Goal: Task Accomplishment & Management: Use online tool/utility

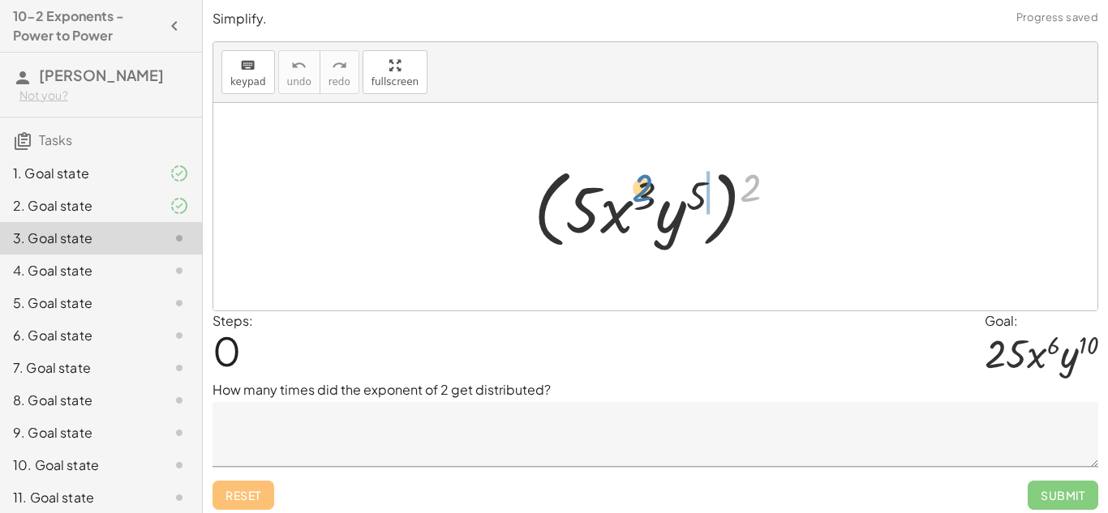
drag, startPoint x: 752, startPoint y: 192, endPoint x: 644, endPoint y: 193, distance: 107.9
click at [644, 193] on div at bounding box center [662, 207] width 272 height 93
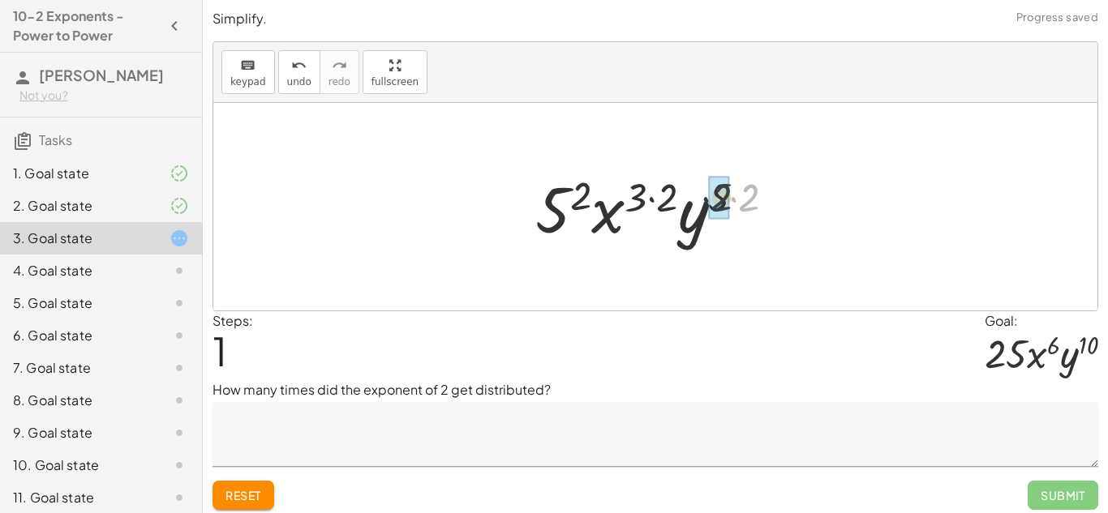
drag, startPoint x: 747, startPoint y: 200, endPoint x: 717, endPoint y: 200, distance: 30.0
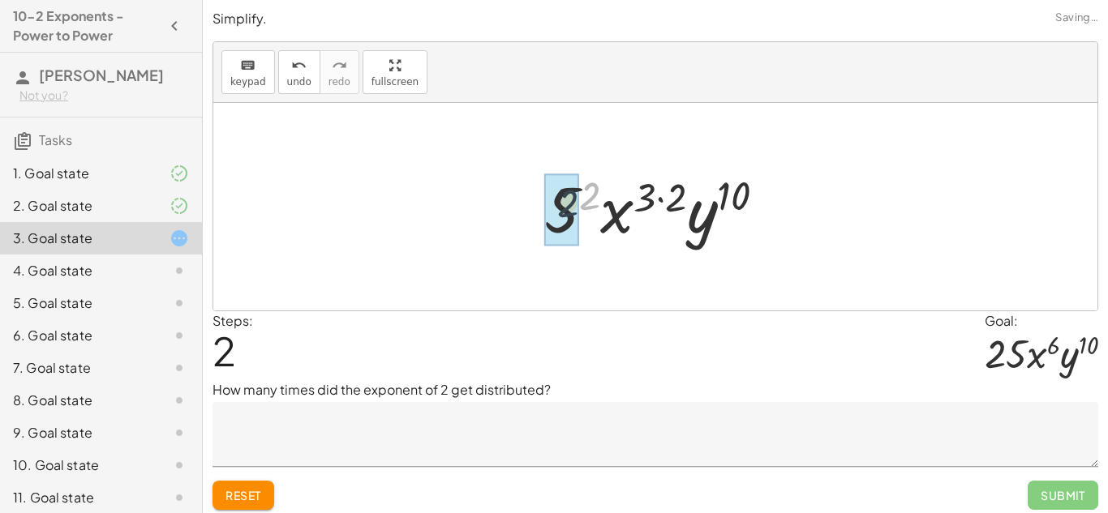
drag, startPoint x: 589, startPoint y: 192, endPoint x: 560, endPoint y: 203, distance: 31.0
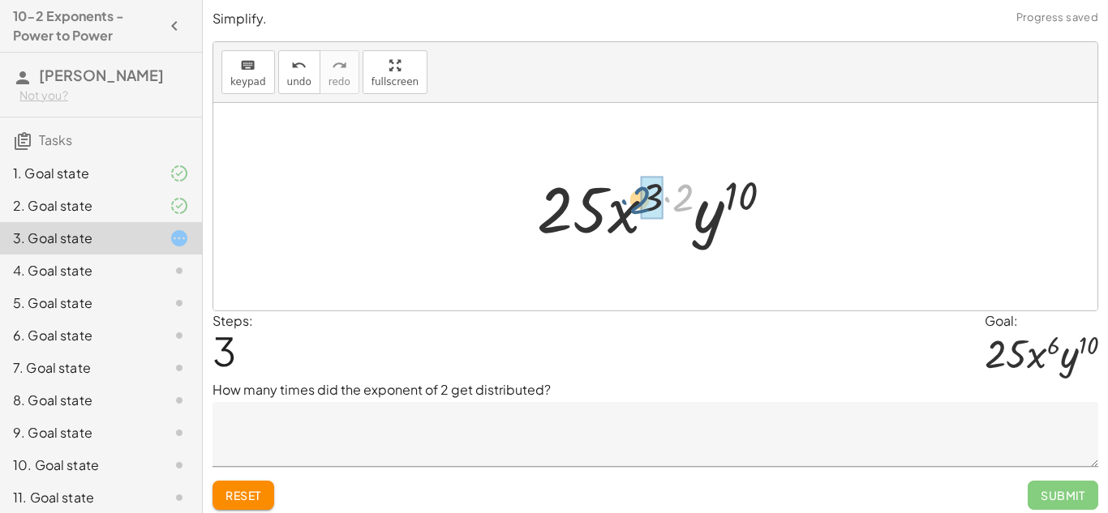
drag, startPoint x: 683, startPoint y: 195, endPoint x: 641, endPoint y: 197, distance: 42.3
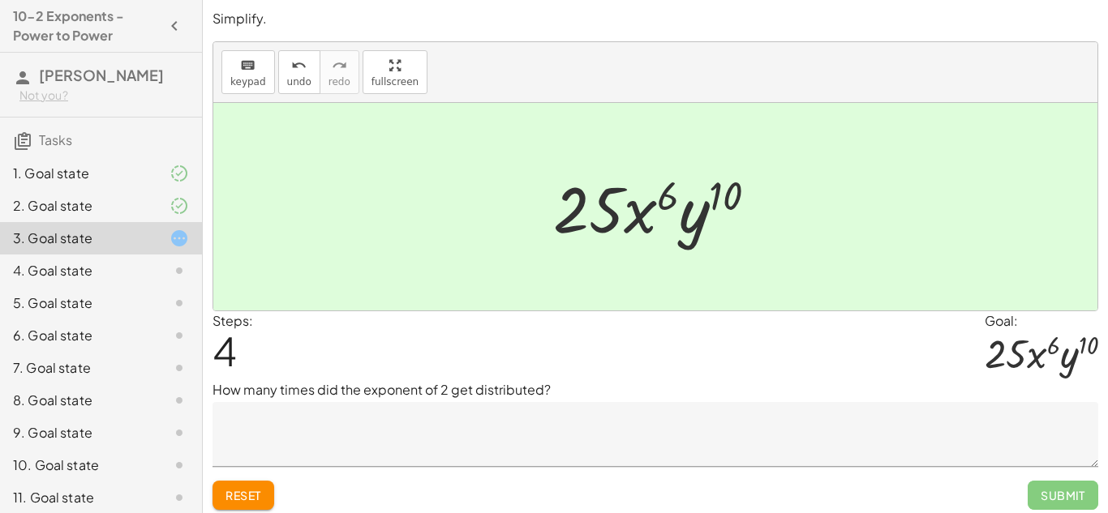
click at [281, 404] on textarea at bounding box center [656, 434] width 886 height 65
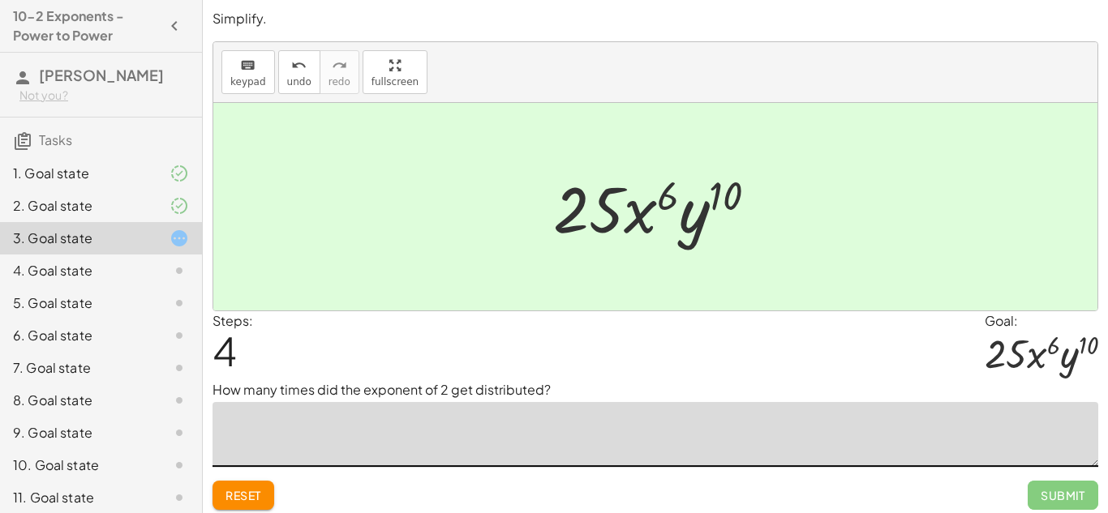
click at [253, 506] on button "Reset" at bounding box center [244, 495] width 62 height 29
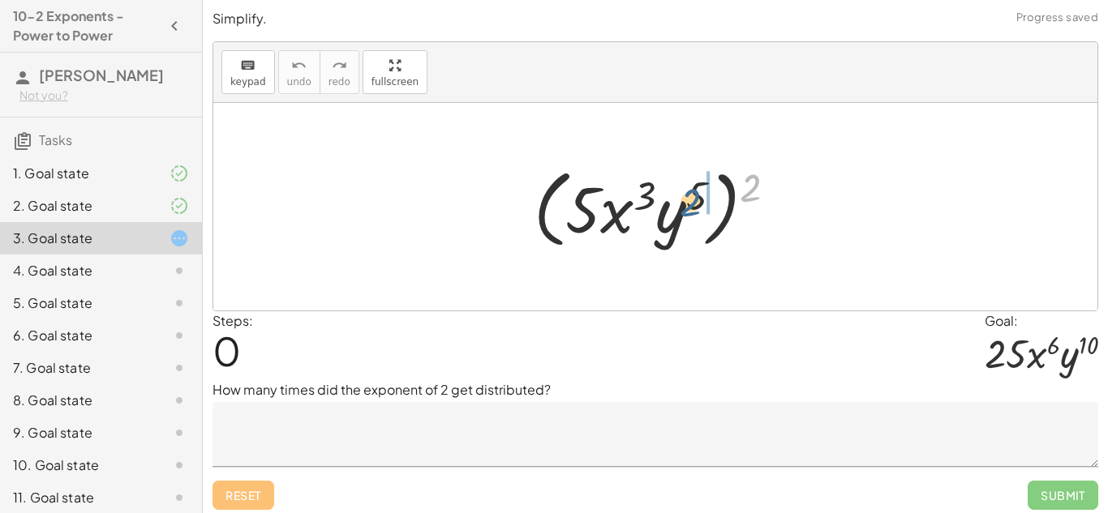
drag, startPoint x: 747, startPoint y: 188, endPoint x: 687, endPoint y: 203, distance: 61.8
click at [687, 203] on div at bounding box center [662, 207] width 272 height 93
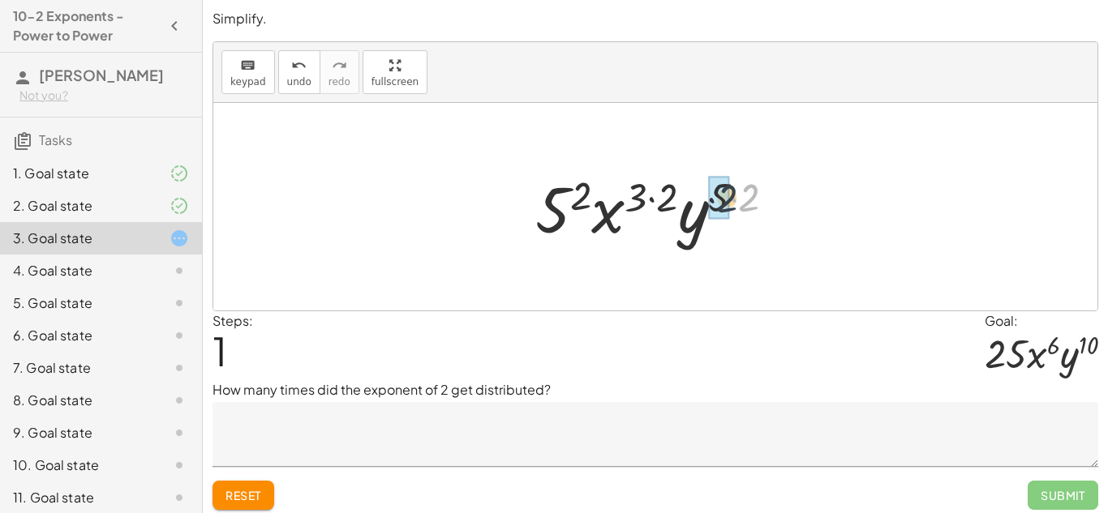
drag, startPoint x: 746, startPoint y: 196, endPoint x: 721, endPoint y: 197, distance: 25.2
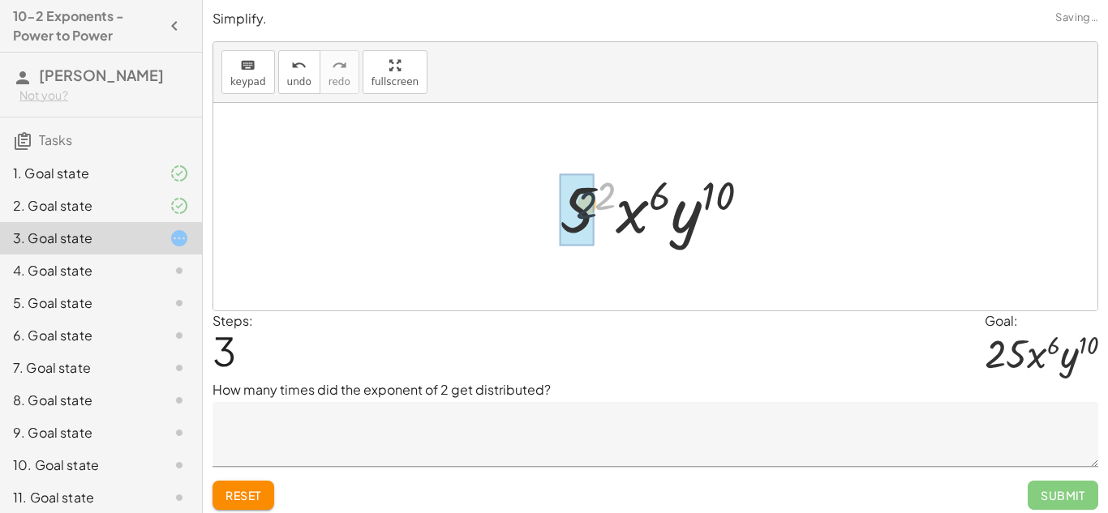
drag, startPoint x: 604, startPoint y: 195, endPoint x: 581, endPoint y: 205, distance: 25.5
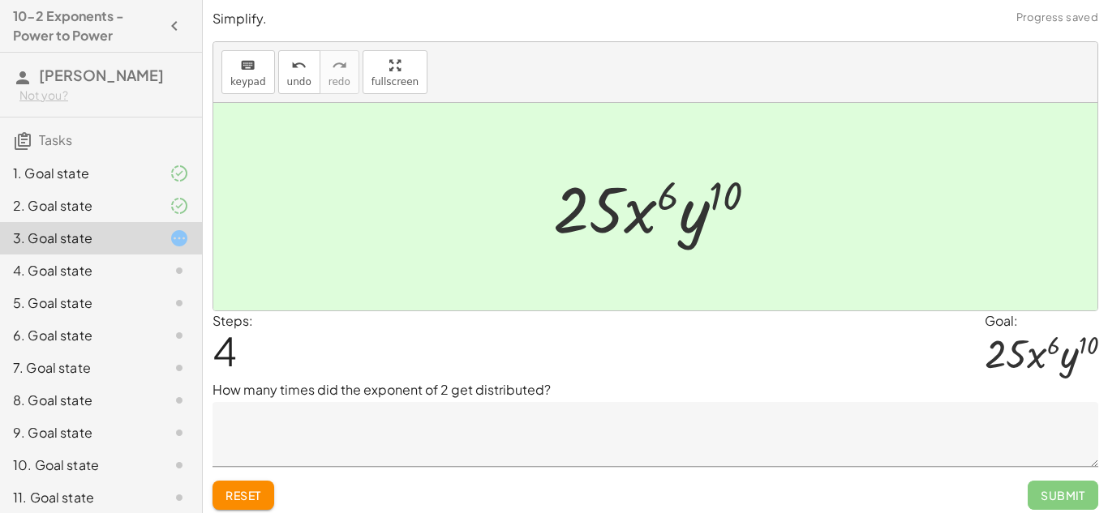
click at [470, 443] on textarea at bounding box center [656, 434] width 886 height 65
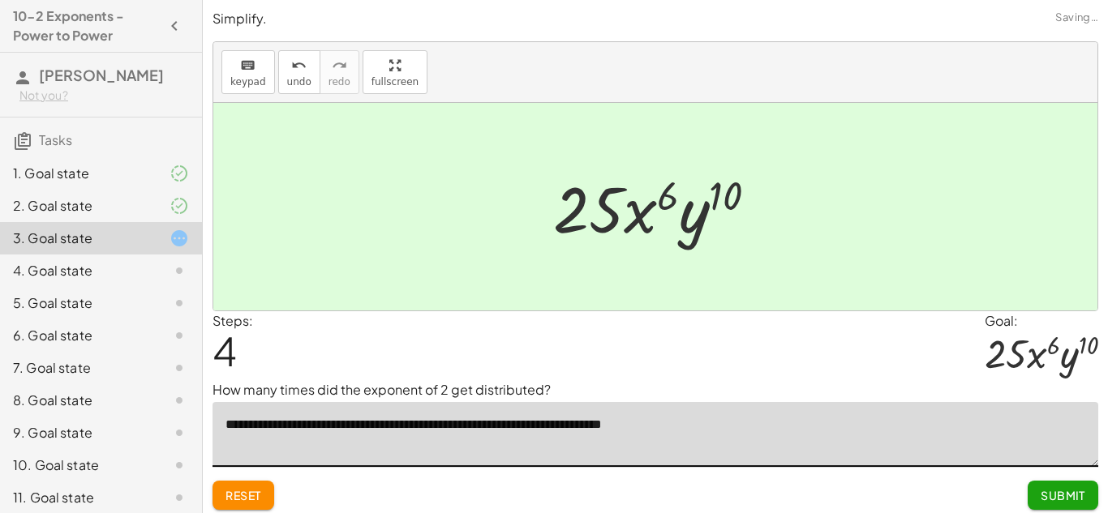
type textarea "**********"
click at [1087, 496] on button "Submit" at bounding box center [1063, 495] width 71 height 29
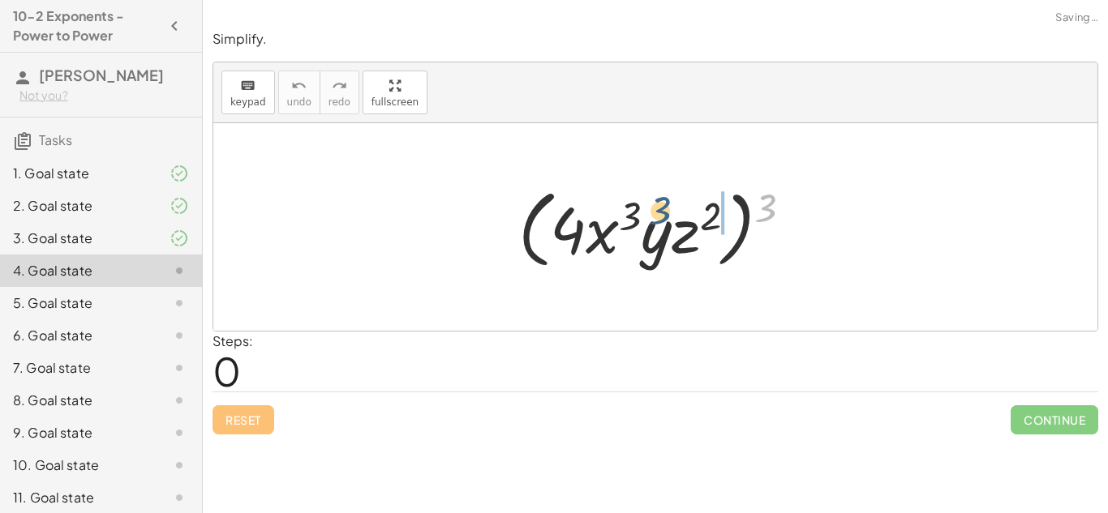
drag, startPoint x: 771, startPoint y: 201, endPoint x: 631, endPoint y: 206, distance: 140.4
click at [631, 206] on div at bounding box center [661, 227] width 303 height 93
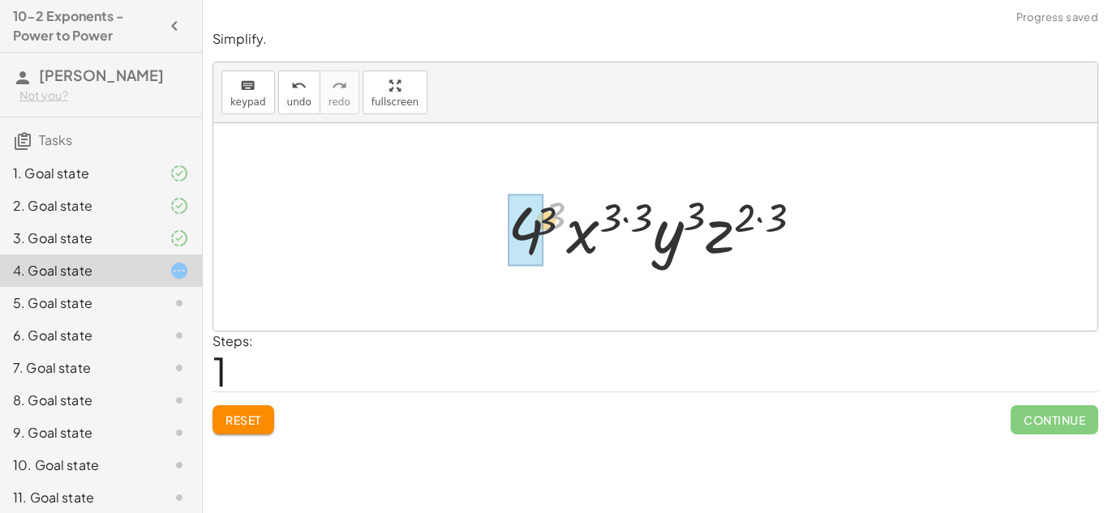
drag, startPoint x: 562, startPoint y: 213, endPoint x: 526, endPoint y: 232, distance: 40.7
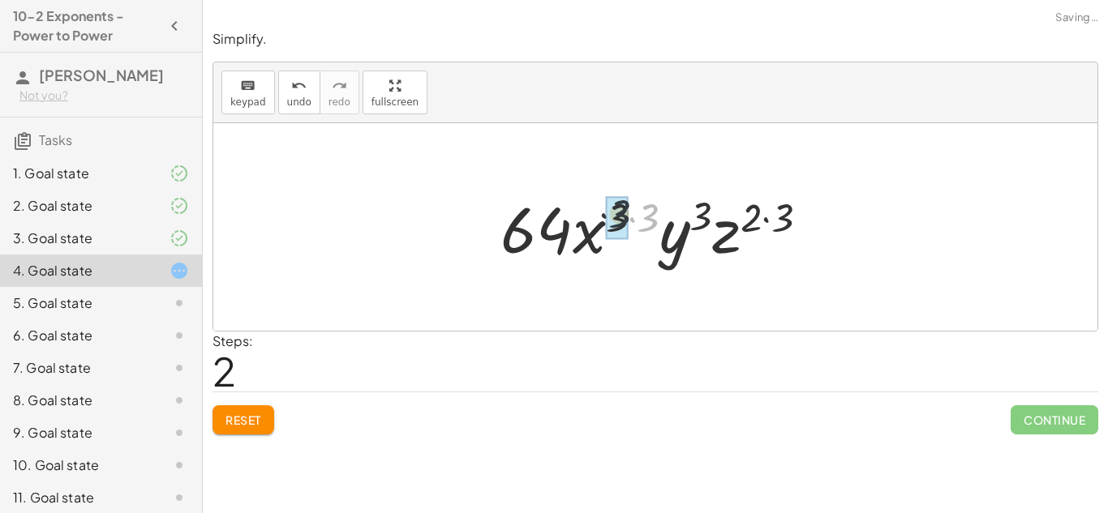
drag, startPoint x: 644, startPoint y: 217, endPoint x: 615, endPoint y: 213, distance: 29.5
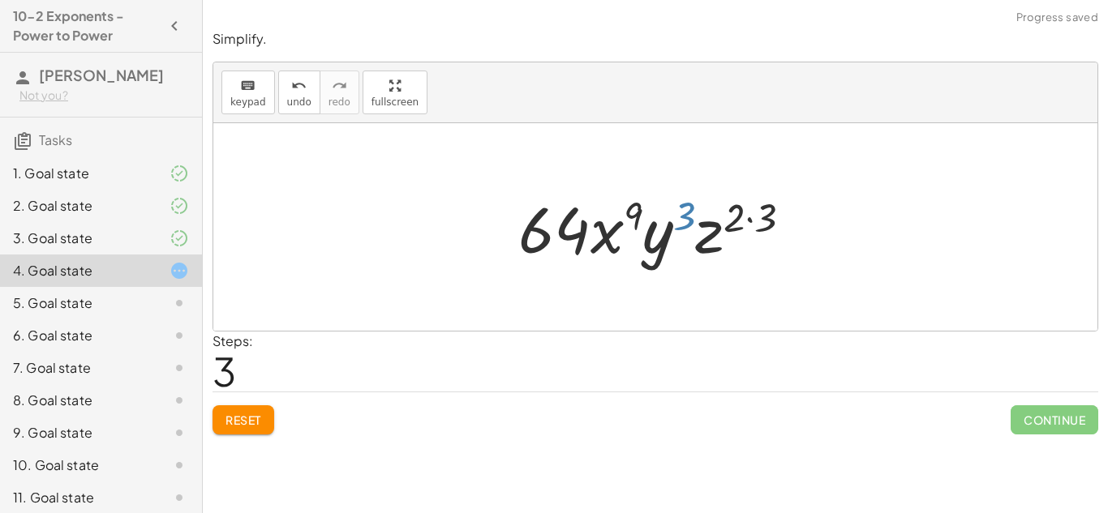
click at [683, 216] on div at bounding box center [661, 228] width 303 height 84
drag, startPoint x: 768, startPoint y: 218, endPoint x: 740, endPoint y: 217, distance: 28.4
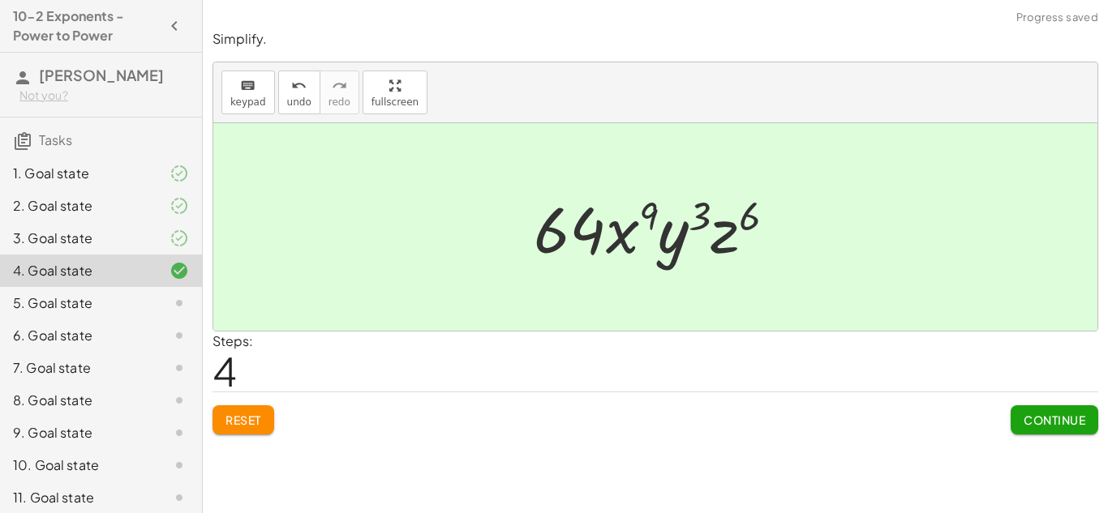
click at [1063, 417] on span "Continue" at bounding box center [1055, 420] width 62 height 15
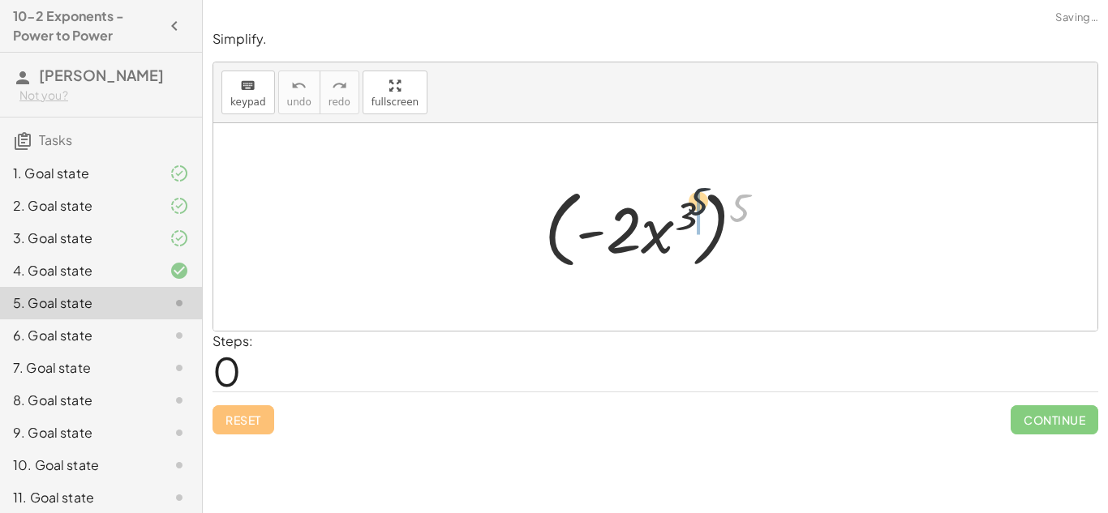
drag, startPoint x: 743, startPoint y: 209, endPoint x: 687, endPoint y: 206, distance: 56.1
click at [687, 206] on div at bounding box center [661, 227] width 251 height 93
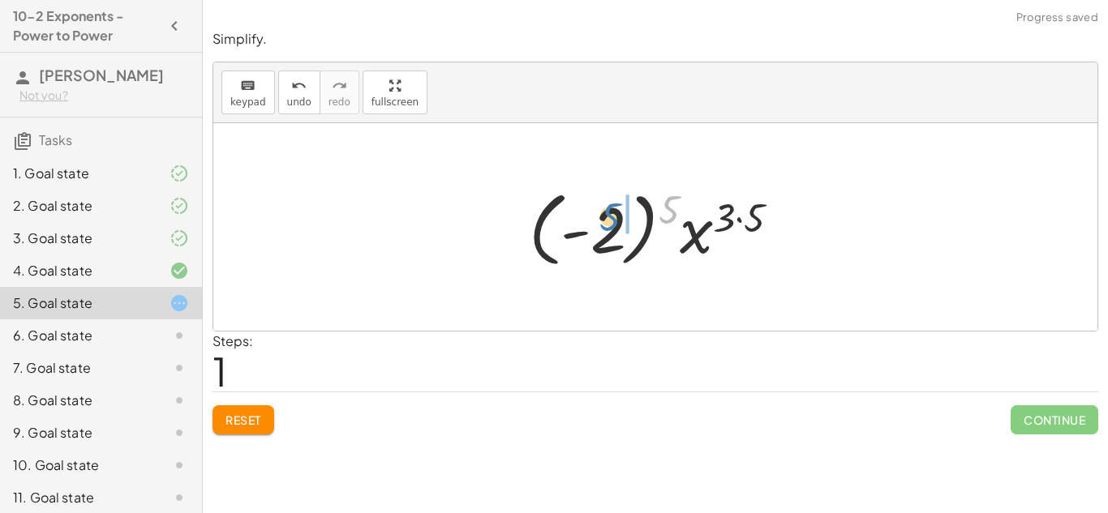
drag, startPoint x: 668, startPoint y: 208, endPoint x: 608, endPoint y: 215, distance: 59.7
click at [608, 215] on div at bounding box center [661, 228] width 281 height 90
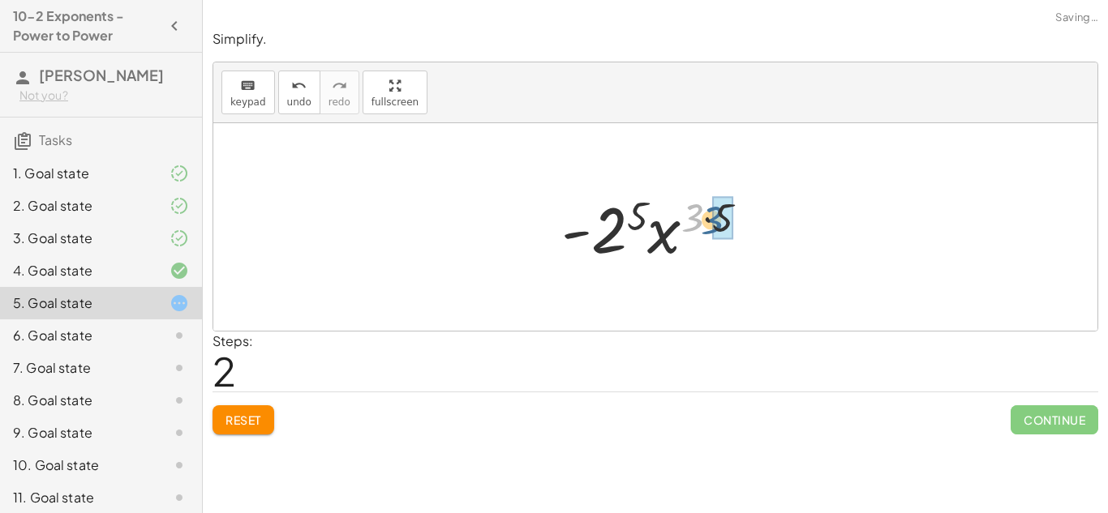
drag, startPoint x: 694, startPoint y: 221, endPoint x: 717, endPoint y: 225, distance: 23.1
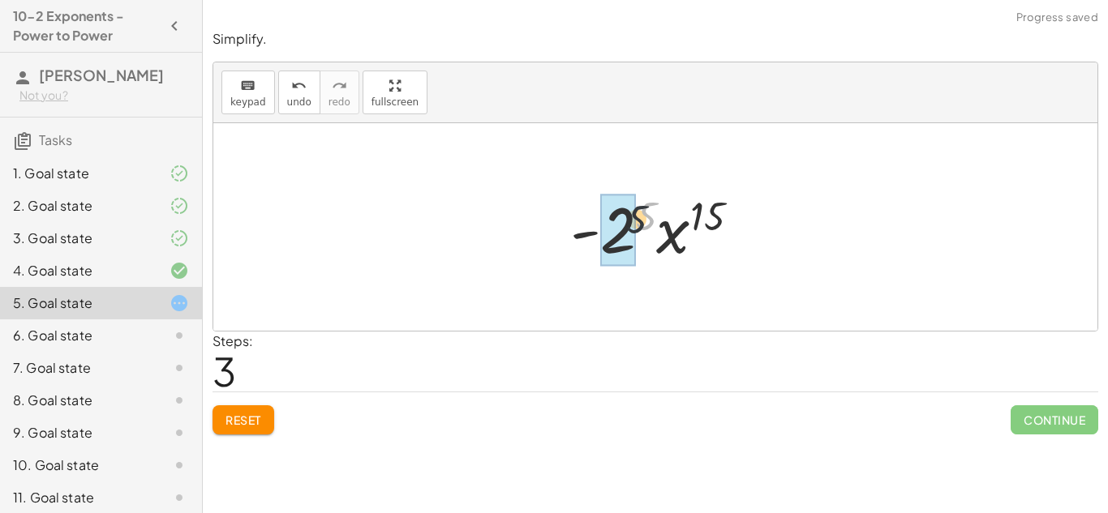
drag, startPoint x: 649, startPoint y: 219, endPoint x: 618, endPoint y: 226, distance: 31.5
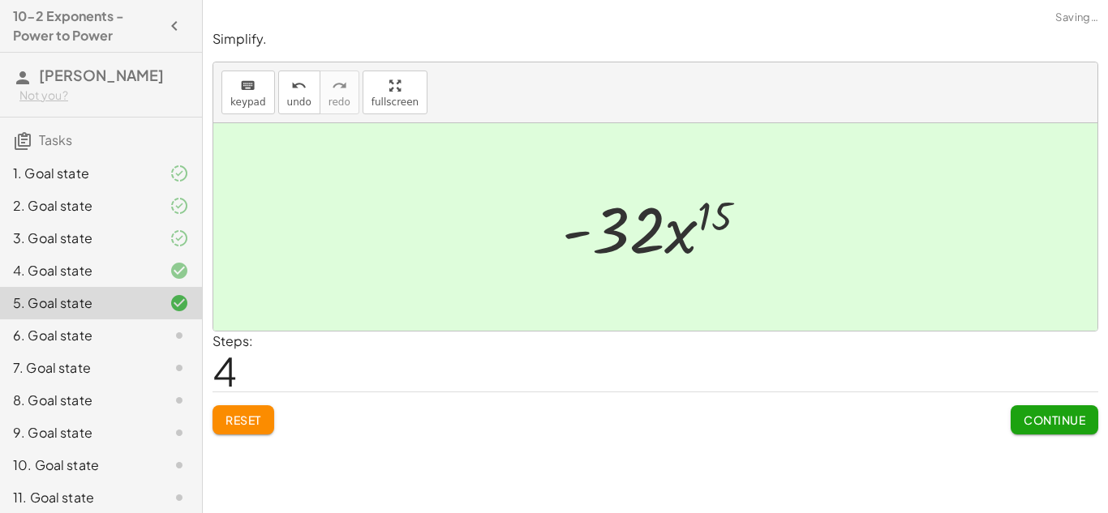
click at [1029, 415] on span "Continue" at bounding box center [1055, 420] width 62 height 15
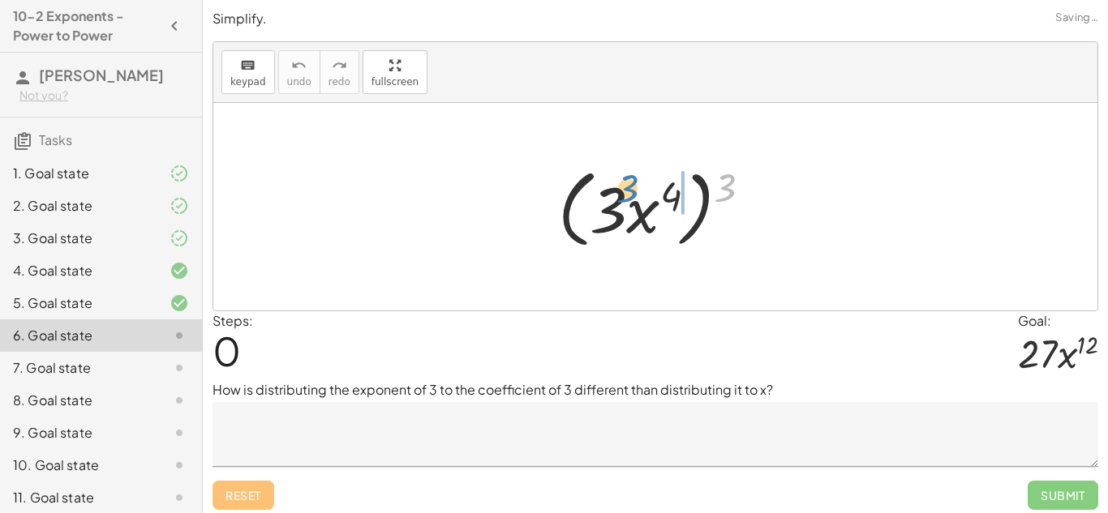
drag, startPoint x: 723, startPoint y: 189, endPoint x: 634, endPoint y: 189, distance: 88.4
click at [634, 189] on div at bounding box center [661, 207] width 223 height 93
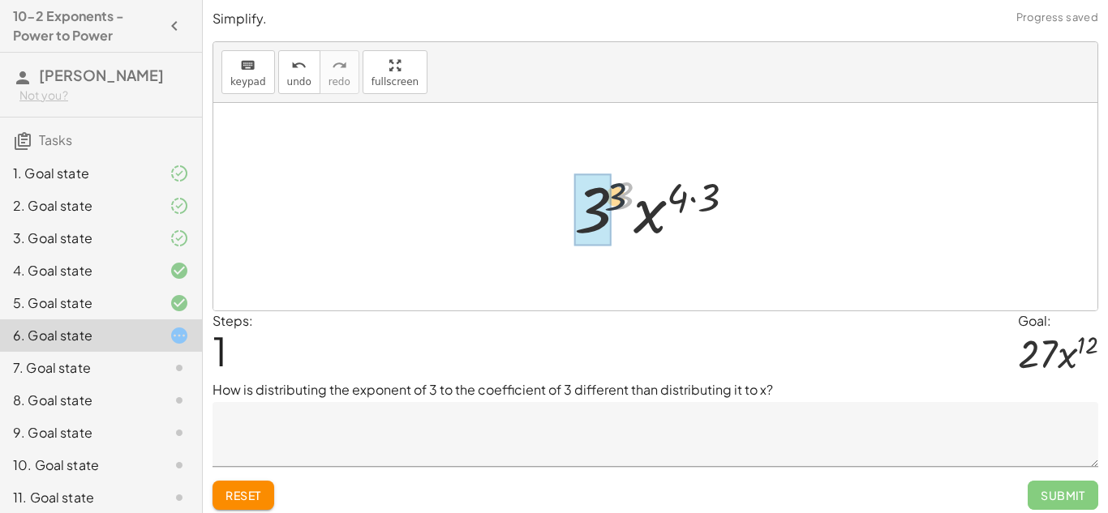
drag, startPoint x: 626, startPoint y: 195, endPoint x: 604, endPoint y: 197, distance: 22.8
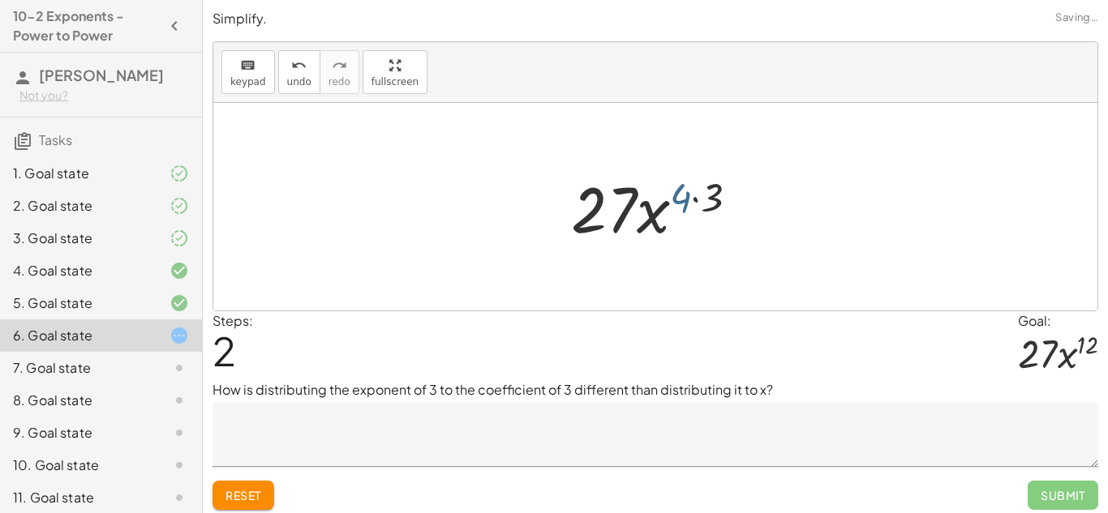
click at [694, 198] on div at bounding box center [661, 207] width 196 height 84
drag, startPoint x: 711, startPoint y: 198, endPoint x: 691, endPoint y: 199, distance: 20.3
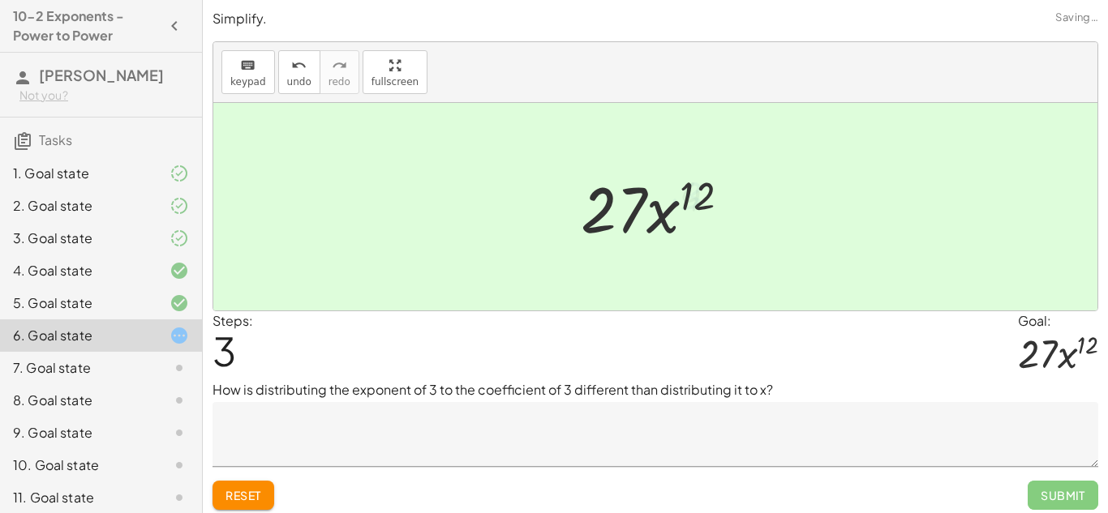
click at [669, 412] on textarea at bounding box center [656, 434] width 886 height 65
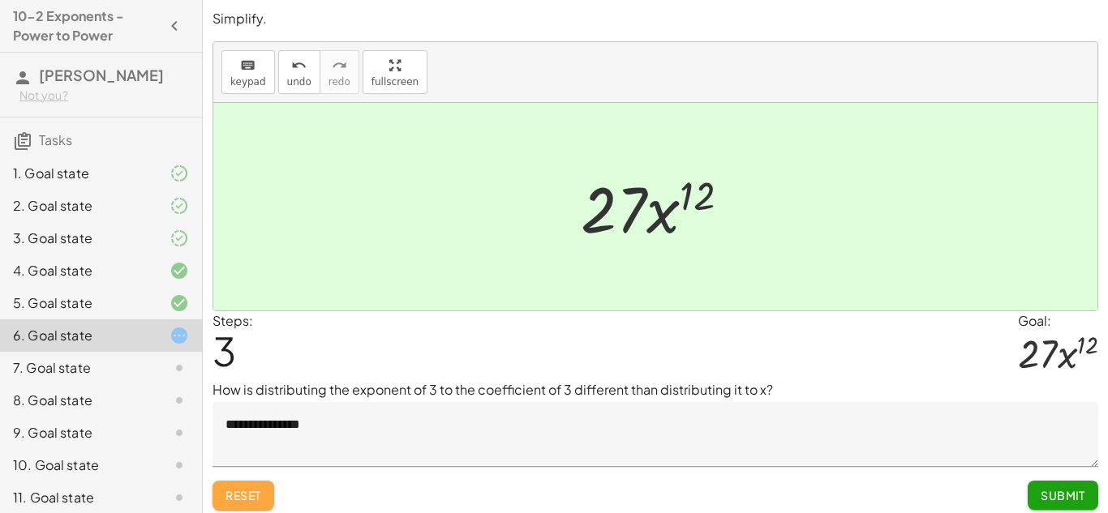
click at [251, 492] on span "Reset" at bounding box center [244, 495] width 36 height 15
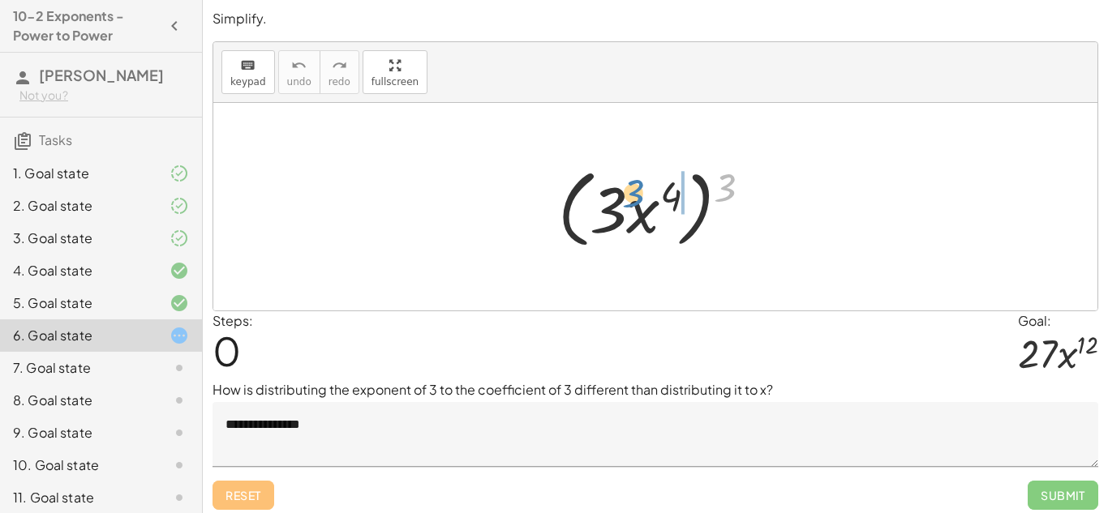
drag, startPoint x: 723, startPoint y: 186, endPoint x: 631, endPoint y: 191, distance: 91.8
click at [631, 191] on div at bounding box center [661, 207] width 223 height 93
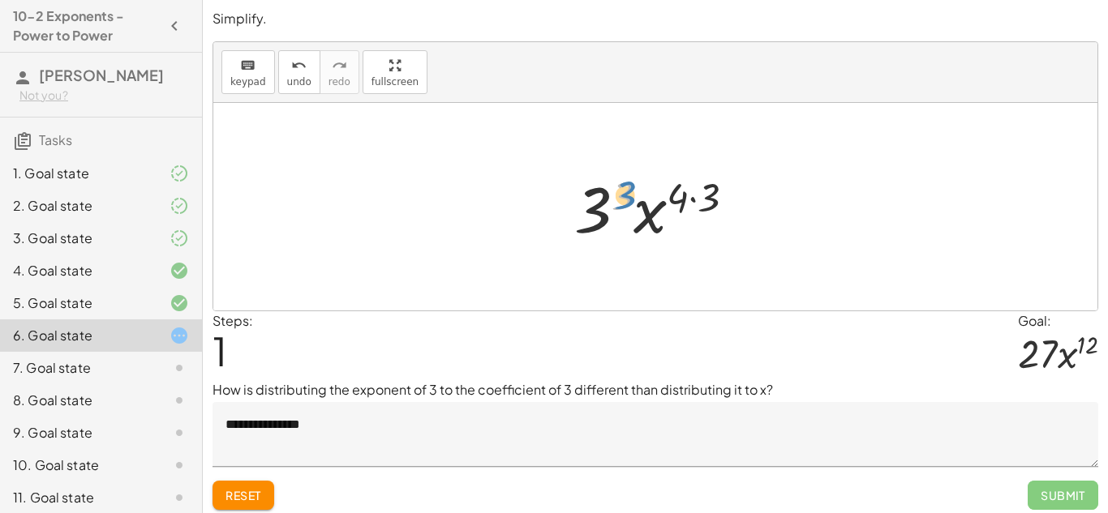
click at [622, 195] on div at bounding box center [661, 207] width 190 height 84
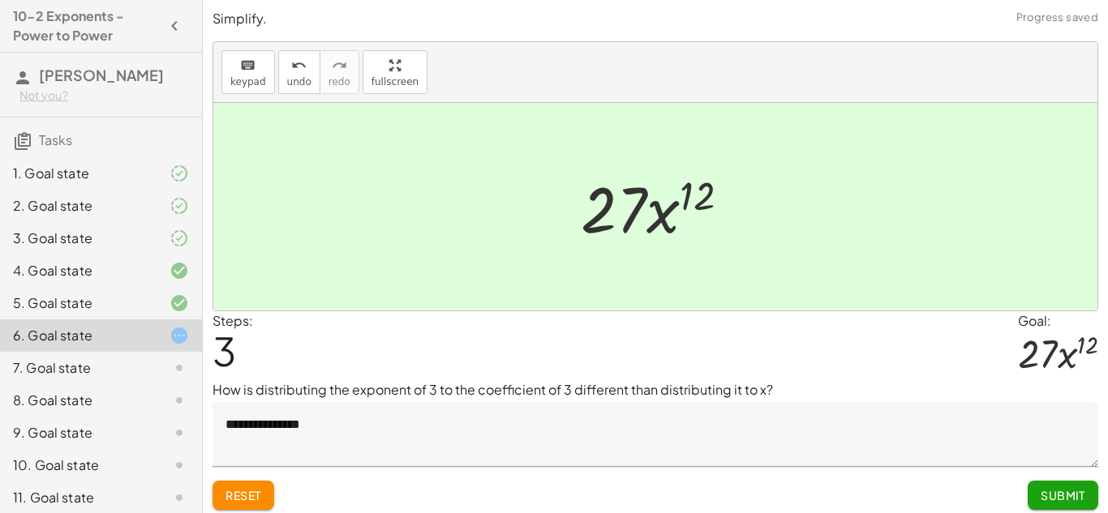
click at [694, 417] on textarea "**********" at bounding box center [656, 434] width 886 height 65
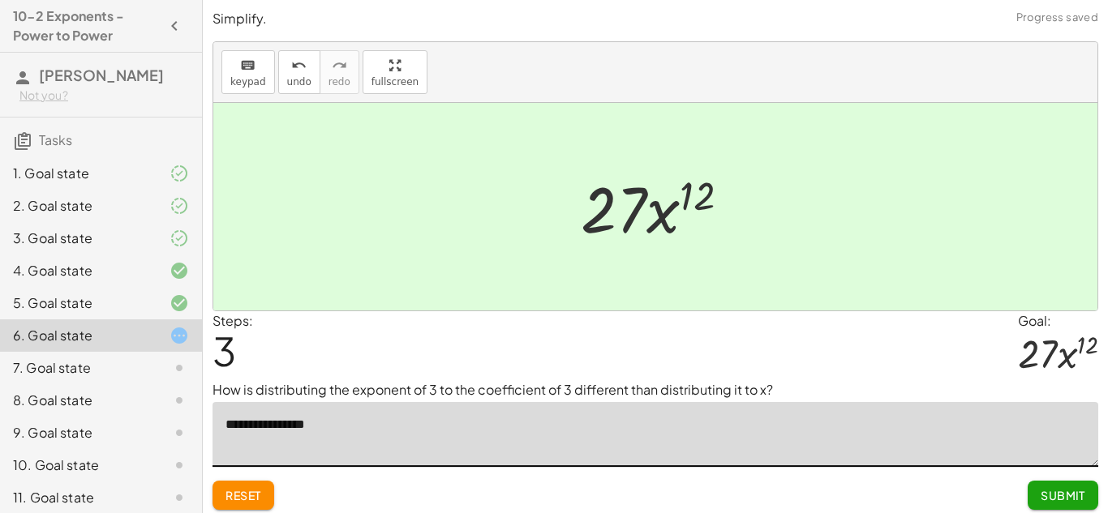
click at [258, 491] on span "Reset" at bounding box center [244, 495] width 36 height 15
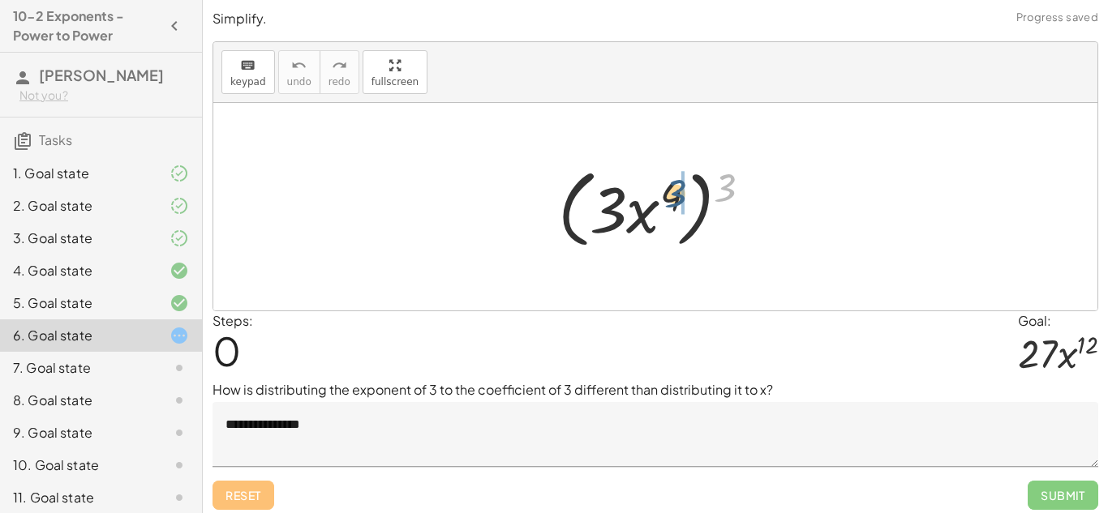
drag, startPoint x: 739, startPoint y: 191, endPoint x: 674, endPoint y: 199, distance: 65.4
click at [674, 199] on div at bounding box center [661, 207] width 223 height 93
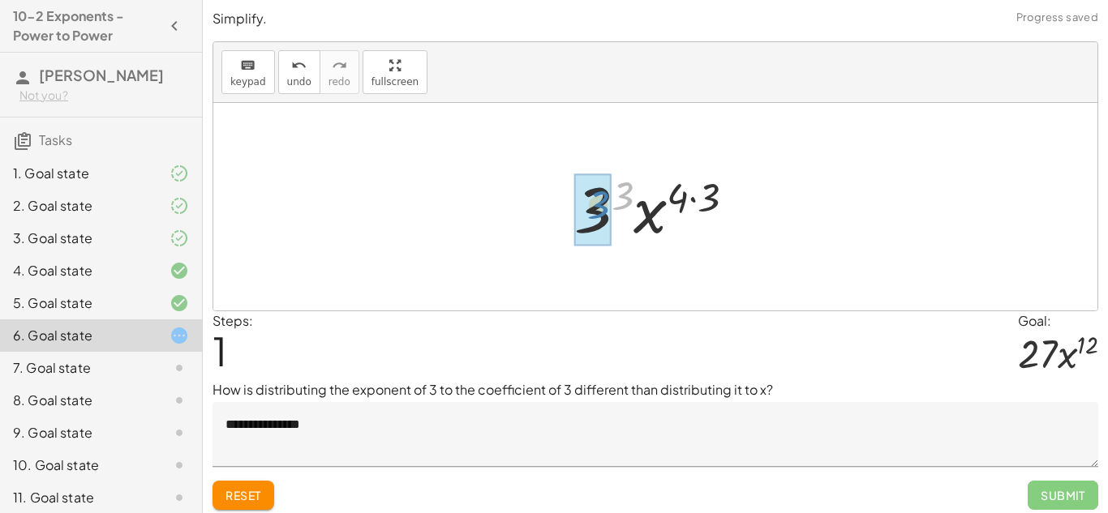
drag, startPoint x: 624, startPoint y: 196, endPoint x: 599, endPoint y: 206, distance: 27.0
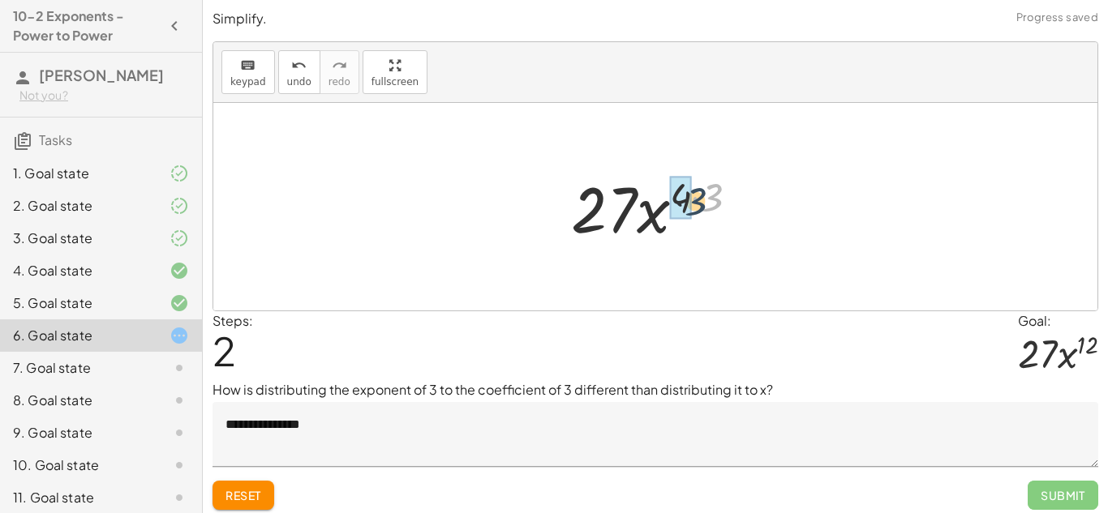
drag, startPoint x: 705, startPoint y: 199, endPoint x: 685, endPoint y: 203, distance: 19.9
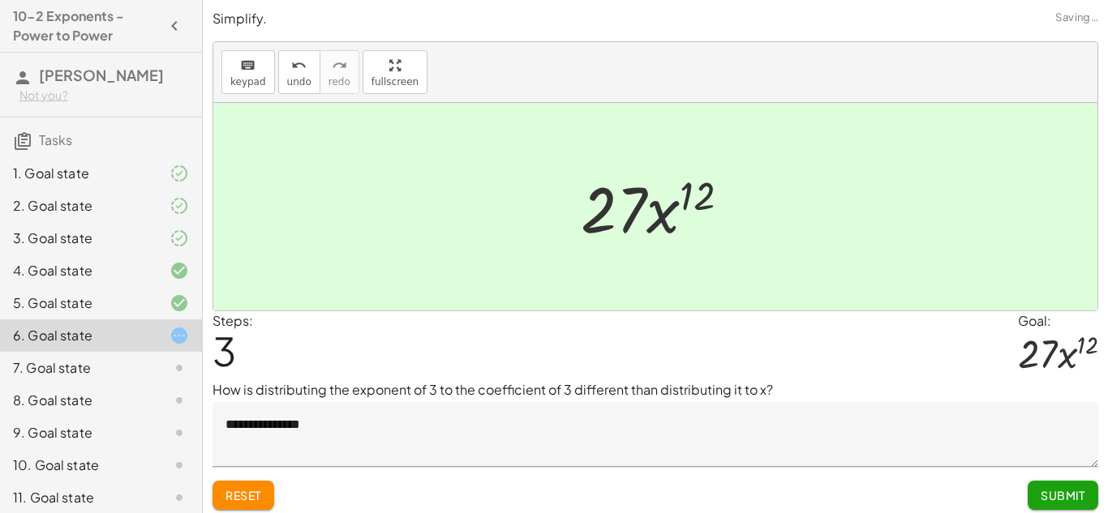
click at [641, 443] on textarea "**********" at bounding box center [656, 434] width 886 height 65
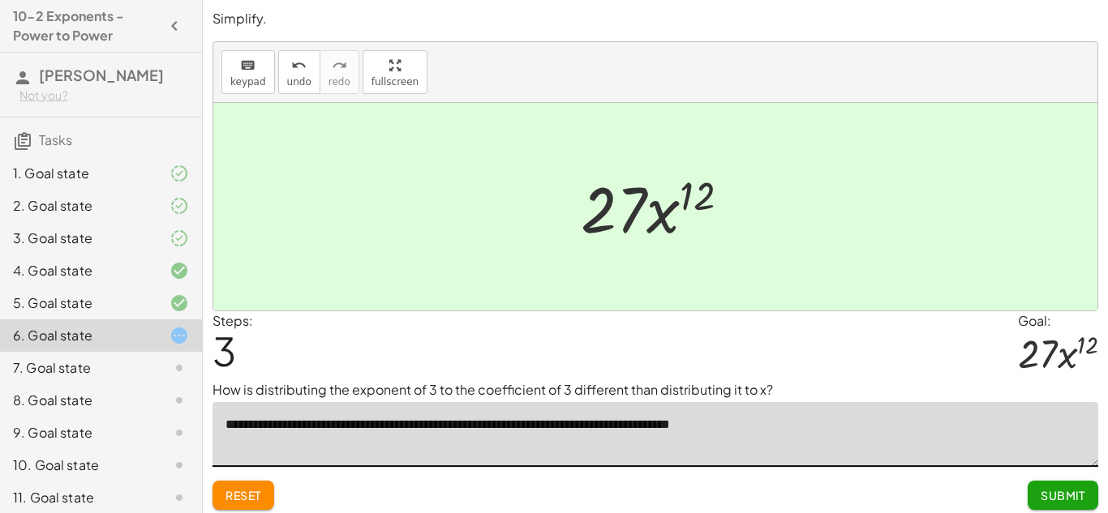
type textarea "**********"
click at [1038, 493] on button "Submit" at bounding box center [1063, 495] width 71 height 29
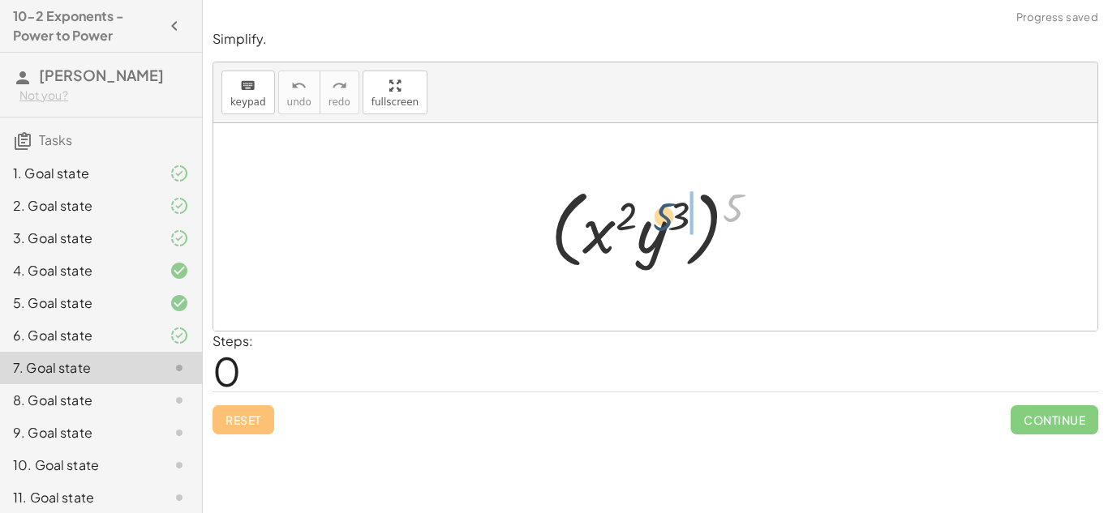
drag, startPoint x: 733, startPoint y: 198, endPoint x: 650, endPoint y: 207, distance: 84.0
click at [650, 207] on div at bounding box center [661, 227] width 237 height 93
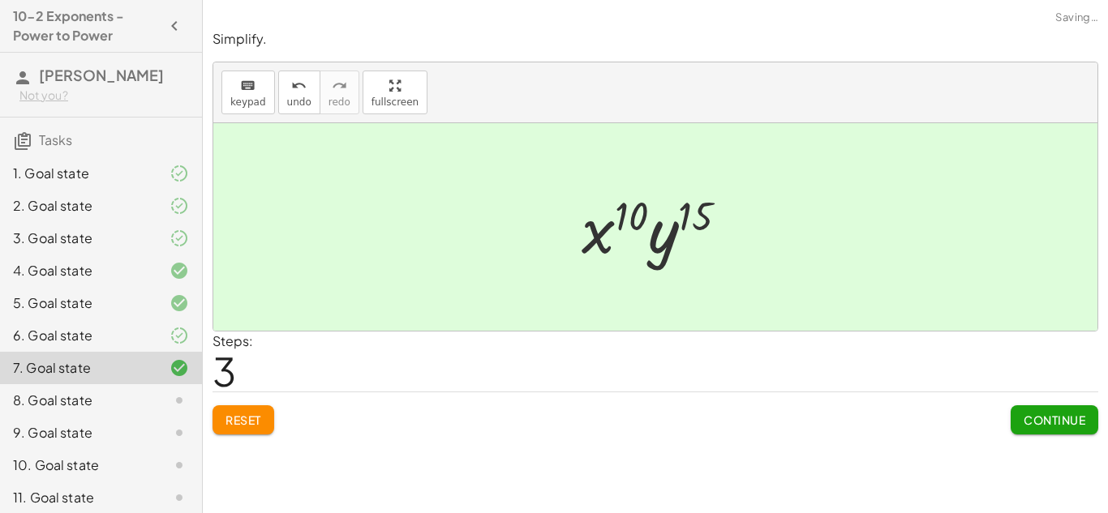
click at [1024, 418] on span "Continue" at bounding box center [1055, 420] width 62 height 15
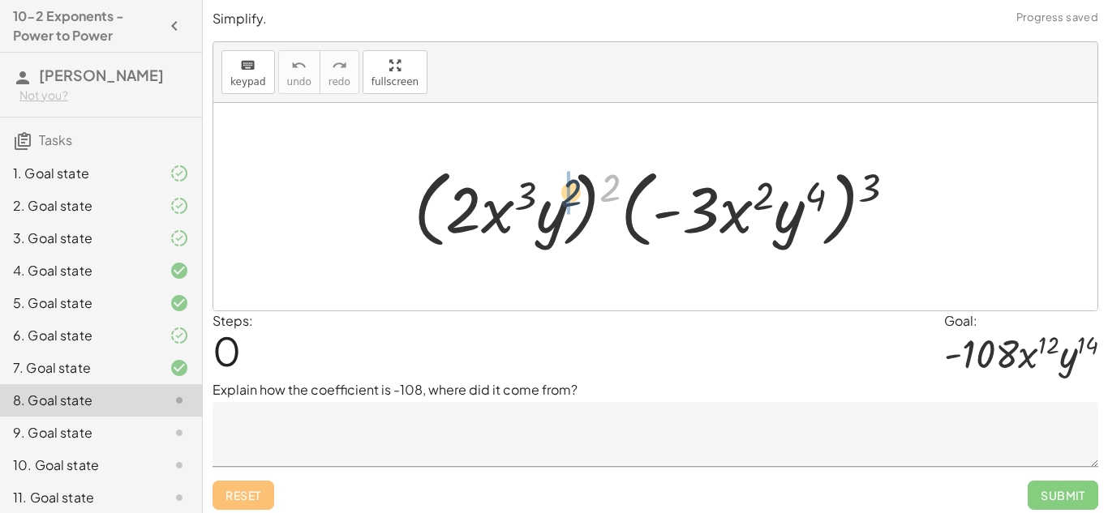
drag, startPoint x: 603, startPoint y: 183, endPoint x: 560, endPoint y: 187, distance: 43.3
click at [560, 187] on div at bounding box center [662, 207] width 512 height 93
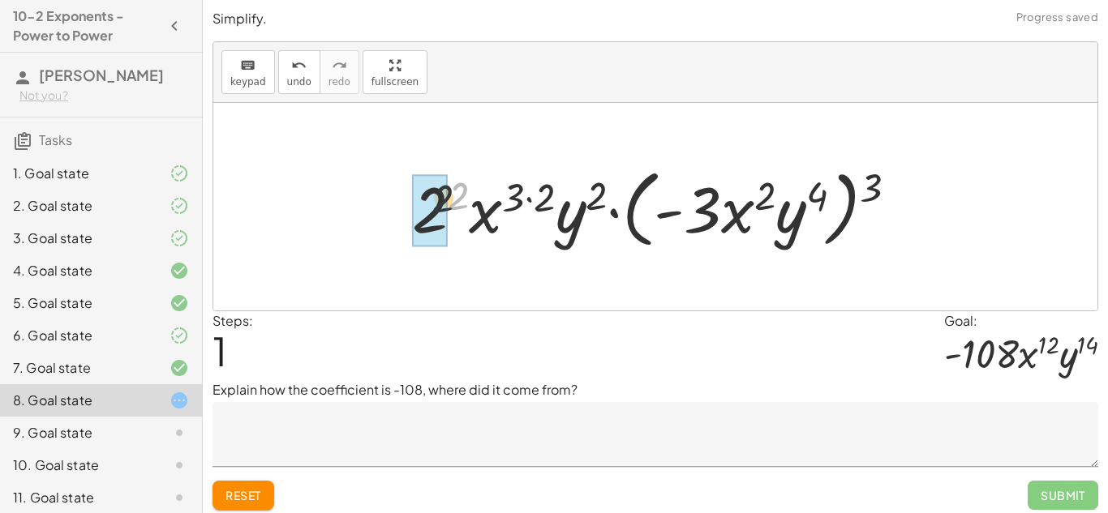
drag, startPoint x: 463, startPoint y: 193, endPoint x: 432, endPoint y: 196, distance: 31.0
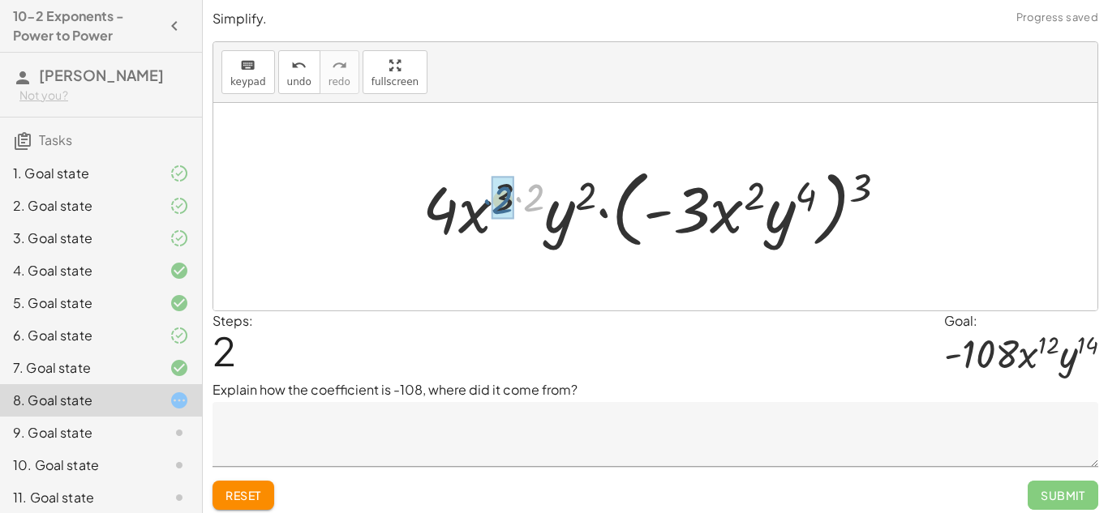
drag, startPoint x: 515, startPoint y: 198, endPoint x: 500, endPoint y: 200, distance: 15.6
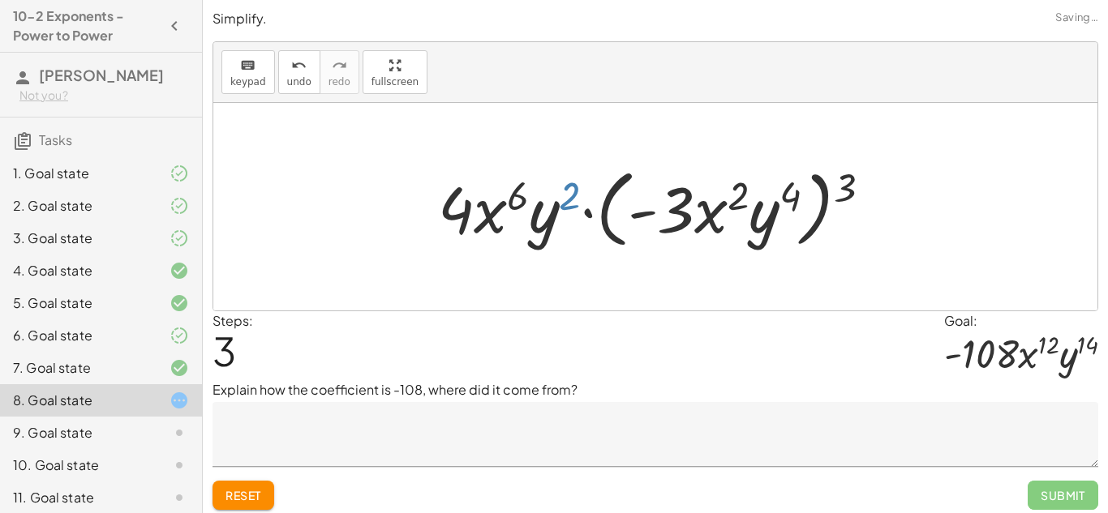
click at [569, 201] on div at bounding box center [661, 207] width 462 height 93
drag, startPoint x: 839, startPoint y: 180, endPoint x: 780, endPoint y: 188, distance: 59.0
click at [780, 188] on div at bounding box center [661, 207] width 462 height 93
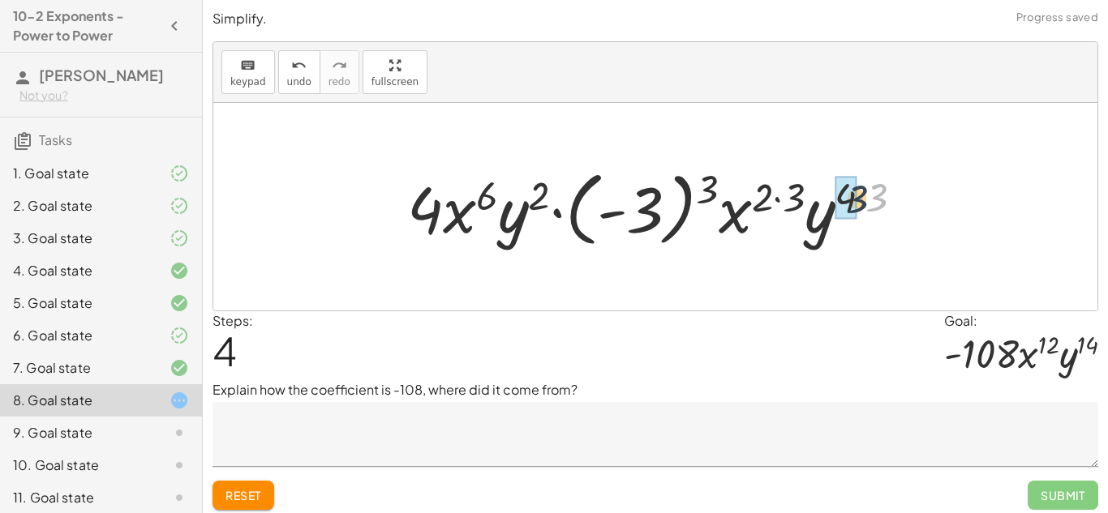
drag, startPoint x: 877, startPoint y: 197, endPoint x: 854, endPoint y: 199, distance: 22.8
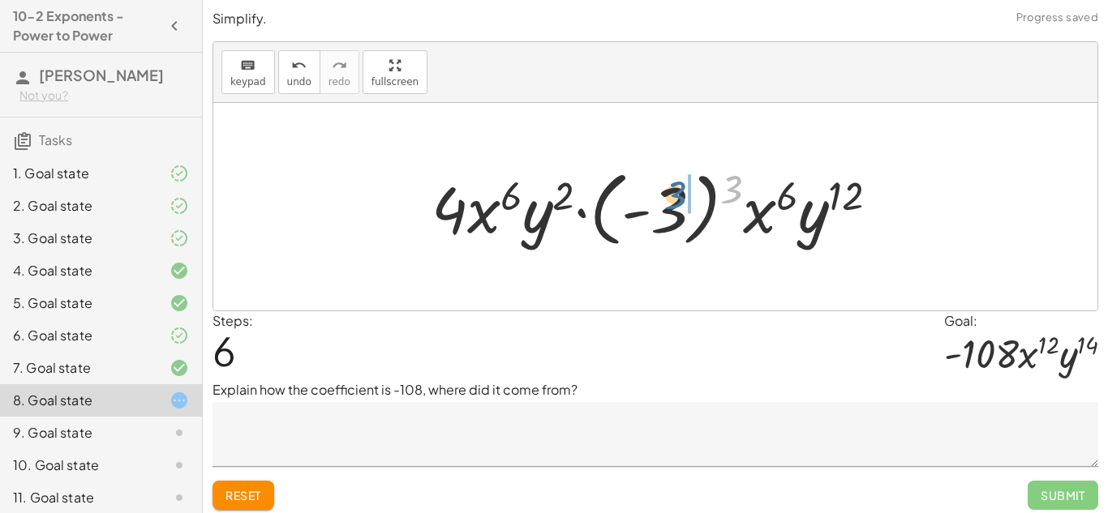
drag, startPoint x: 733, startPoint y: 186, endPoint x: 676, endPoint y: 191, distance: 57.9
click at [676, 191] on div at bounding box center [661, 207] width 476 height 90
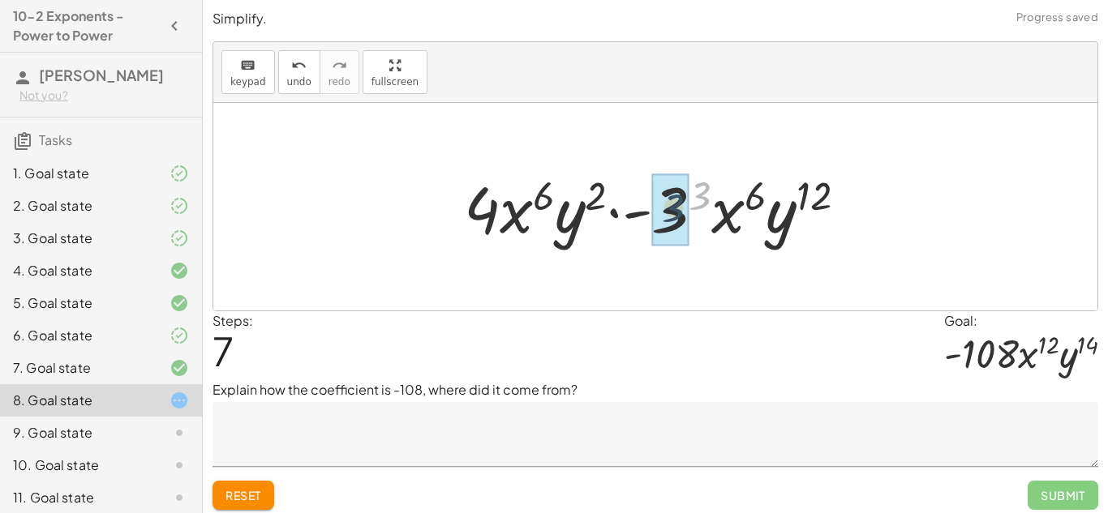
drag, startPoint x: 699, startPoint y: 196, endPoint x: 668, endPoint y: 208, distance: 33.9
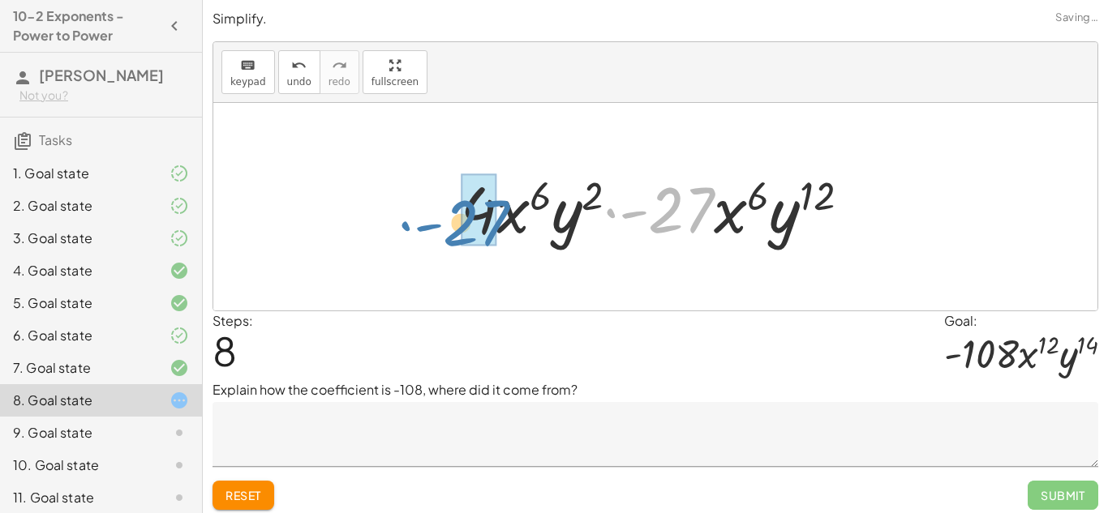
drag, startPoint x: 685, startPoint y: 224, endPoint x: 480, endPoint y: 237, distance: 204.8
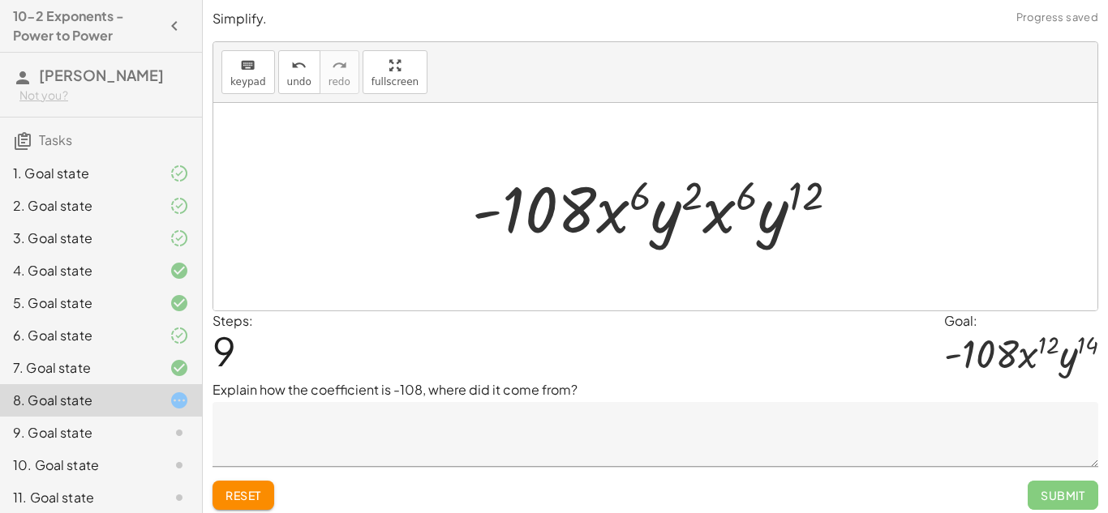
click at [625, 437] on textarea at bounding box center [656, 434] width 886 height 65
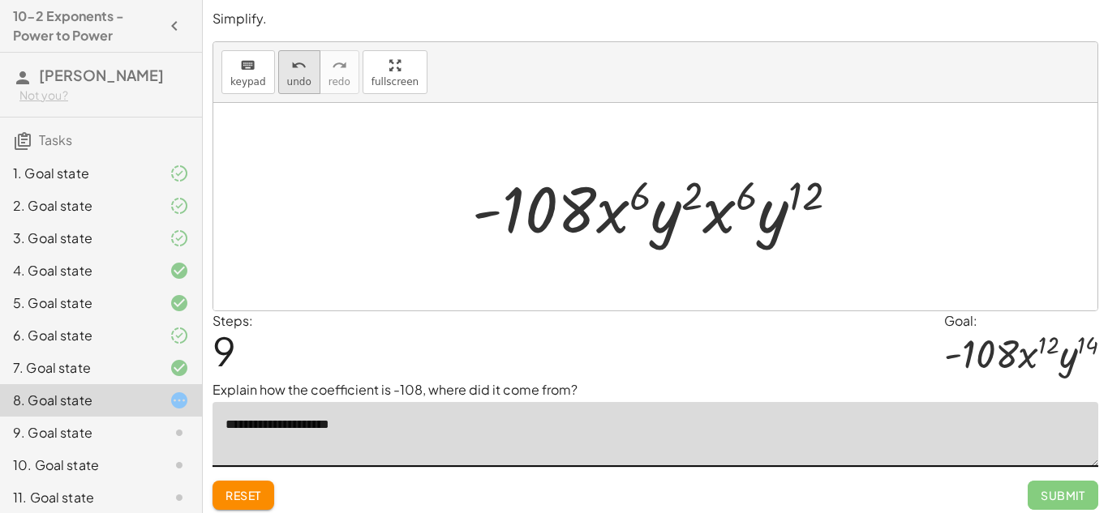
click at [299, 82] on span "undo" at bounding box center [299, 81] width 24 height 11
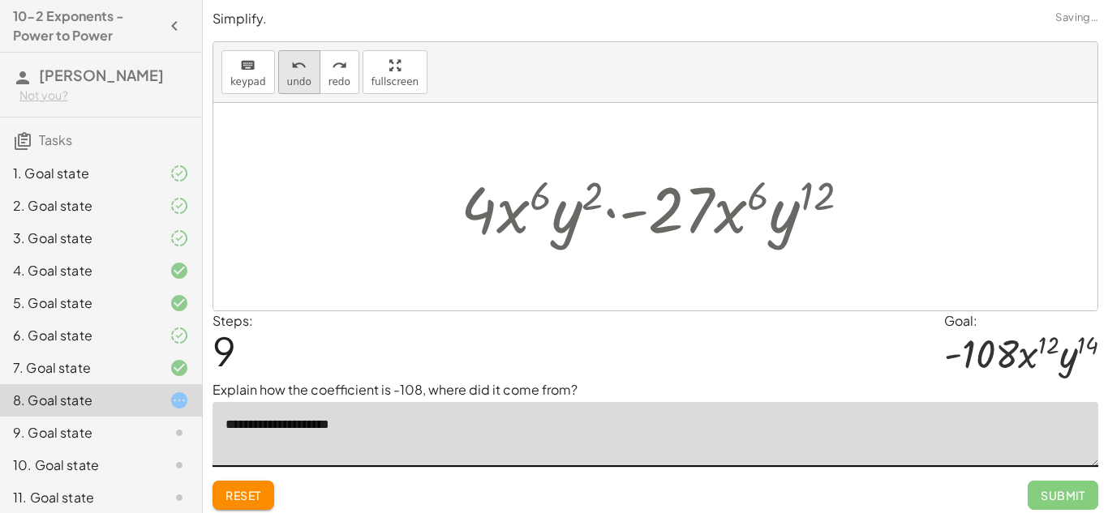
click at [299, 82] on span "undo" at bounding box center [299, 81] width 24 height 11
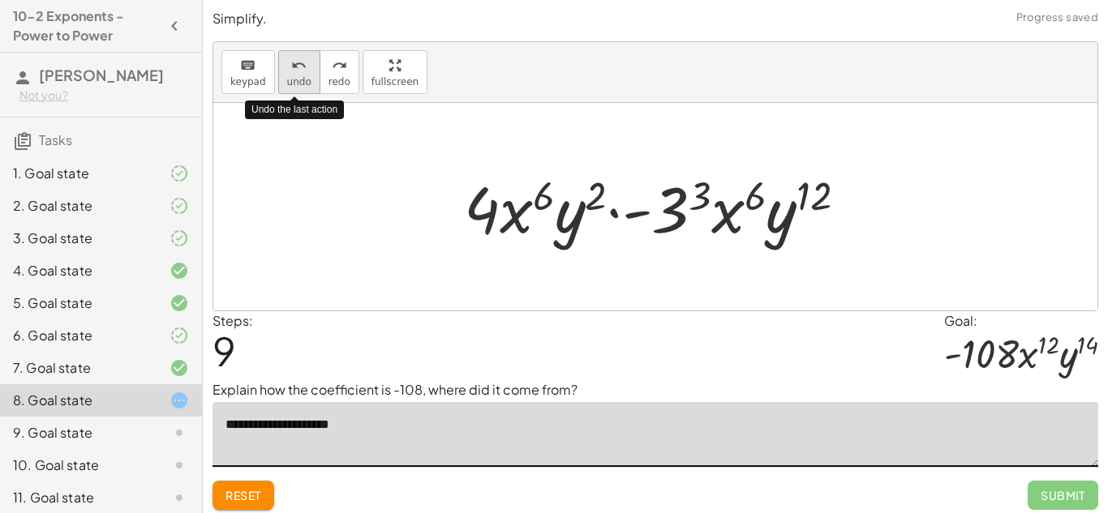
click at [295, 79] on span "undo" at bounding box center [299, 81] width 24 height 11
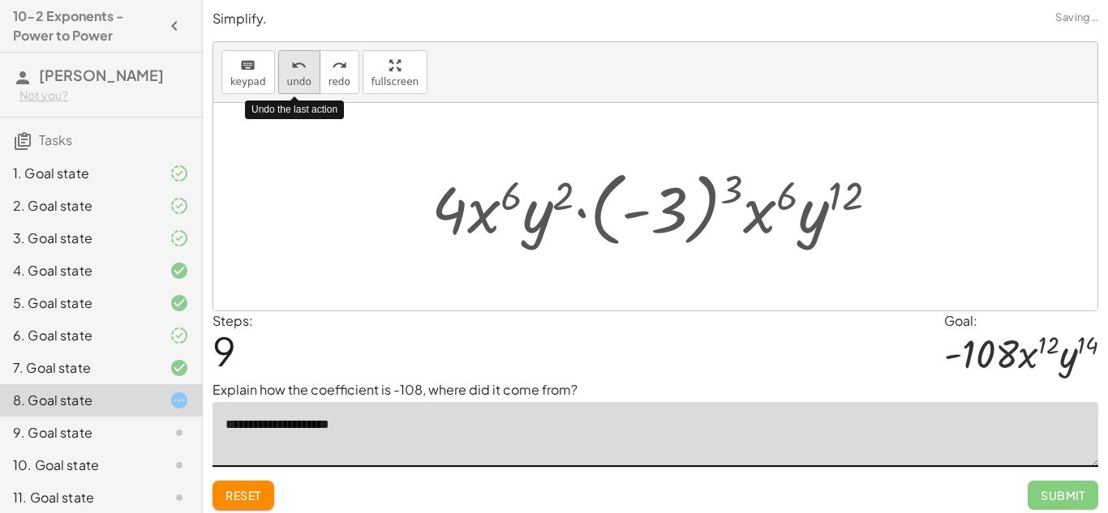
click at [295, 79] on span "undo" at bounding box center [299, 81] width 24 height 11
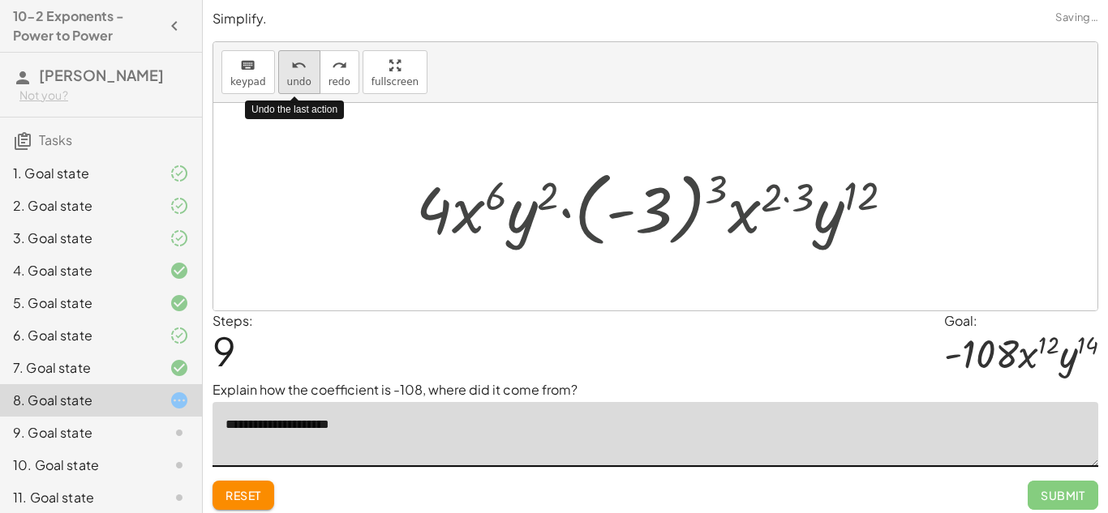
click at [295, 80] on span "undo" at bounding box center [299, 81] width 24 height 11
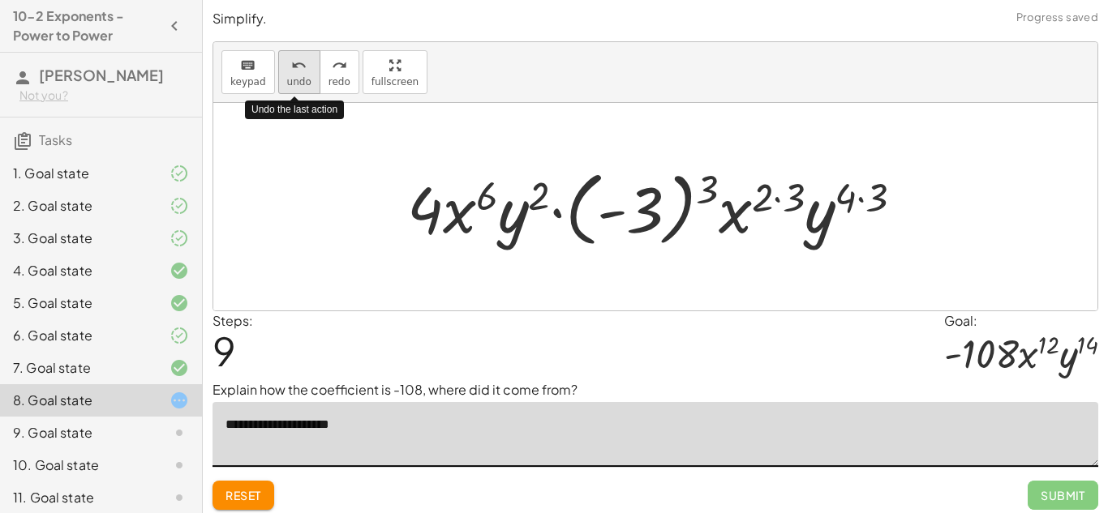
click at [296, 83] on span "undo" at bounding box center [299, 81] width 24 height 11
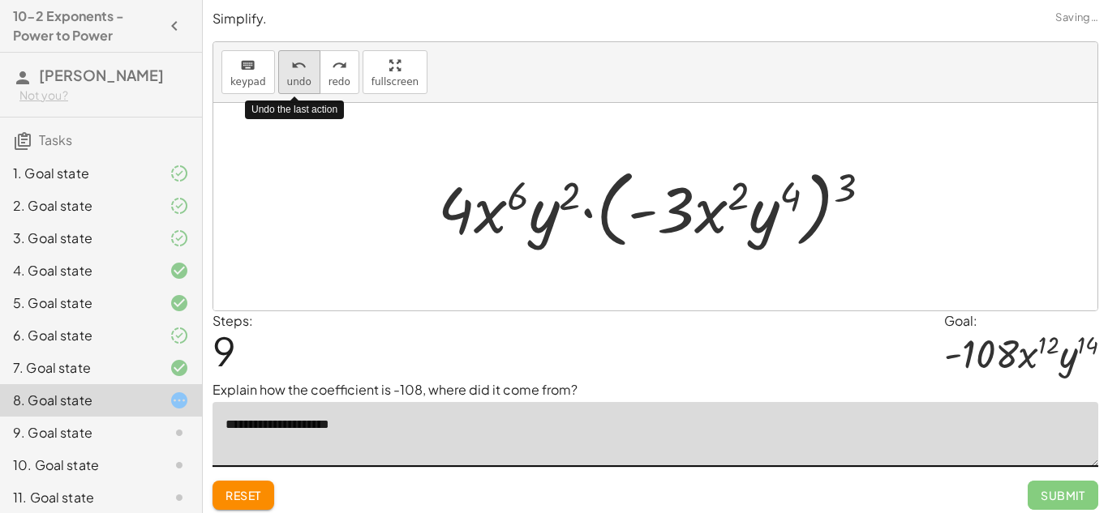
click at [296, 83] on span "undo" at bounding box center [299, 81] width 24 height 11
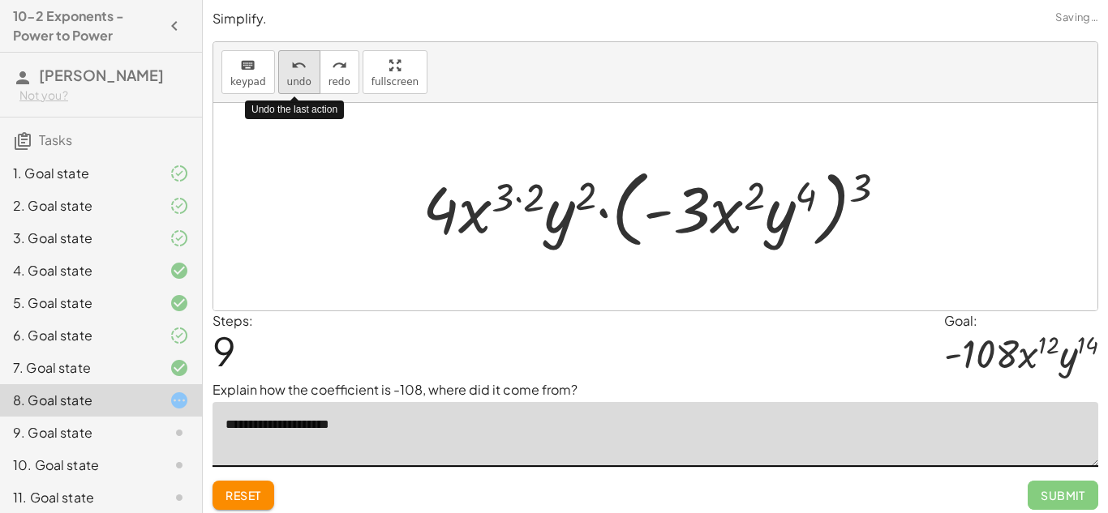
click at [294, 83] on span "undo" at bounding box center [299, 81] width 24 height 11
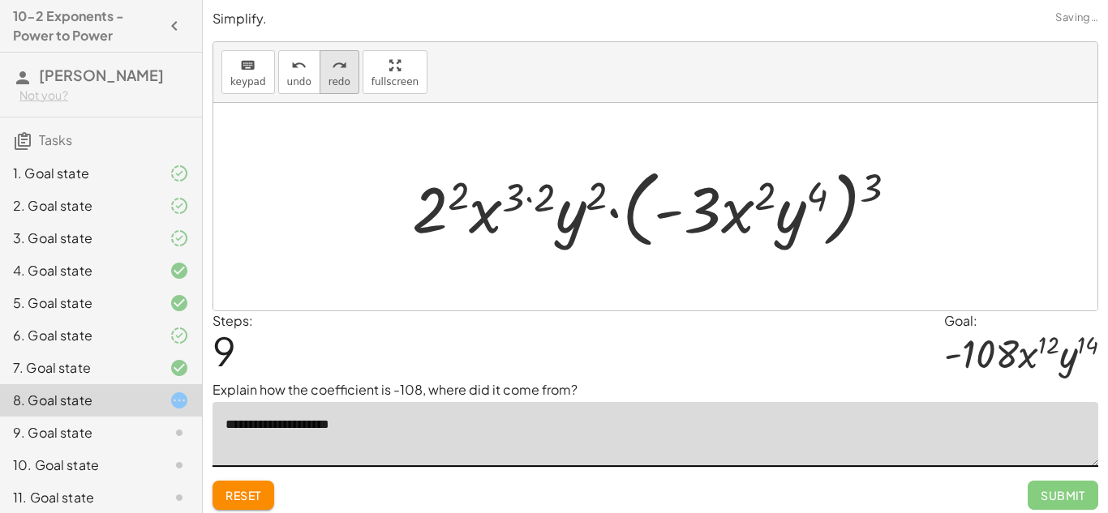
click at [333, 82] on span "redo" at bounding box center [340, 81] width 22 height 11
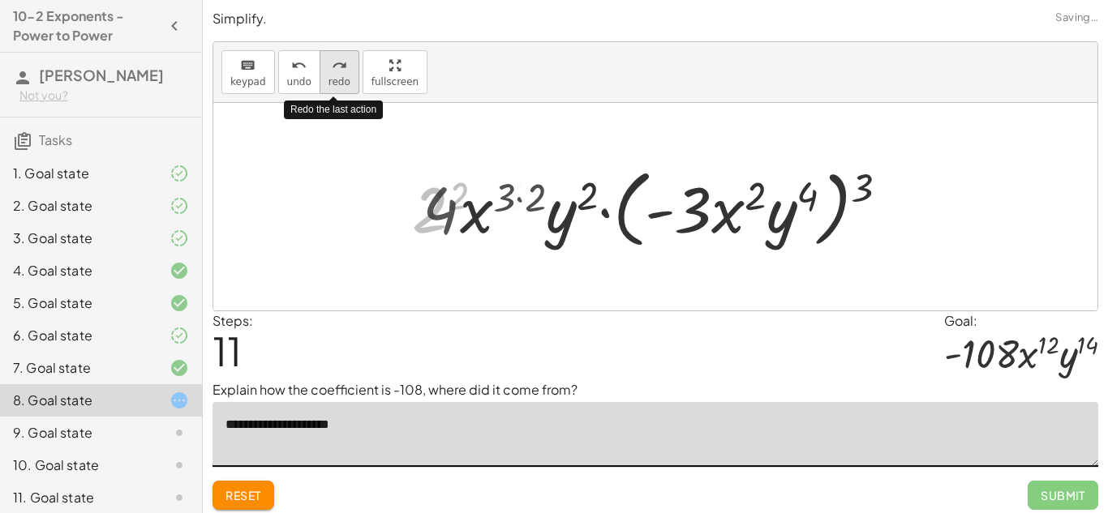
click at [333, 82] on span "redo" at bounding box center [340, 81] width 22 height 11
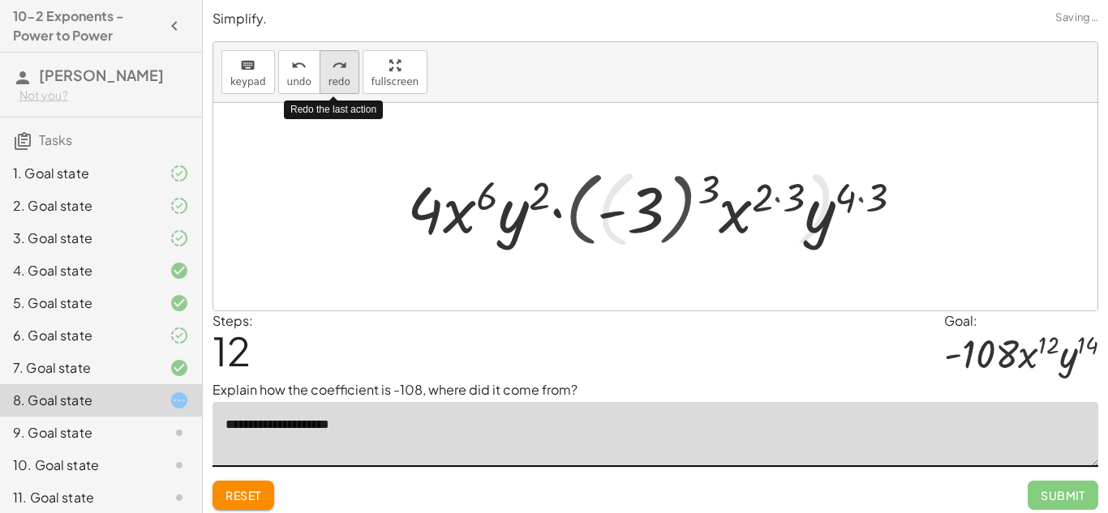
click at [333, 82] on span "redo" at bounding box center [340, 81] width 22 height 11
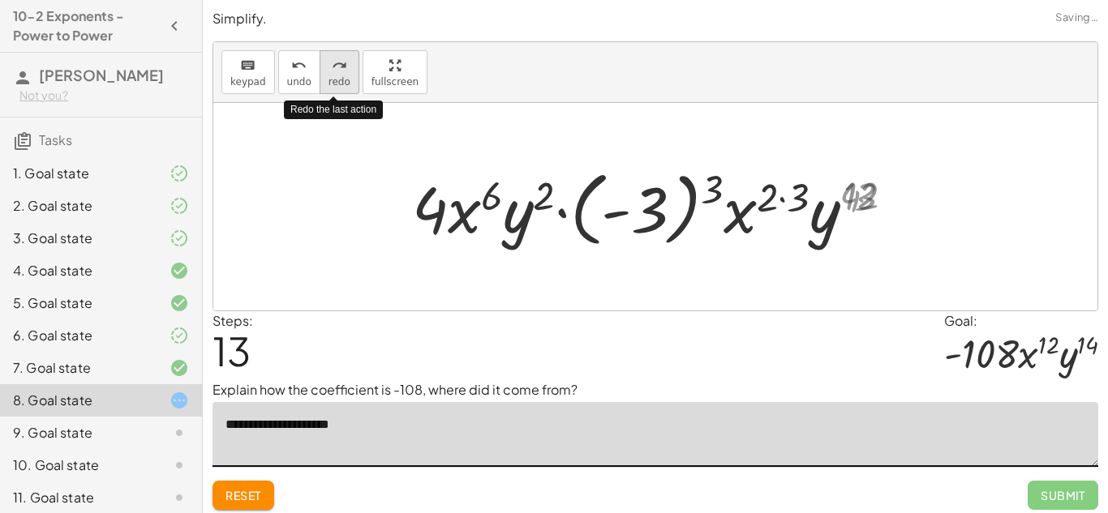
click at [333, 82] on span "redo" at bounding box center [340, 81] width 22 height 11
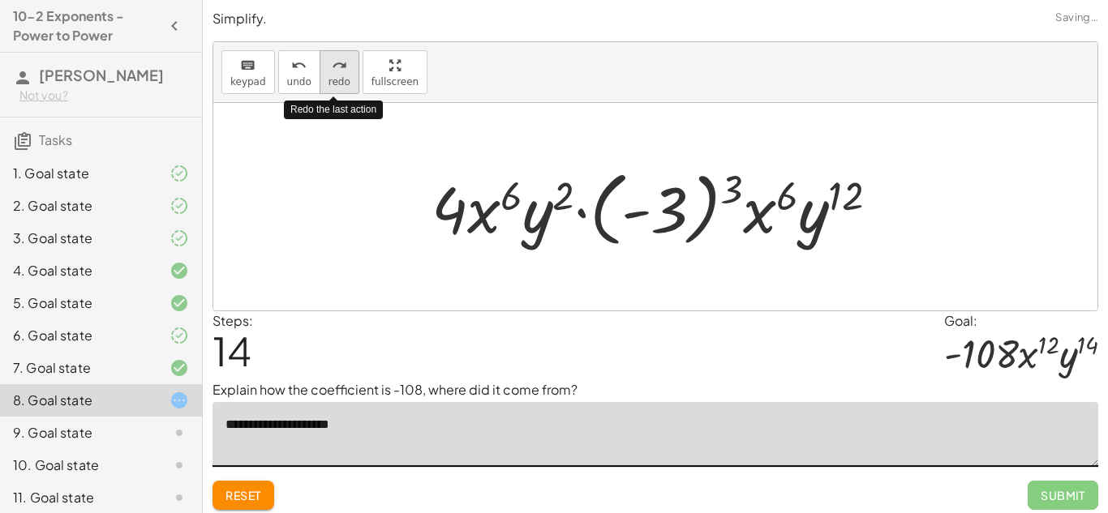
click at [333, 82] on span "redo" at bounding box center [340, 81] width 22 height 11
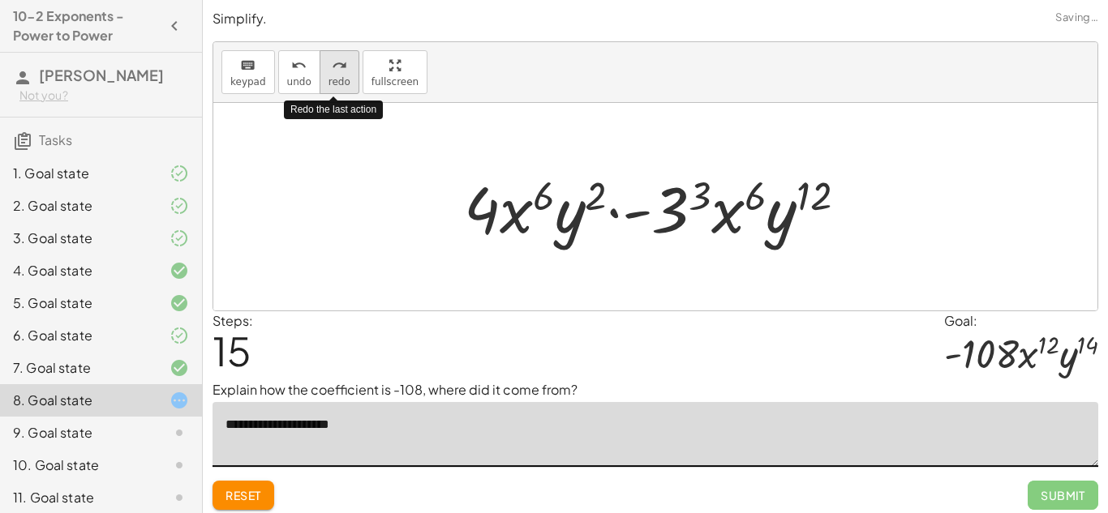
click at [333, 82] on span "redo" at bounding box center [340, 81] width 22 height 11
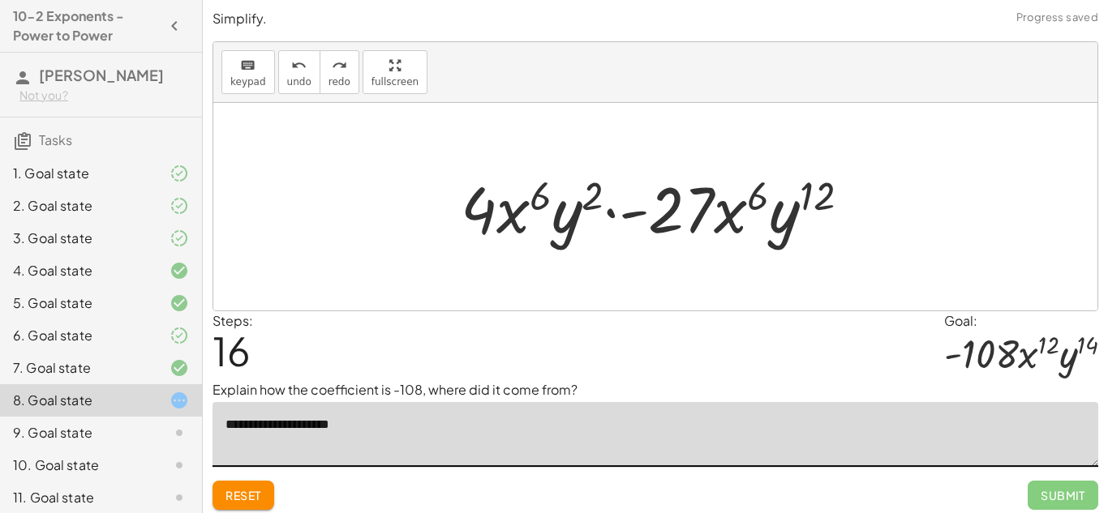
click at [238, 503] on button "Reset" at bounding box center [244, 495] width 62 height 29
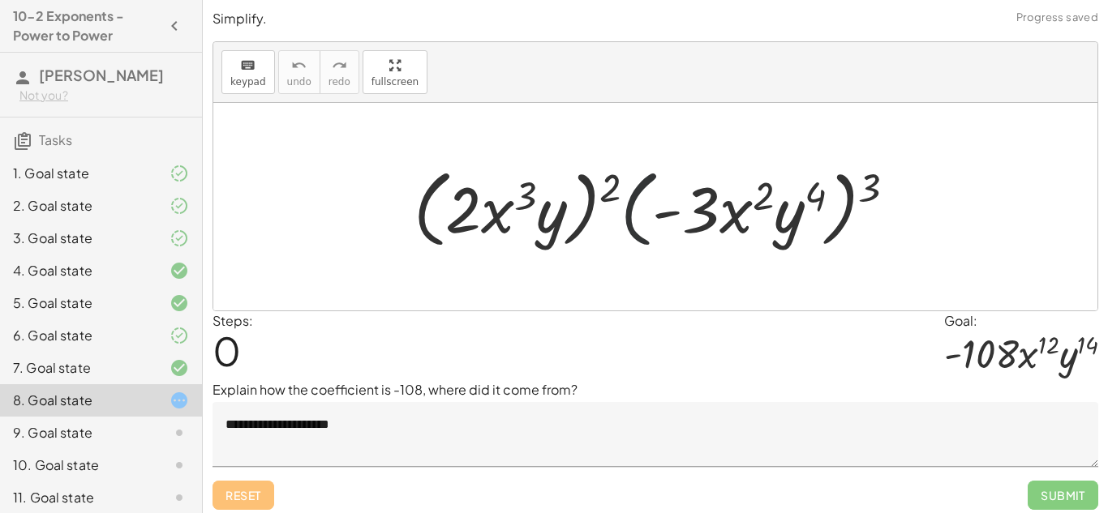
click at [621, 178] on div at bounding box center [662, 207] width 512 height 93
click at [451, 427] on textarea "**********" at bounding box center [656, 434] width 886 height 65
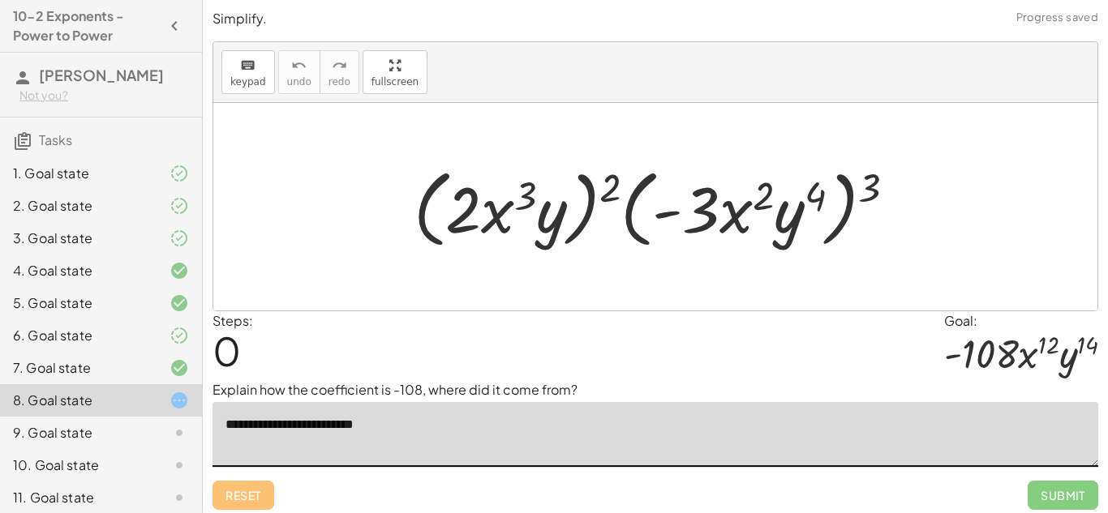
click at [320, 428] on textarea "**********" at bounding box center [656, 434] width 886 height 65
click at [398, 428] on textarea "**********" at bounding box center [656, 434] width 886 height 65
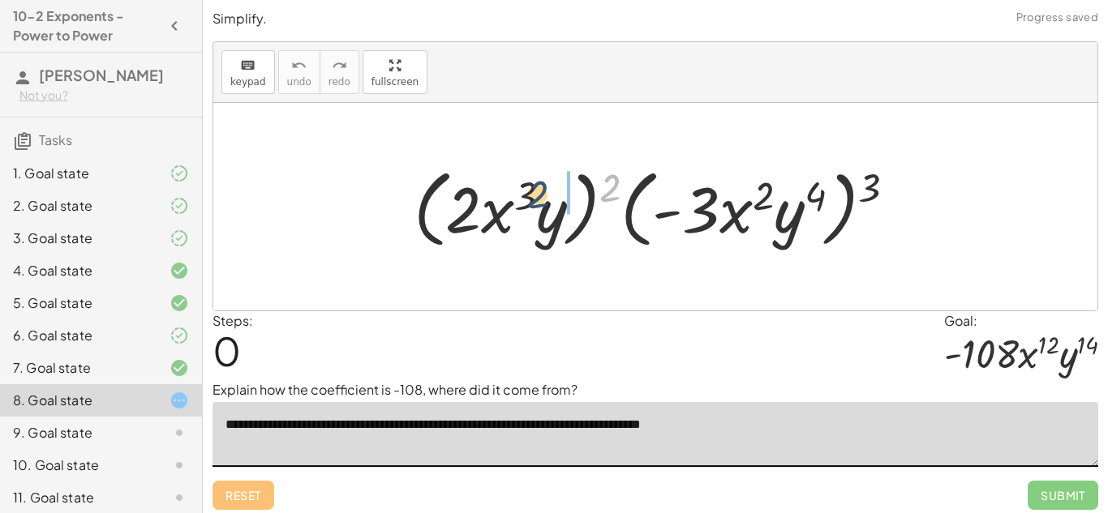
drag, startPoint x: 621, startPoint y: 193, endPoint x: 527, endPoint y: 204, distance: 94.0
click at [527, 204] on div at bounding box center [662, 207] width 512 height 93
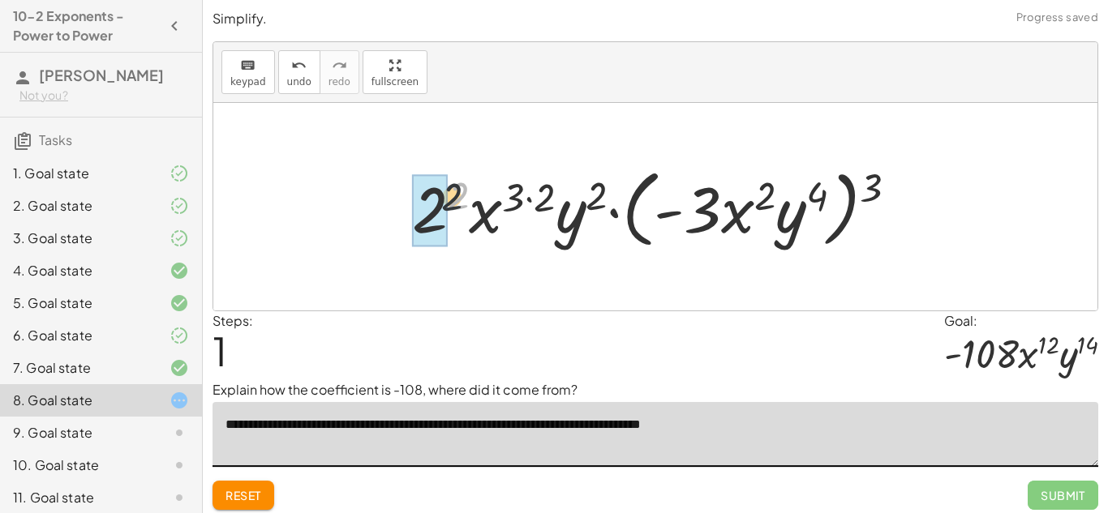
drag, startPoint x: 465, startPoint y: 191, endPoint x: 443, endPoint y: 195, distance: 22.4
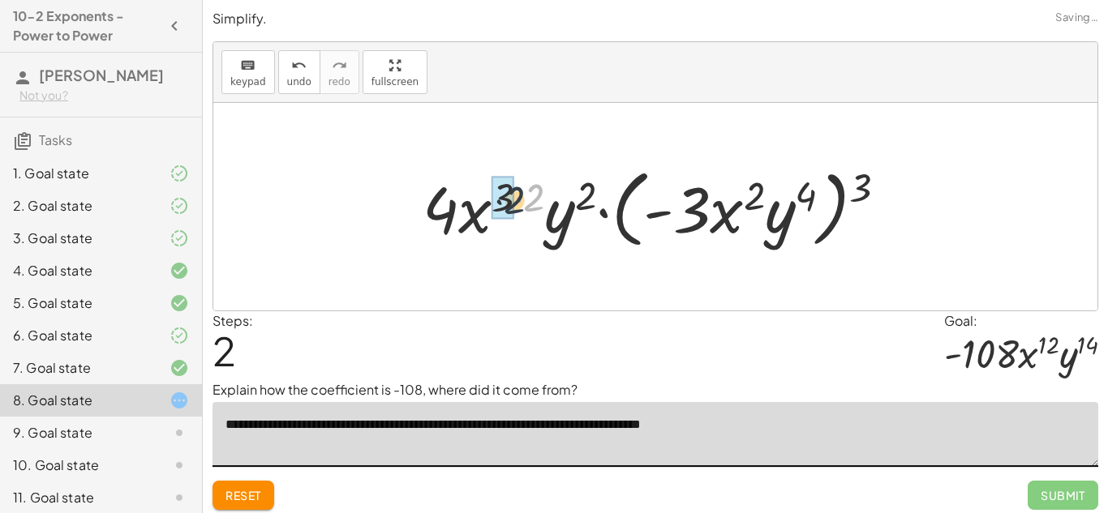
drag, startPoint x: 535, startPoint y: 199, endPoint x: 513, endPoint y: 201, distance: 22.0
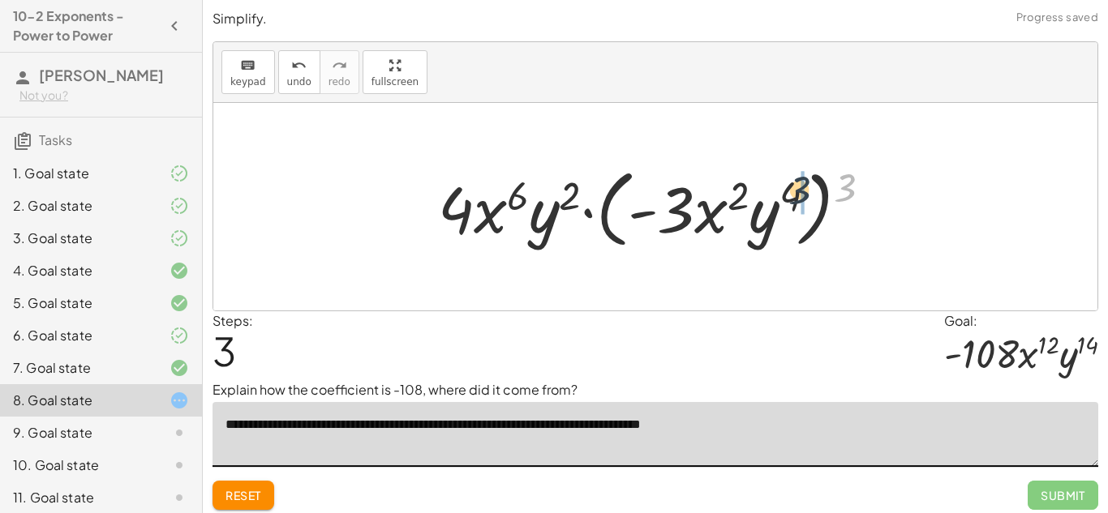
drag, startPoint x: 849, startPoint y: 186, endPoint x: 788, endPoint y: 191, distance: 60.2
click at [788, 191] on div at bounding box center [661, 207] width 462 height 93
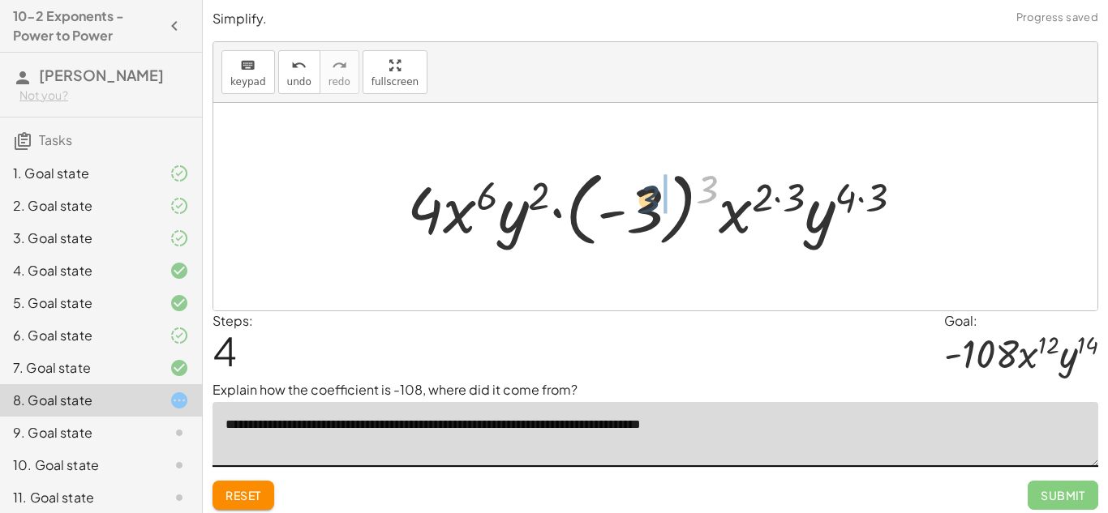
drag, startPoint x: 698, startPoint y: 187, endPoint x: 638, endPoint y: 198, distance: 60.9
click at [638, 198] on div at bounding box center [662, 207] width 526 height 90
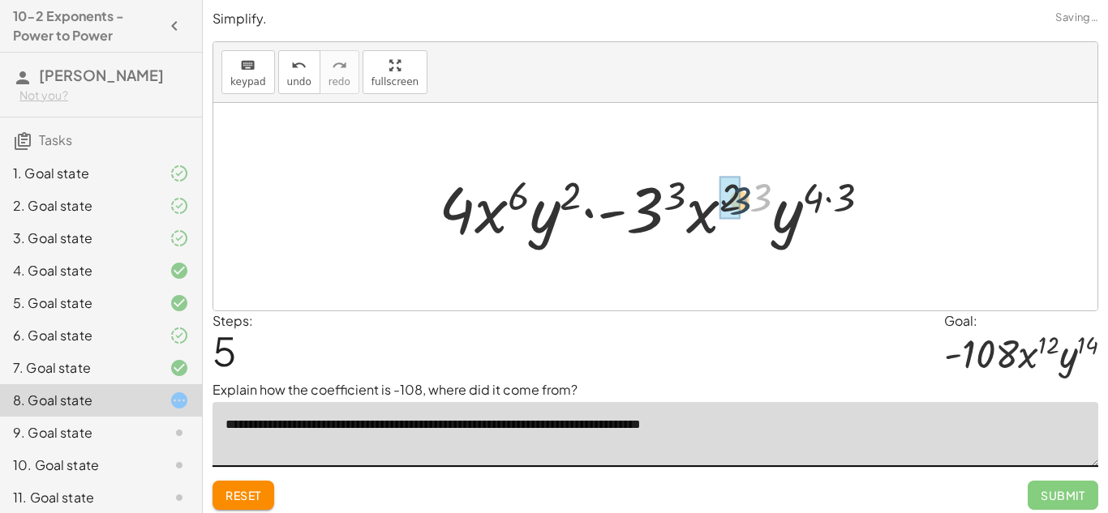
drag, startPoint x: 760, startPoint y: 198, endPoint x: 741, endPoint y: 201, distance: 19.7
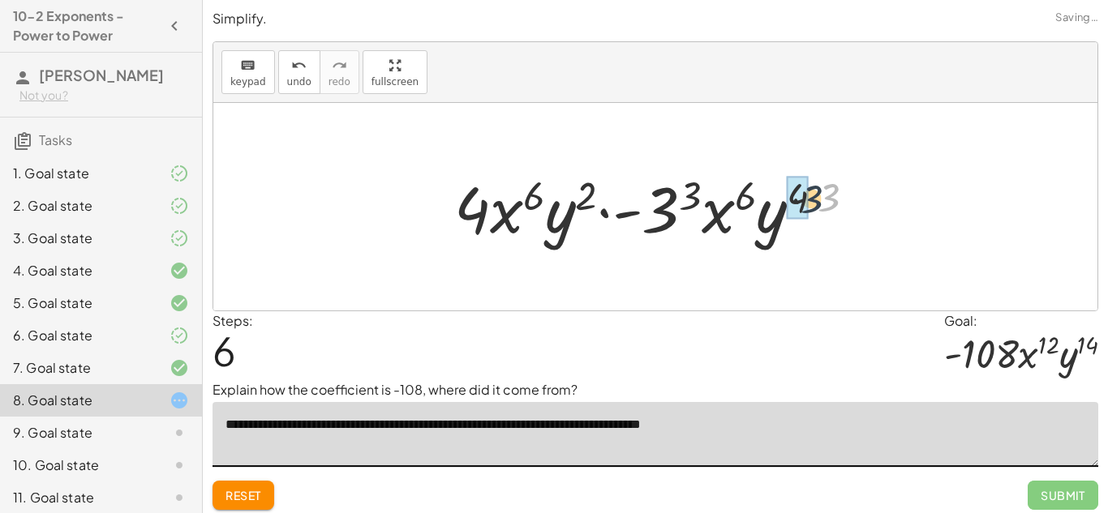
drag, startPoint x: 833, startPoint y: 194, endPoint x: 807, endPoint y: 195, distance: 26.0
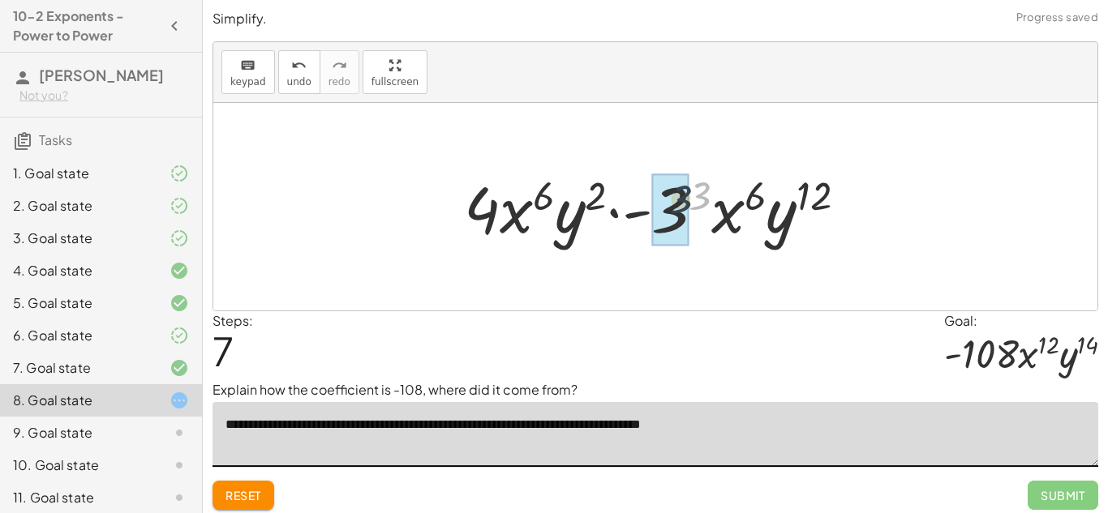
drag, startPoint x: 700, startPoint y: 200, endPoint x: 675, endPoint y: 204, distance: 25.5
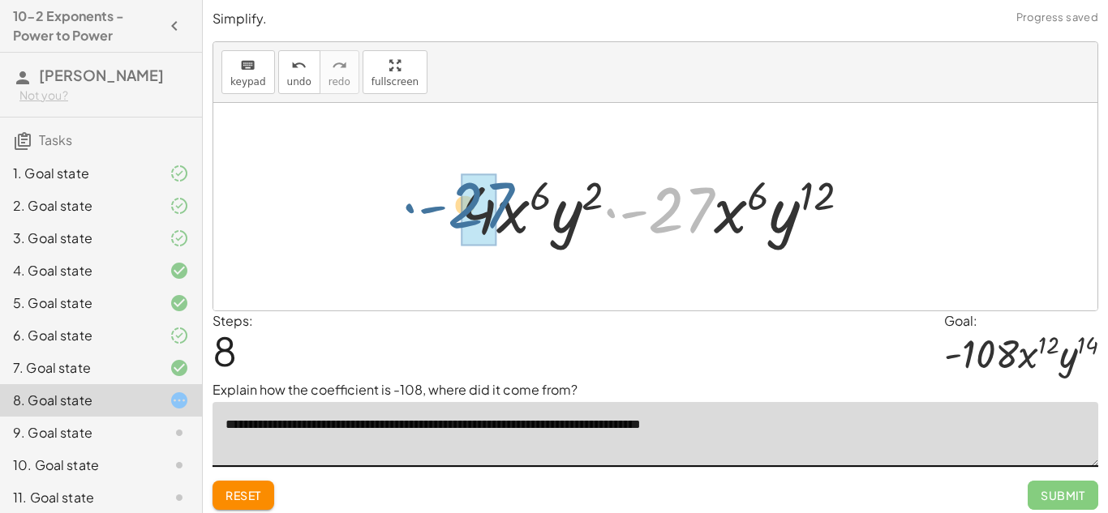
drag, startPoint x: 684, startPoint y: 214, endPoint x: 484, endPoint y: 211, distance: 199.6
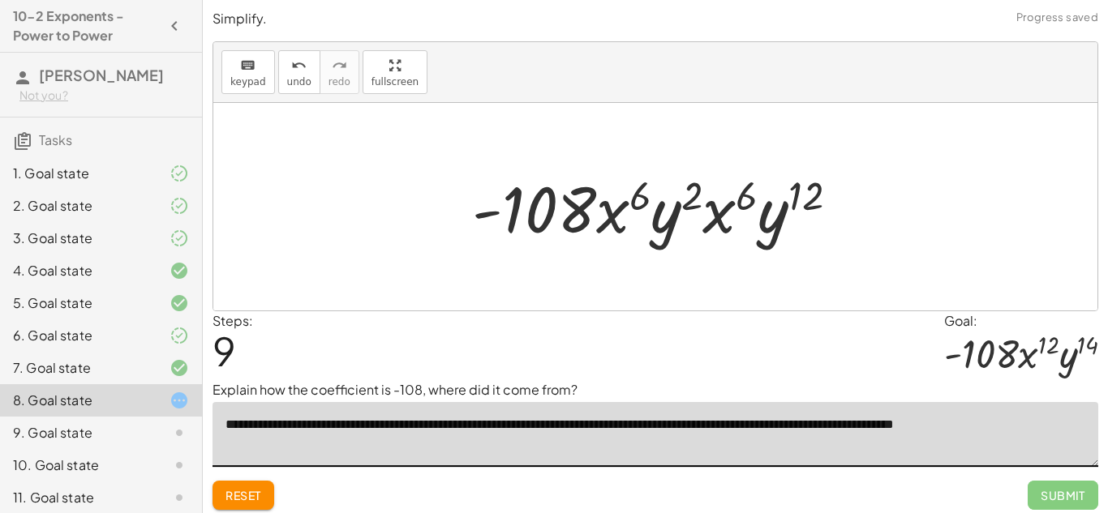
type textarea "**********"
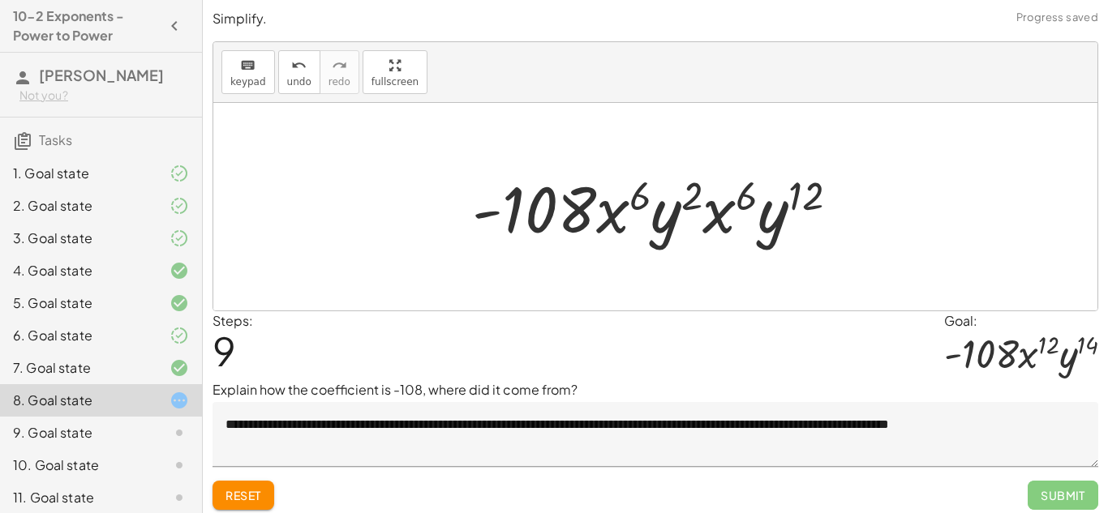
click at [796, 496] on div "Reset Submit" at bounding box center [656, 488] width 886 height 43
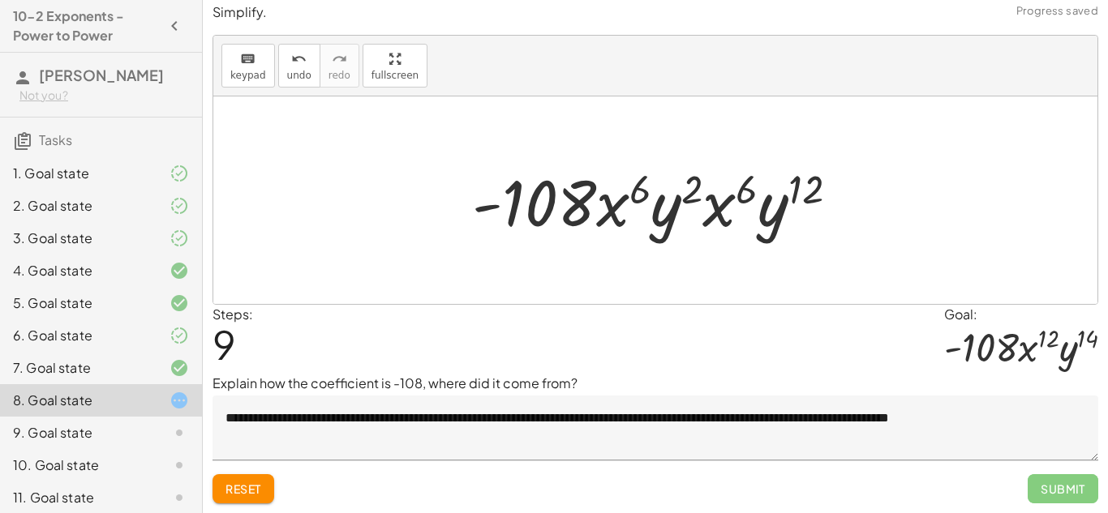
scroll to position [6, 0]
drag, startPoint x: 746, startPoint y: 187, endPoint x: 639, endPoint y: 187, distance: 107.1
click at [639, 187] on div at bounding box center [662, 202] width 396 height 84
drag, startPoint x: 694, startPoint y: 185, endPoint x: 681, endPoint y: 194, distance: 15.8
click at [681, 194] on div at bounding box center [662, 202] width 396 height 84
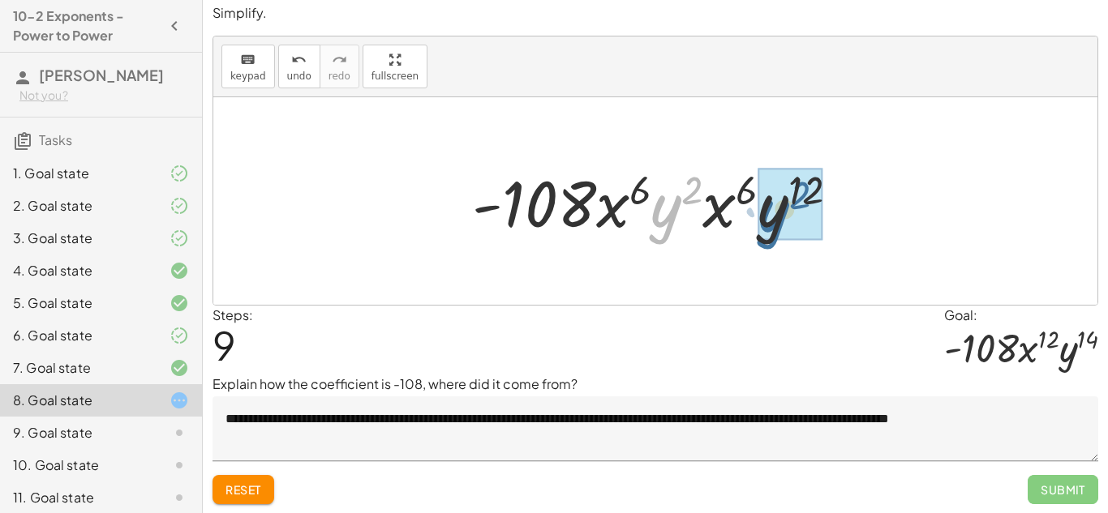
drag, startPoint x: 672, startPoint y: 211, endPoint x: 780, endPoint y: 215, distance: 108.8
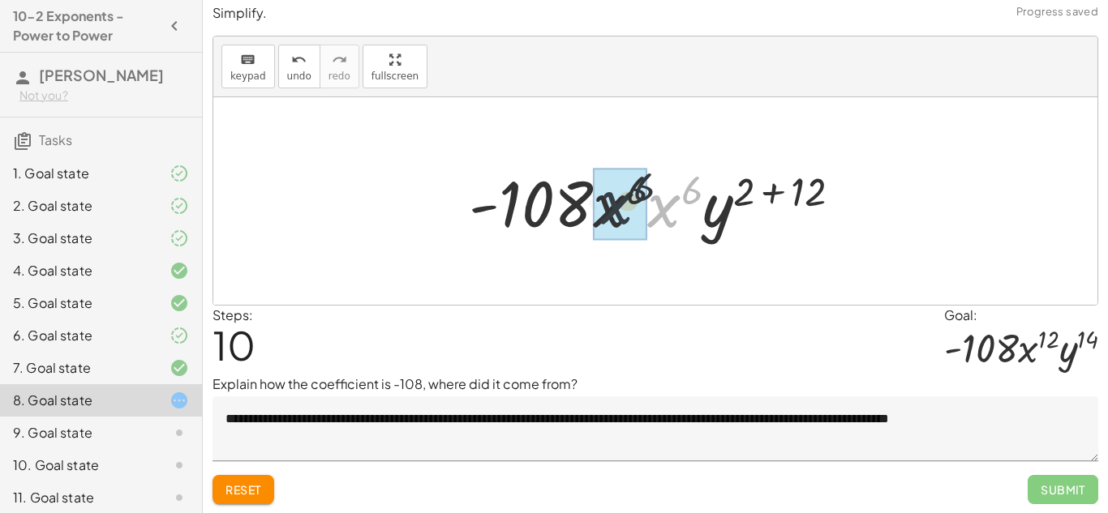
drag, startPoint x: 676, startPoint y: 209, endPoint x: 622, endPoint y: 206, distance: 53.6
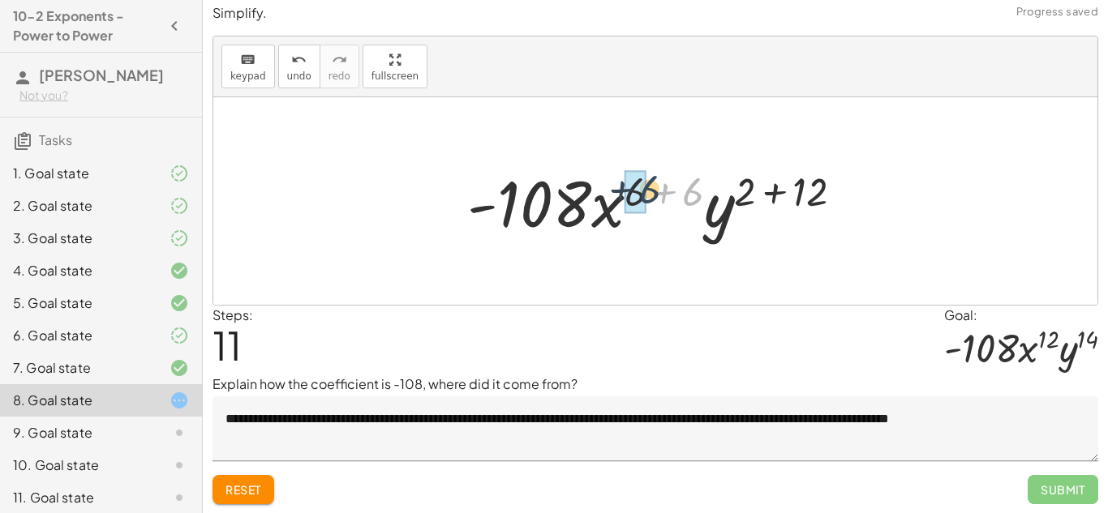
drag, startPoint x: 689, startPoint y: 199, endPoint x: 645, endPoint y: 196, distance: 43.9
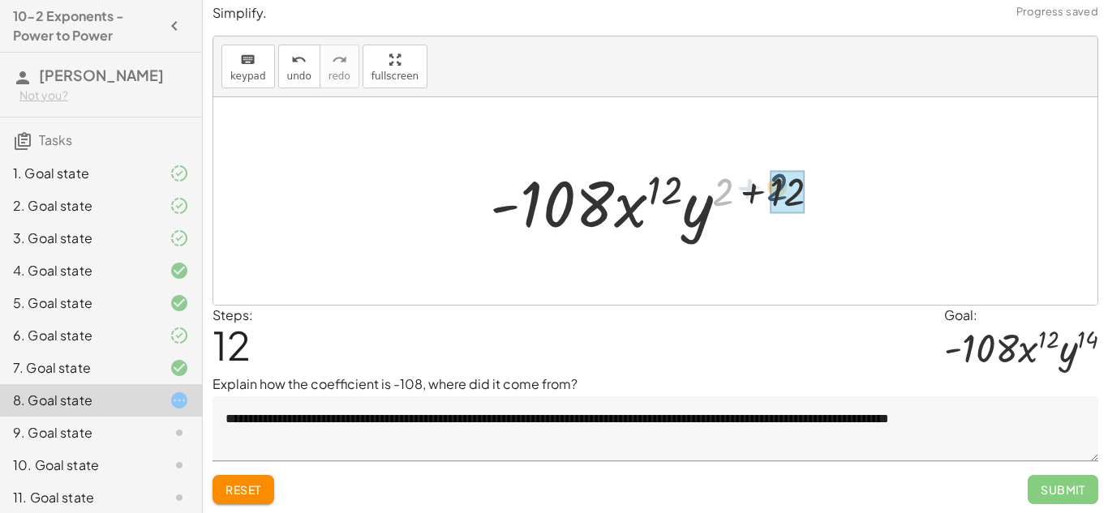
drag, startPoint x: 726, startPoint y: 195, endPoint x: 784, endPoint y: 191, distance: 58.6
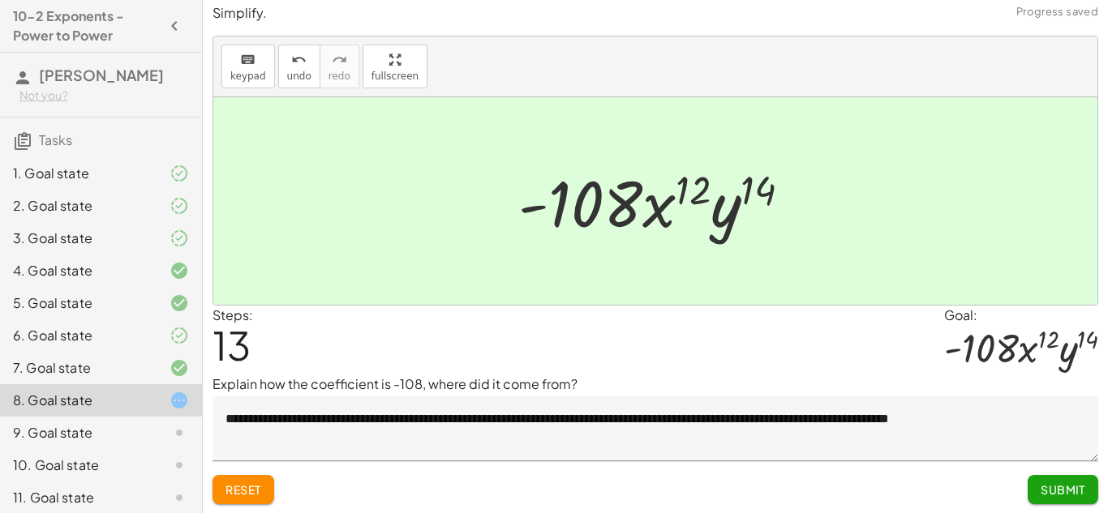
click at [1044, 483] on span "Submit" at bounding box center [1063, 490] width 45 height 15
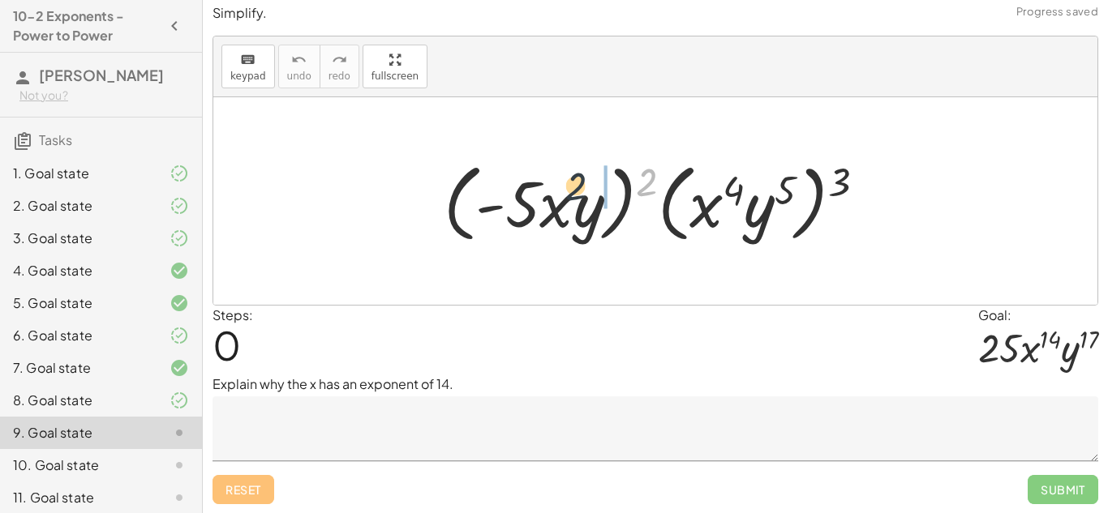
drag, startPoint x: 642, startPoint y: 178, endPoint x: 561, endPoint y: 184, distance: 81.4
click at [561, 184] on div at bounding box center [661, 201] width 451 height 93
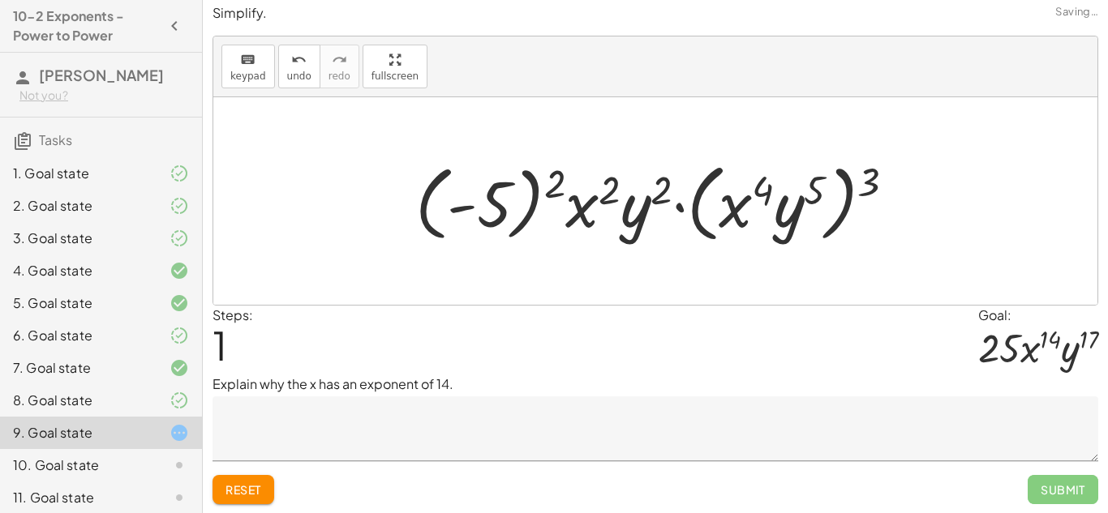
click at [854, 175] on div at bounding box center [661, 201] width 509 height 93
drag, startPoint x: 865, startPoint y: 177, endPoint x: 777, endPoint y: 178, distance: 87.6
click at [777, 178] on div at bounding box center [661, 201] width 509 height 93
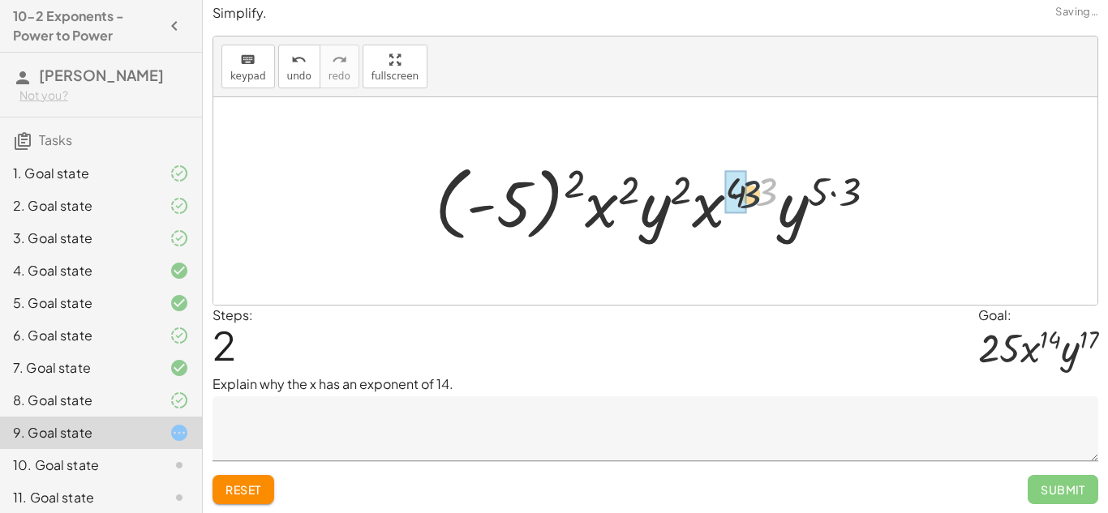
drag, startPoint x: 771, startPoint y: 180, endPoint x: 736, endPoint y: 185, distance: 35.2
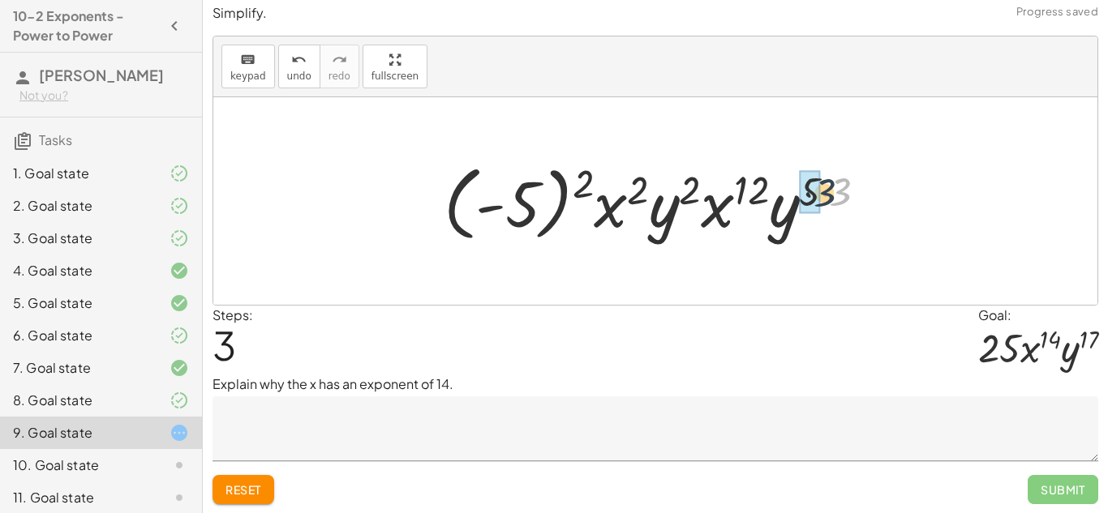
drag, startPoint x: 841, startPoint y: 191, endPoint x: 816, endPoint y: 192, distance: 25.2
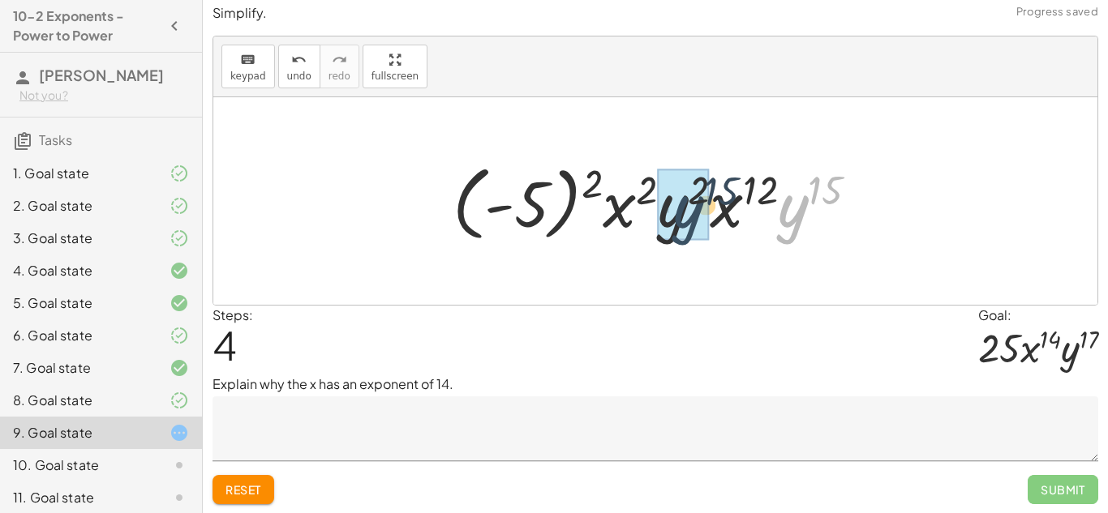
drag, startPoint x: 802, startPoint y: 215, endPoint x: 678, endPoint y: 213, distance: 124.1
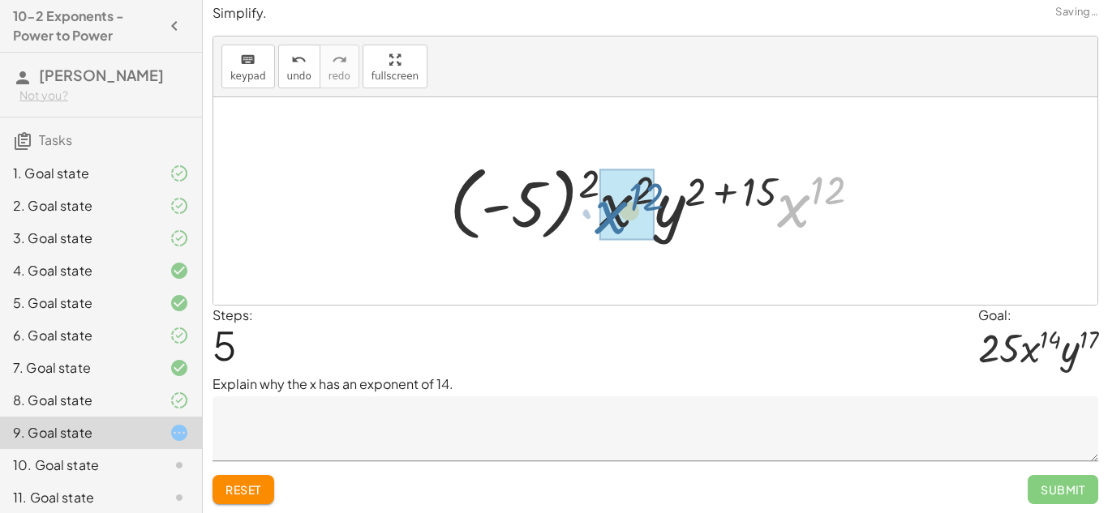
drag, startPoint x: 790, startPoint y: 208, endPoint x: 605, endPoint y: 214, distance: 185.0
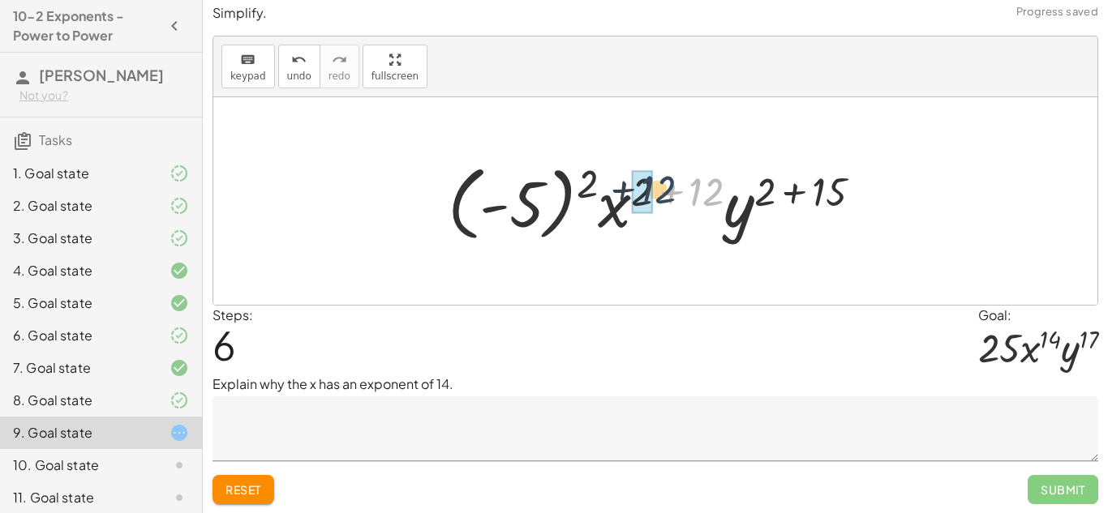
drag, startPoint x: 716, startPoint y: 193, endPoint x: 664, endPoint y: 191, distance: 52.8
click at [664, 191] on div at bounding box center [661, 202] width 443 height 90
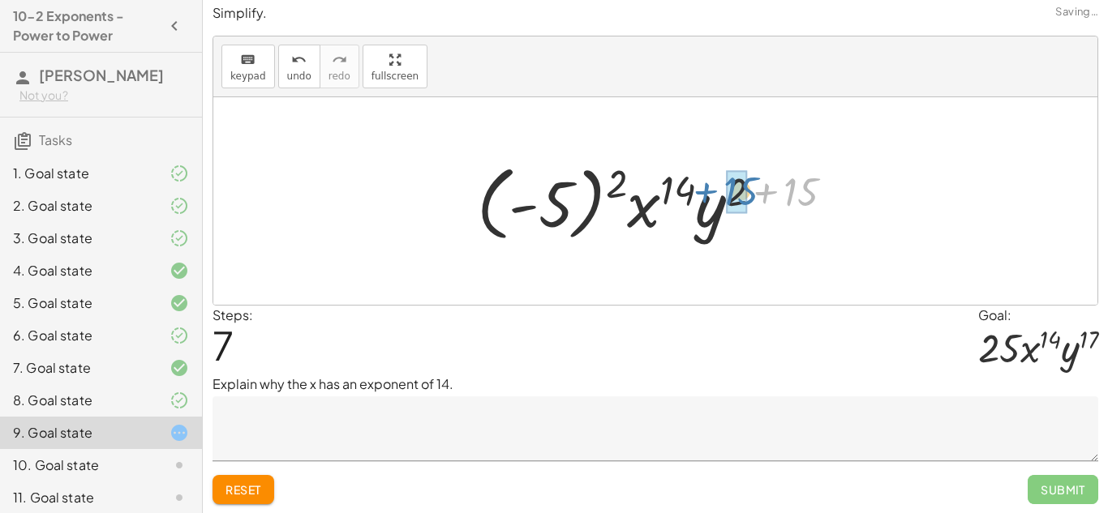
drag, startPoint x: 799, startPoint y: 194, endPoint x: 739, endPoint y: 193, distance: 60.0
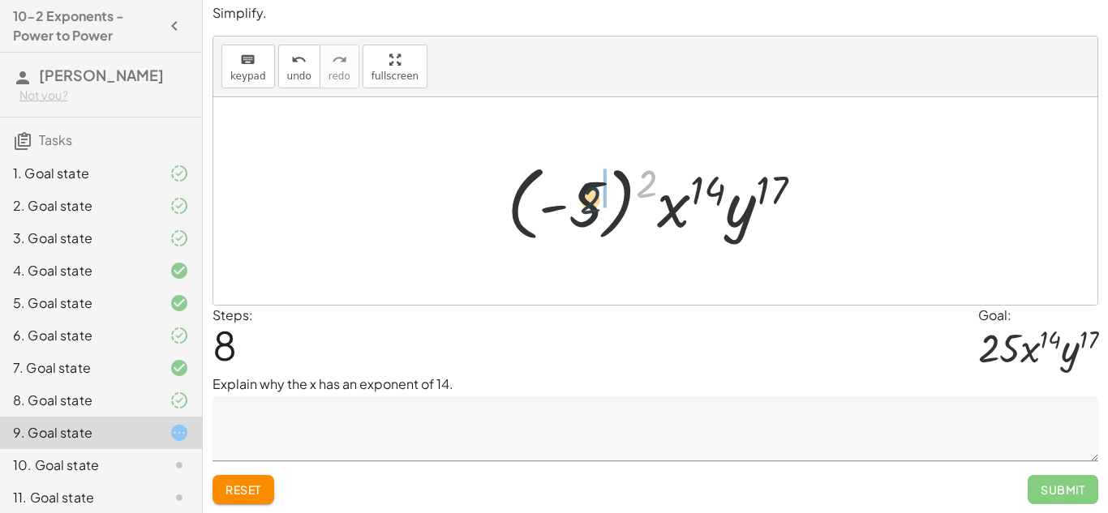
drag, startPoint x: 647, startPoint y: 173, endPoint x: 583, endPoint y: 187, distance: 65.6
click at [583, 187] on div at bounding box center [661, 202] width 325 height 90
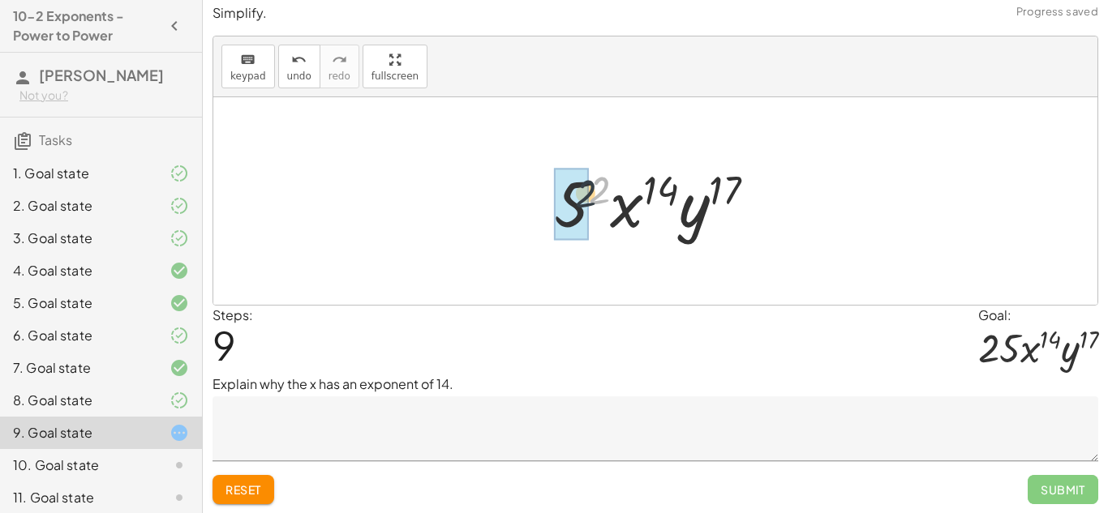
drag, startPoint x: 598, startPoint y: 186, endPoint x: 578, endPoint y: 189, distance: 20.5
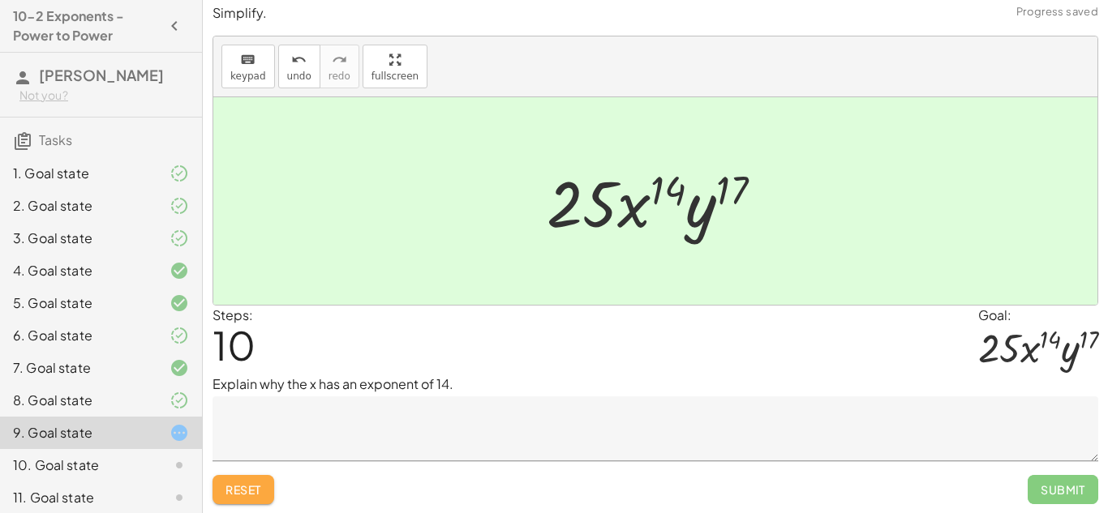
click at [259, 490] on span "Reset" at bounding box center [244, 490] width 36 height 15
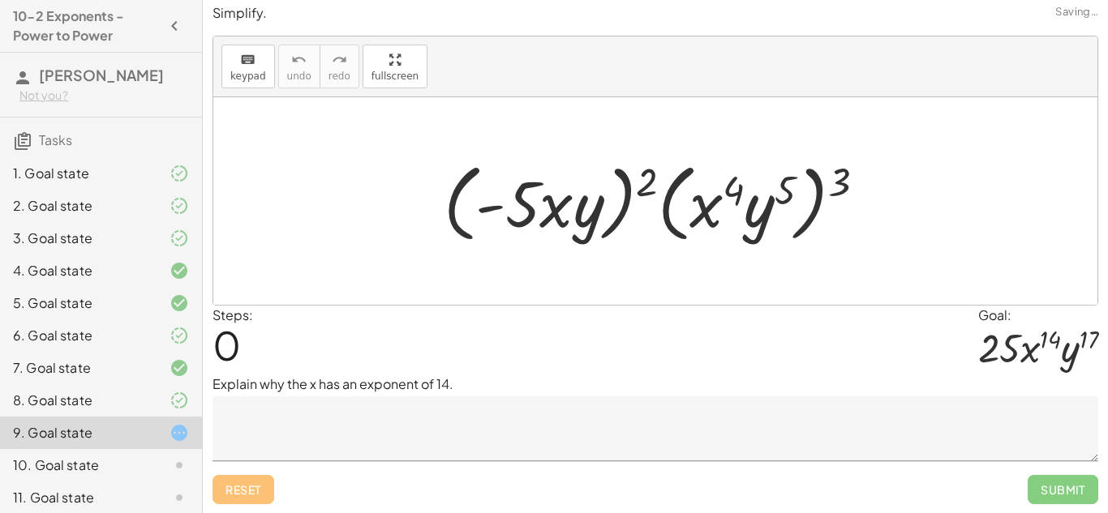
click at [526, 377] on p "Explain why the x has an exponent of 14." at bounding box center [656, 384] width 886 height 19
click at [515, 415] on textarea at bounding box center [656, 429] width 886 height 65
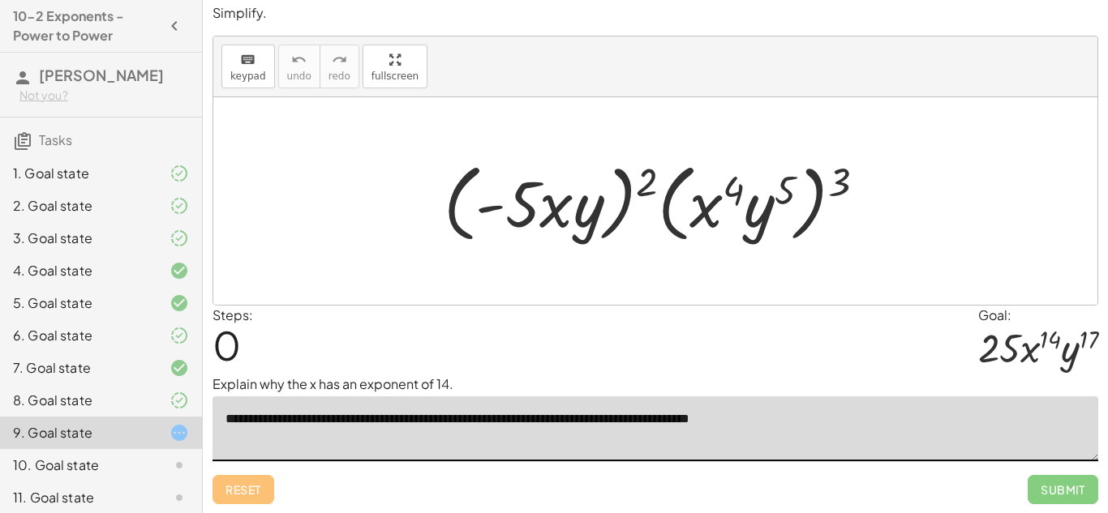
scroll to position [40, 0]
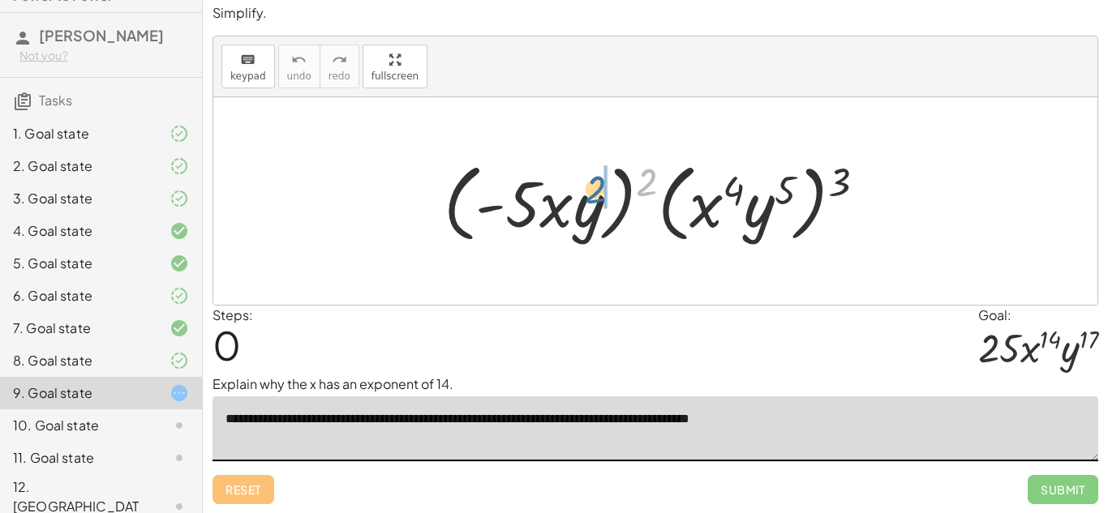
drag, startPoint x: 639, startPoint y: 170, endPoint x: 586, endPoint y: 177, distance: 54.0
click at [586, 177] on div at bounding box center [661, 201] width 451 height 93
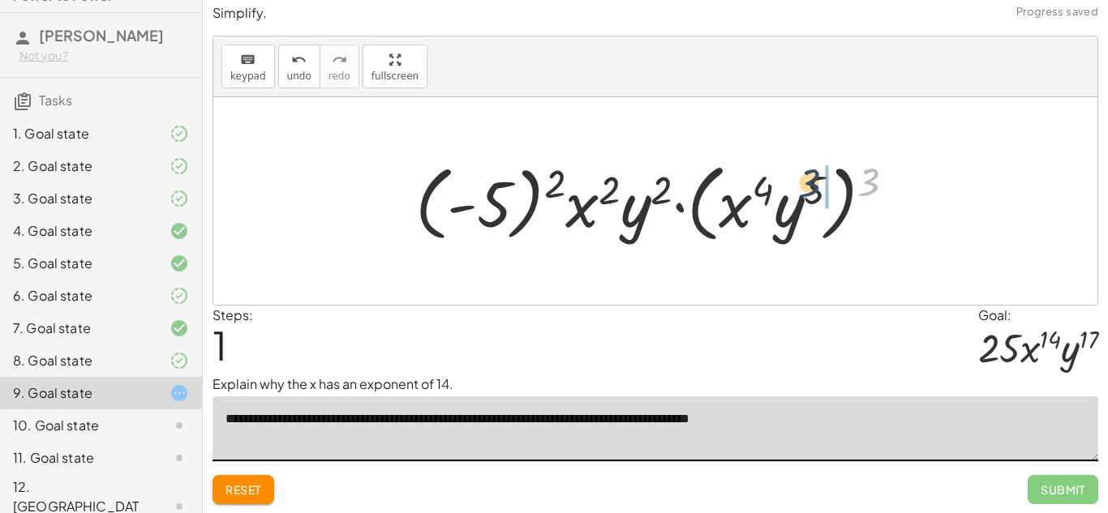
drag, startPoint x: 877, startPoint y: 182, endPoint x: 816, endPoint y: 183, distance: 60.8
click at [816, 183] on div at bounding box center [661, 201] width 509 height 93
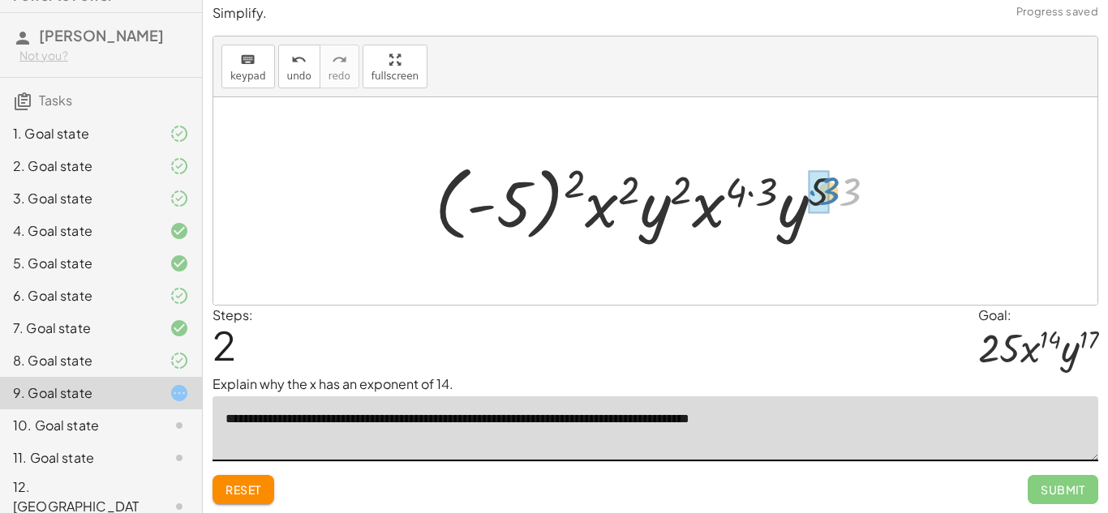
drag, startPoint x: 848, startPoint y: 198, endPoint x: 827, endPoint y: 197, distance: 21.1
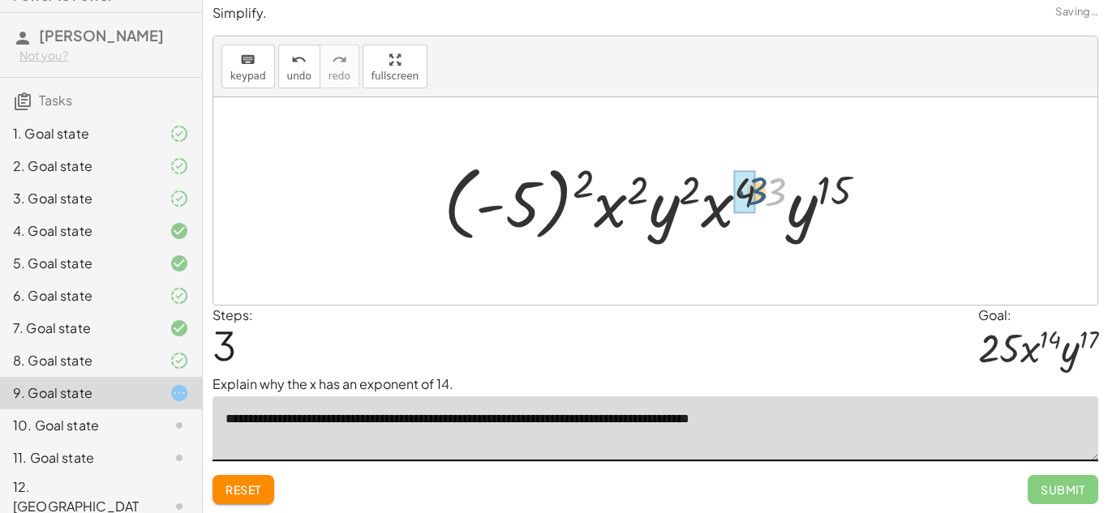
drag, startPoint x: 775, startPoint y: 199, endPoint x: 755, endPoint y: 198, distance: 19.5
click at [755, 198] on div at bounding box center [662, 202] width 453 height 90
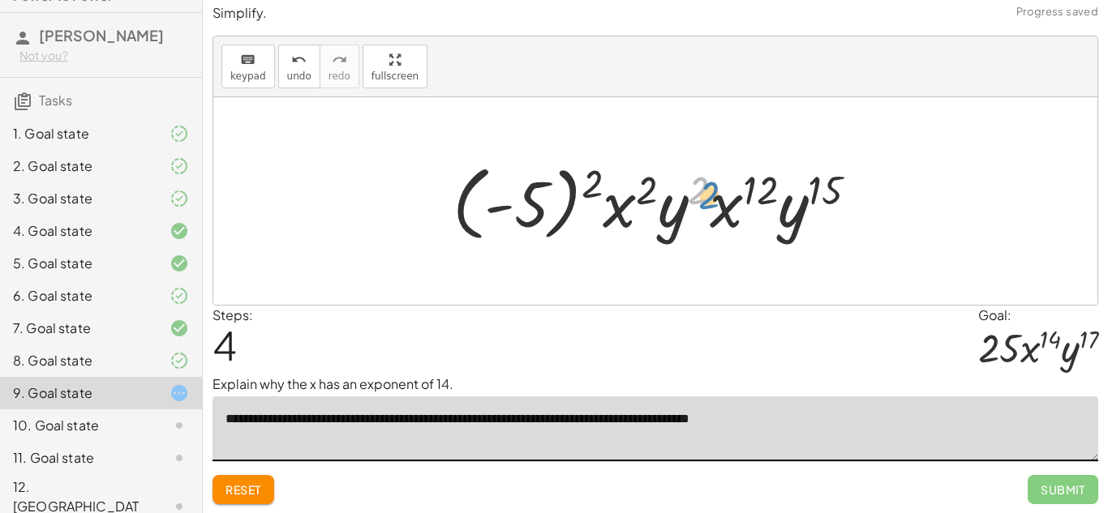
click at [704, 197] on div at bounding box center [662, 202] width 435 height 90
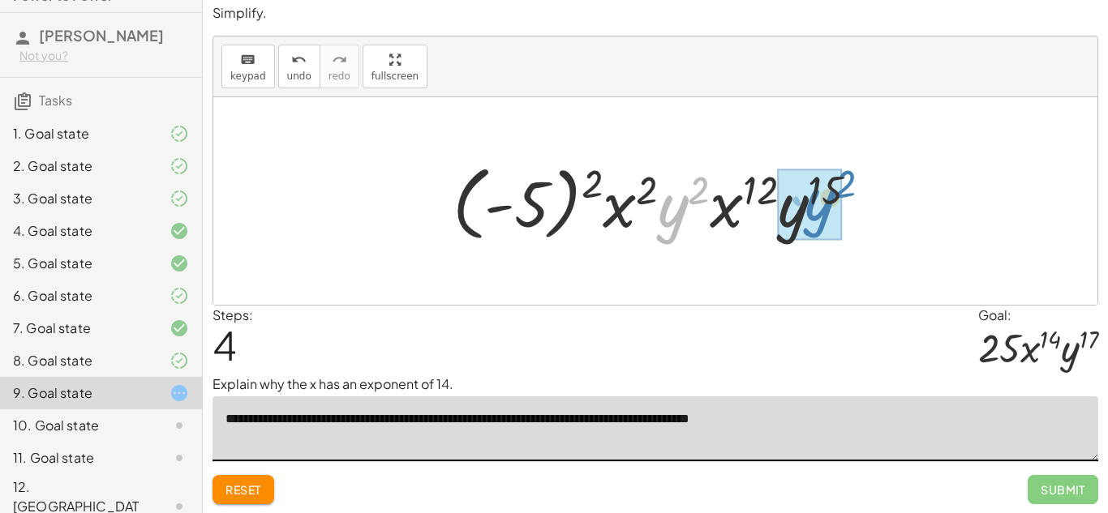
drag, startPoint x: 669, startPoint y: 227, endPoint x: 815, endPoint y: 221, distance: 146.2
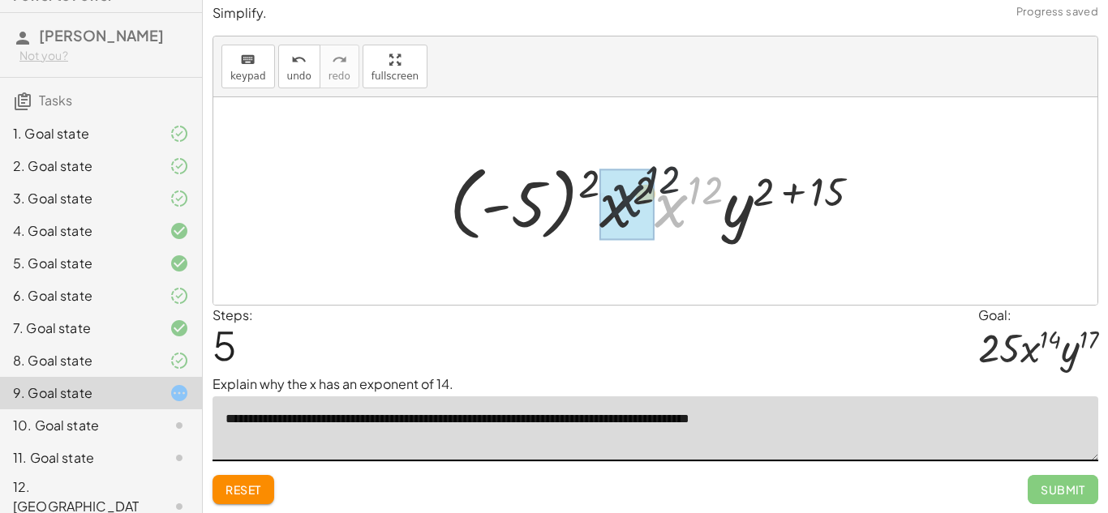
drag, startPoint x: 667, startPoint y: 217, endPoint x: 622, endPoint y: 208, distance: 45.5
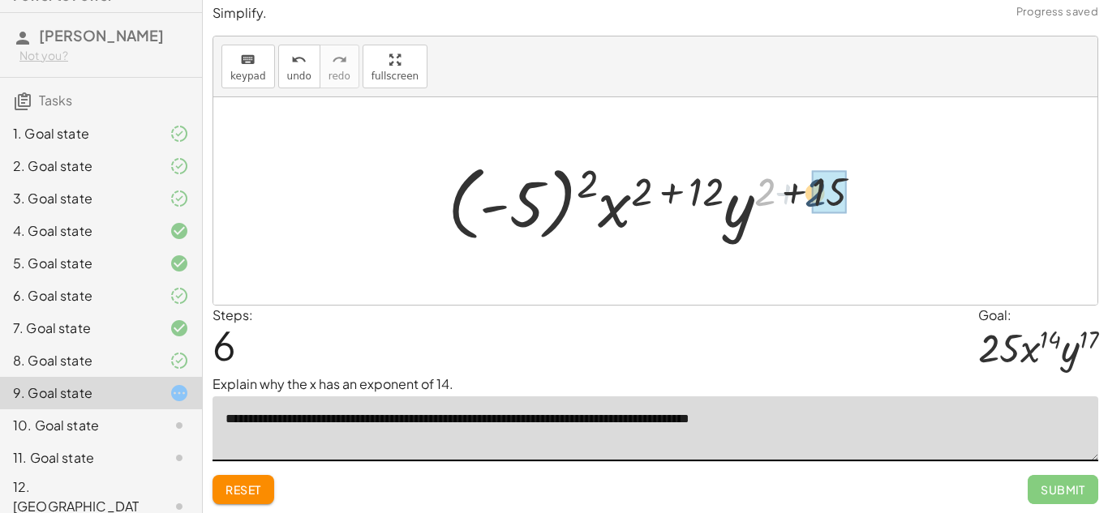
drag, startPoint x: 771, startPoint y: 190, endPoint x: 831, endPoint y: 191, distance: 60.0
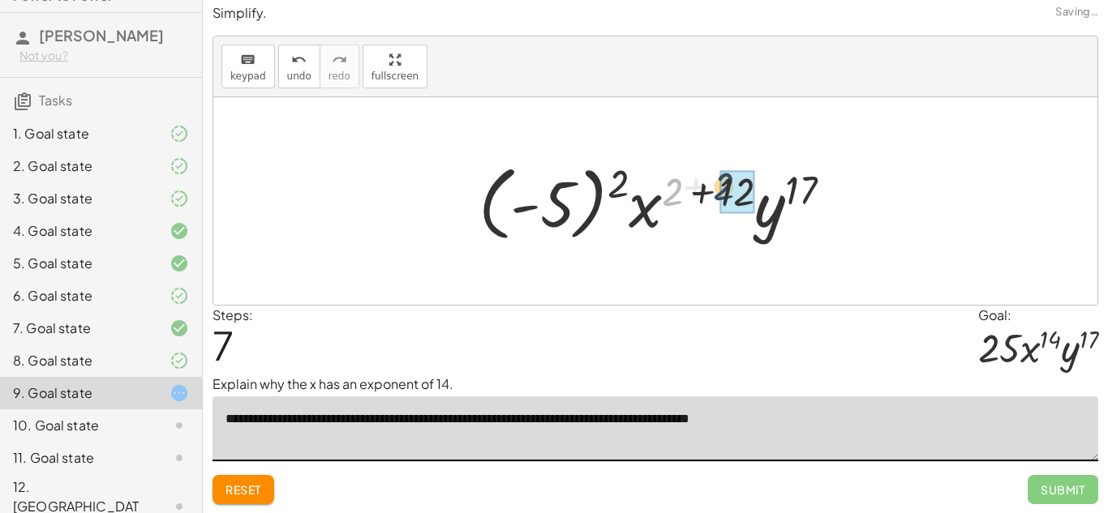
drag, startPoint x: 677, startPoint y: 190, endPoint x: 734, endPoint y: 185, distance: 57.0
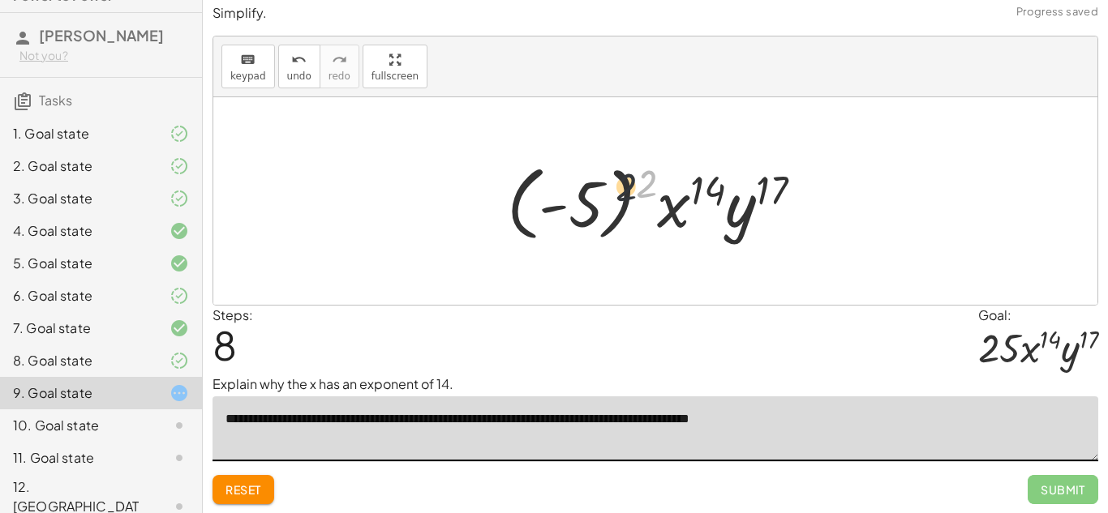
drag, startPoint x: 651, startPoint y: 183, endPoint x: 602, endPoint y: 190, distance: 49.1
click at [602, 190] on div at bounding box center [661, 202] width 325 height 90
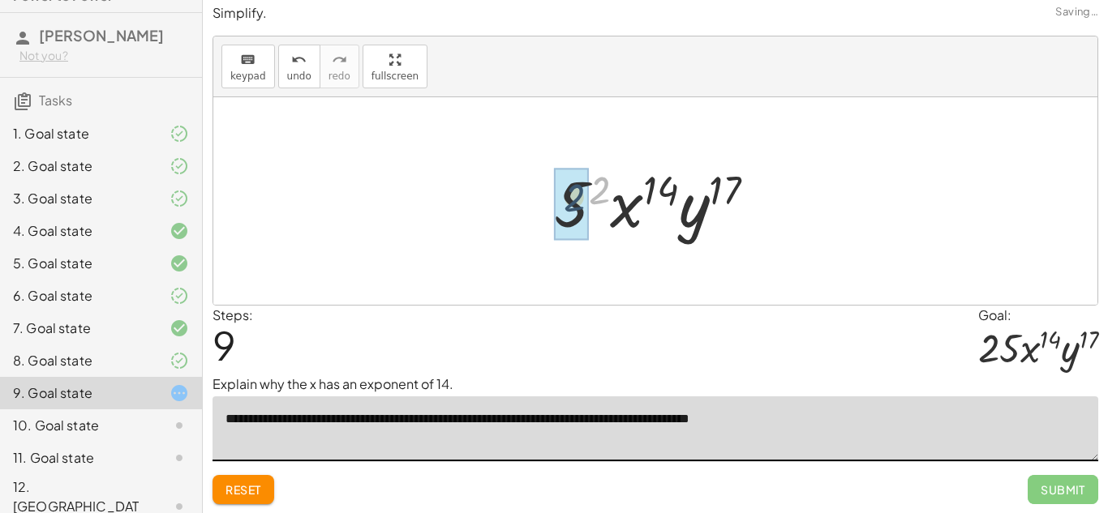
drag, startPoint x: 605, startPoint y: 189, endPoint x: 579, endPoint y: 196, distance: 27.0
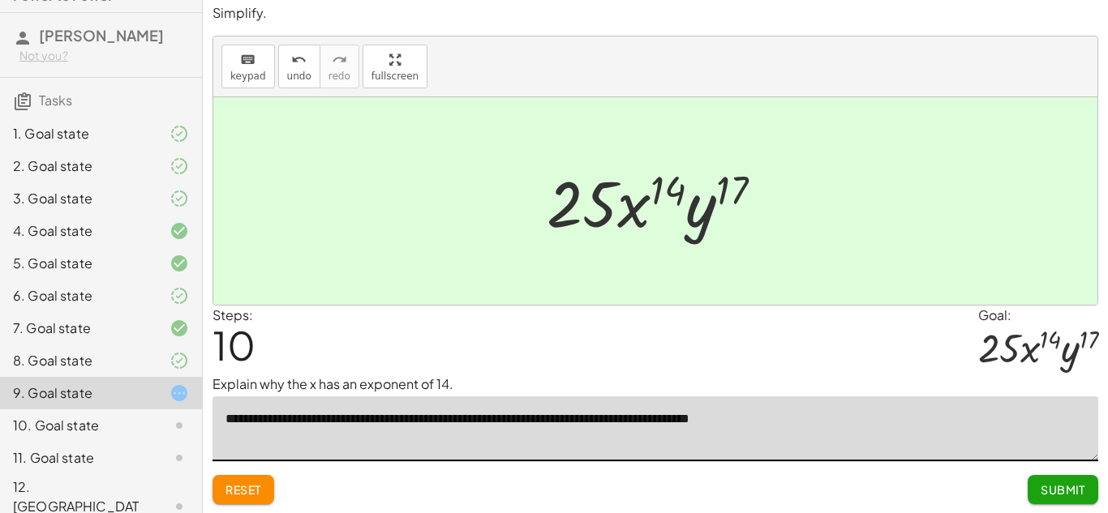
type textarea "**********"
click at [1072, 495] on span "Submit" at bounding box center [1063, 490] width 45 height 15
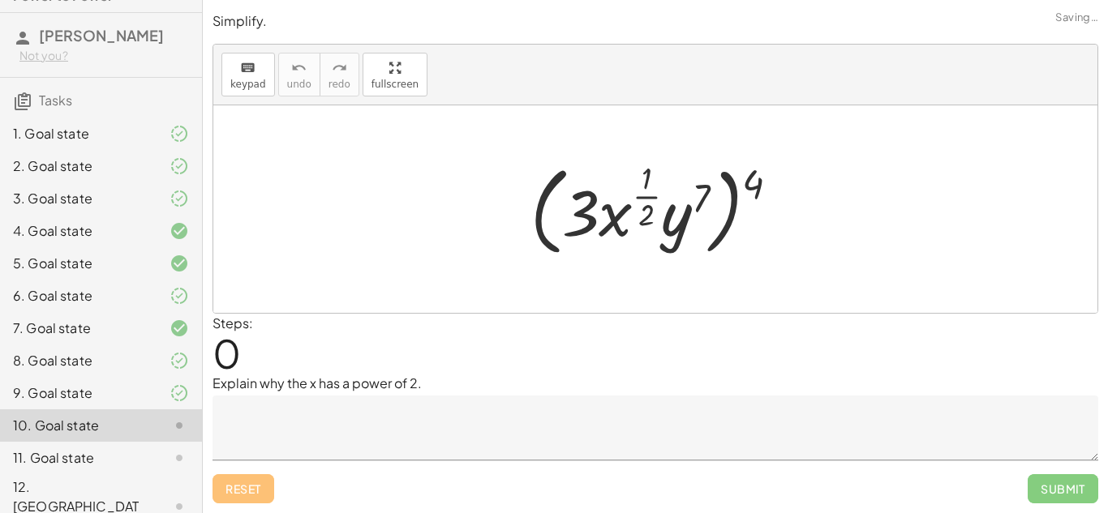
scroll to position [0, 0]
drag, startPoint x: 756, startPoint y: 186, endPoint x: 698, endPoint y: 192, distance: 58.0
click at [698, 192] on div at bounding box center [660, 209] width 277 height 105
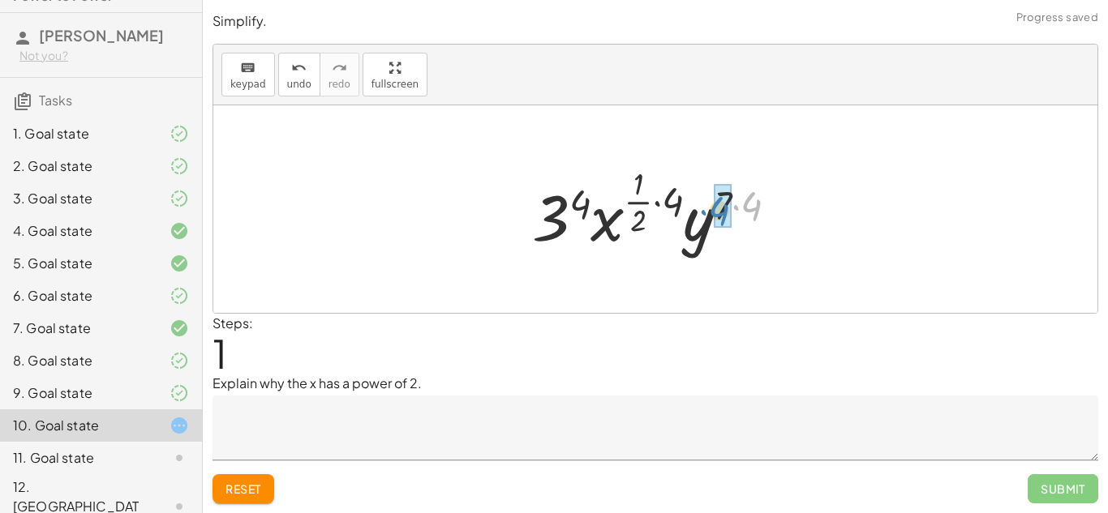
drag, startPoint x: 758, startPoint y: 207, endPoint x: 724, endPoint y: 211, distance: 33.5
drag, startPoint x: 681, startPoint y: 203, endPoint x: 651, endPoint y: 182, distance: 37.4
click at [651, 182] on div at bounding box center [661, 209] width 271 height 96
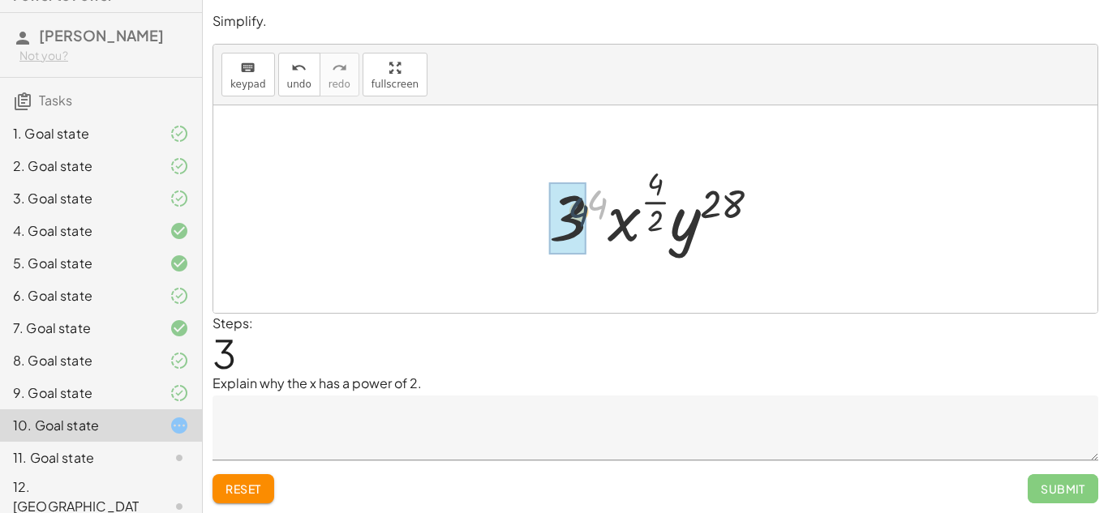
drag, startPoint x: 599, startPoint y: 204, endPoint x: 579, endPoint y: 212, distance: 21.8
drag, startPoint x: 656, startPoint y: 210, endPoint x: 651, endPoint y: 203, distance: 8.8
click at [651, 203] on div at bounding box center [660, 209] width 243 height 96
drag, startPoint x: 651, startPoint y: 183, endPoint x: 650, endPoint y: 215, distance: 32.5
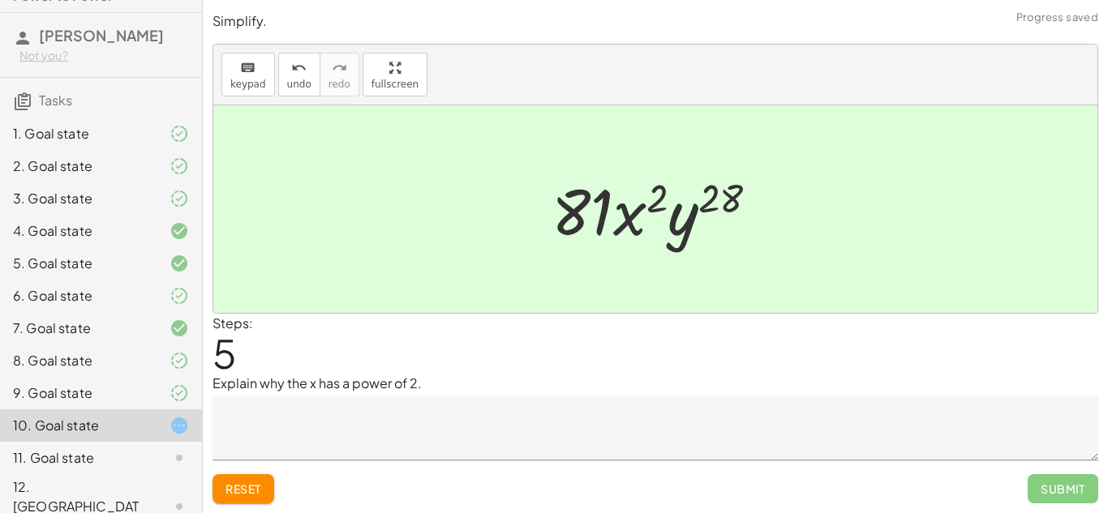
click at [610, 414] on textarea at bounding box center [656, 428] width 886 height 65
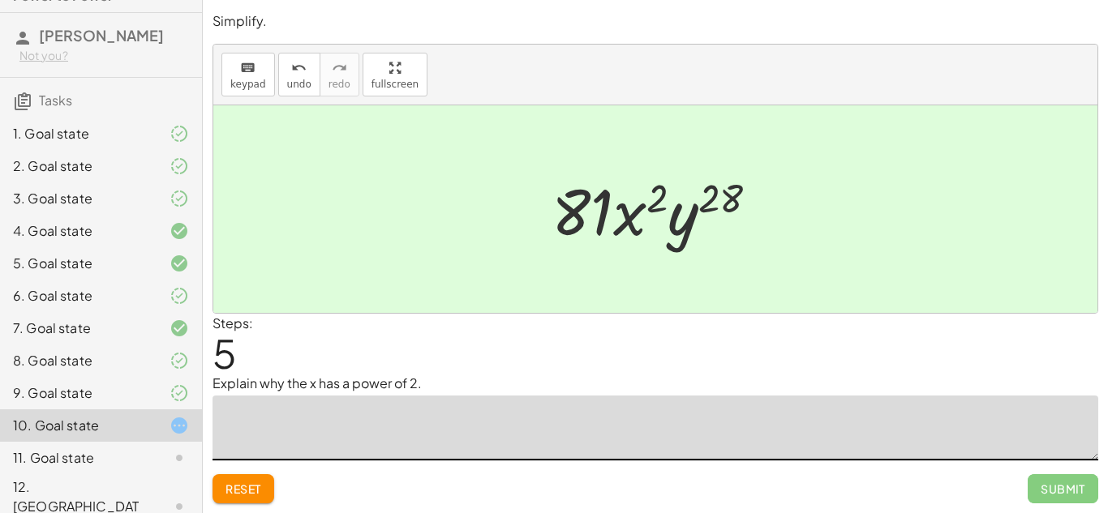
type textarea "*"
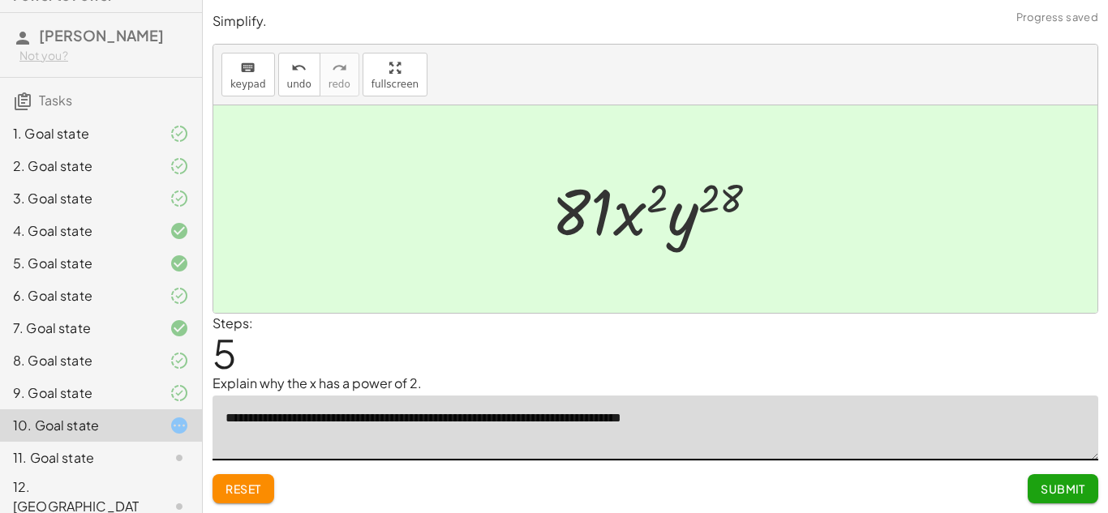
type textarea "**********"
click at [1073, 494] on span "Submit" at bounding box center [1063, 489] width 45 height 15
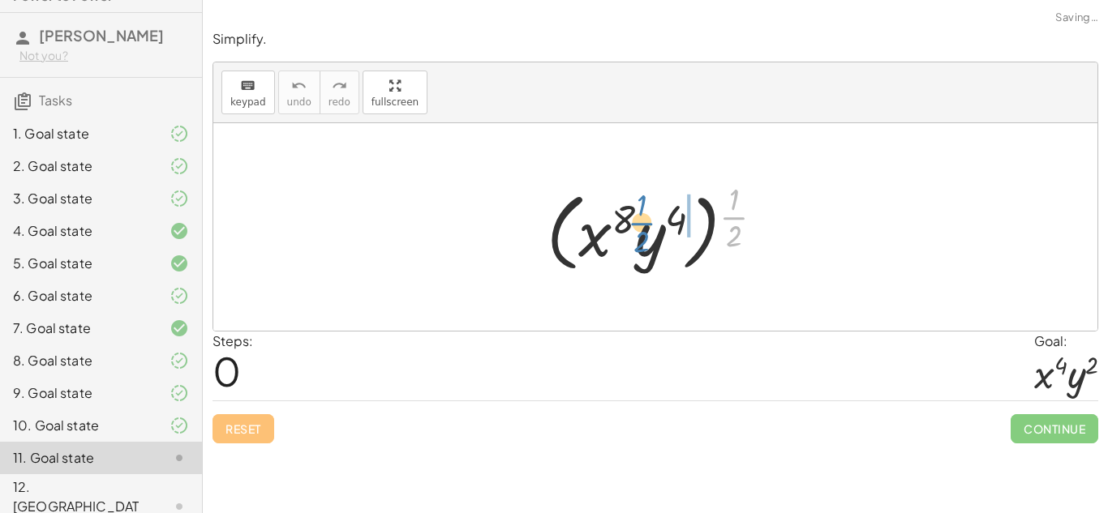
drag, startPoint x: 732, startPoint y: 225, endPoint x: 660, endPoint y: 229, distance: 71.5
click at [660, 229] on div at bounding box center [662, 227] width 246 height 101
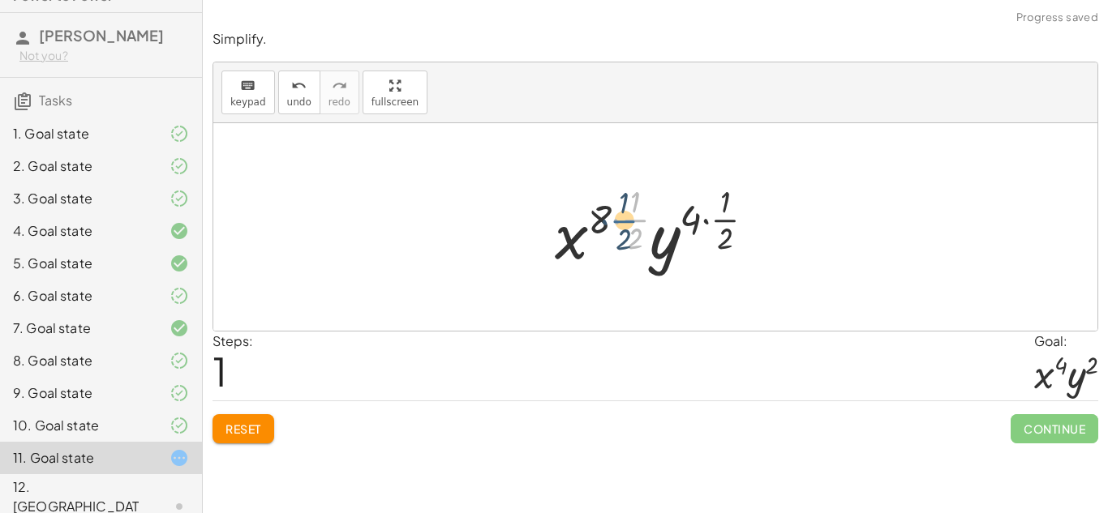
click at [638, 221] on div at bounding box center [661, 227] width 229 height 96
drag, startPoint x: 603, startPoint y: 220, endPoint x: 634, endPoint y: 201, distance: 36.0
click at [634, 201] on div at bounding box center [661, 227] width 229 height 96
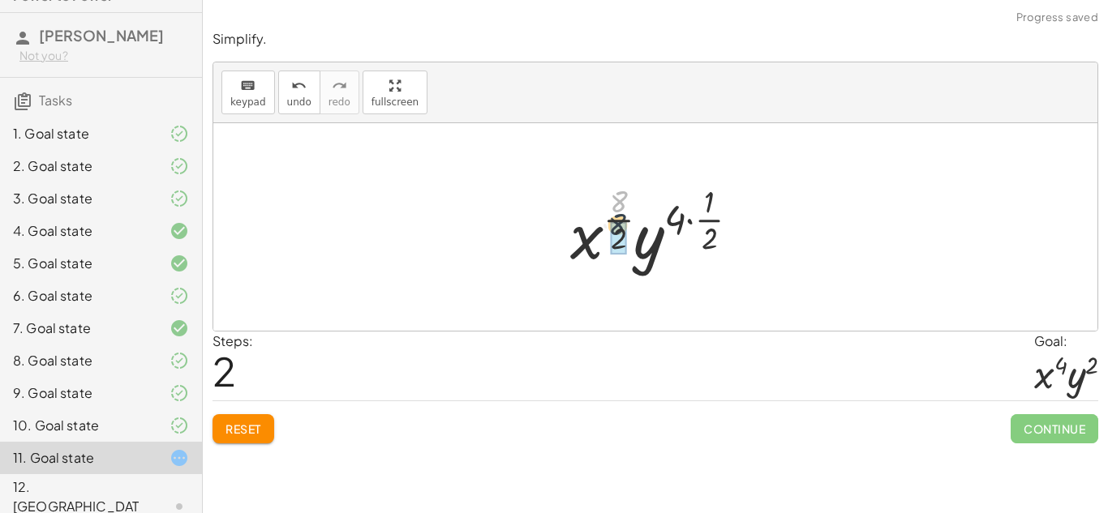
drag, startPoint x: 622, startPoint y: 201, endPoint x: 621, endPoint y: 227, distance: 26.0
click at [703, 208] on div at bounding box center [661, 227] width 189 height 96
drag, startPoint x: 675, startPoint y: 219, endPoint x: 701, endPoint y: 204, distance: 29.8
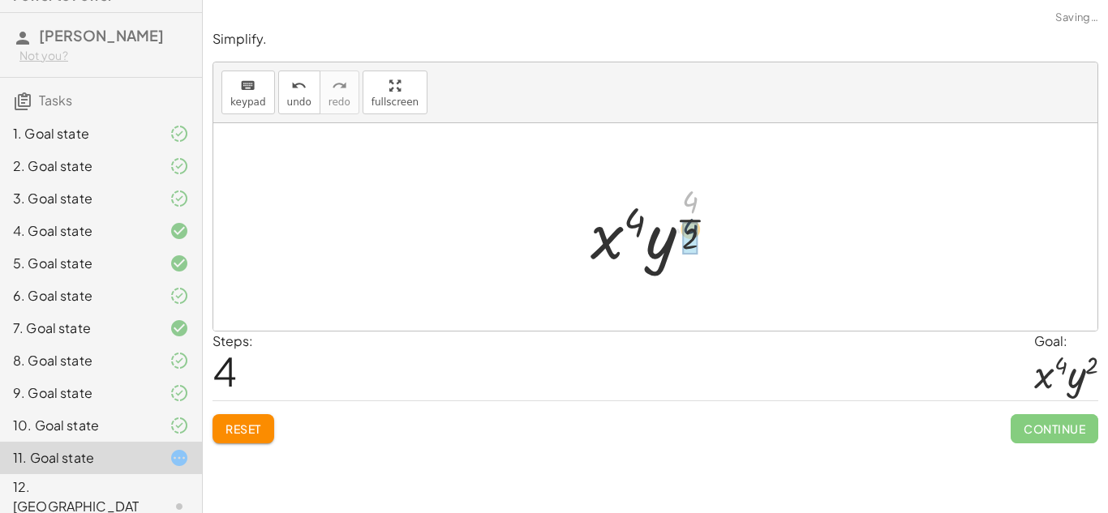
drag, startPoint x: 689, startPoint y: 202, endPoint x: 689, endPoint y: 230, distance: 28.4
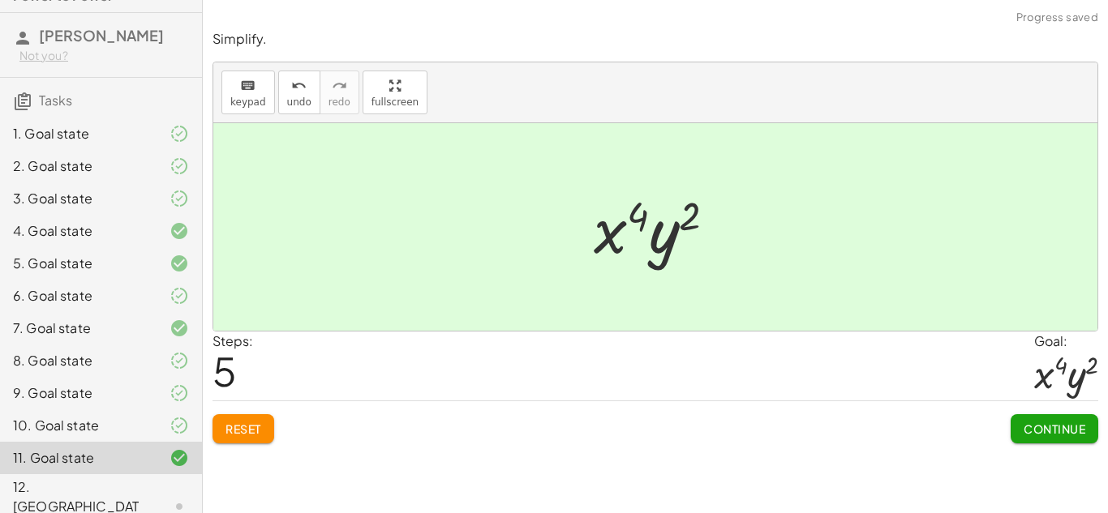
click at [1020, 420] on button "Continue" at bounding box center [1055, 429] width 88 height 29
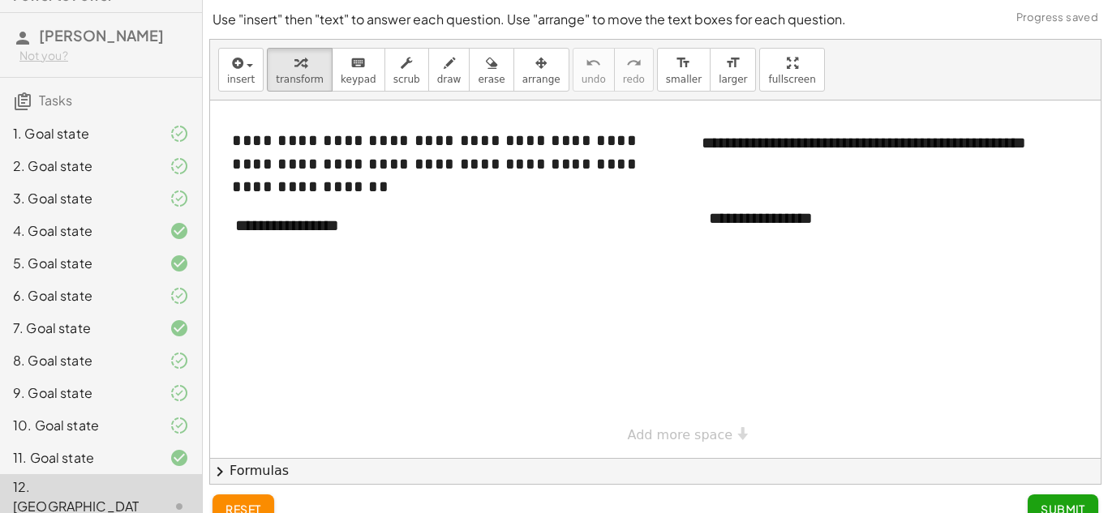
scroll to position [24, 0]
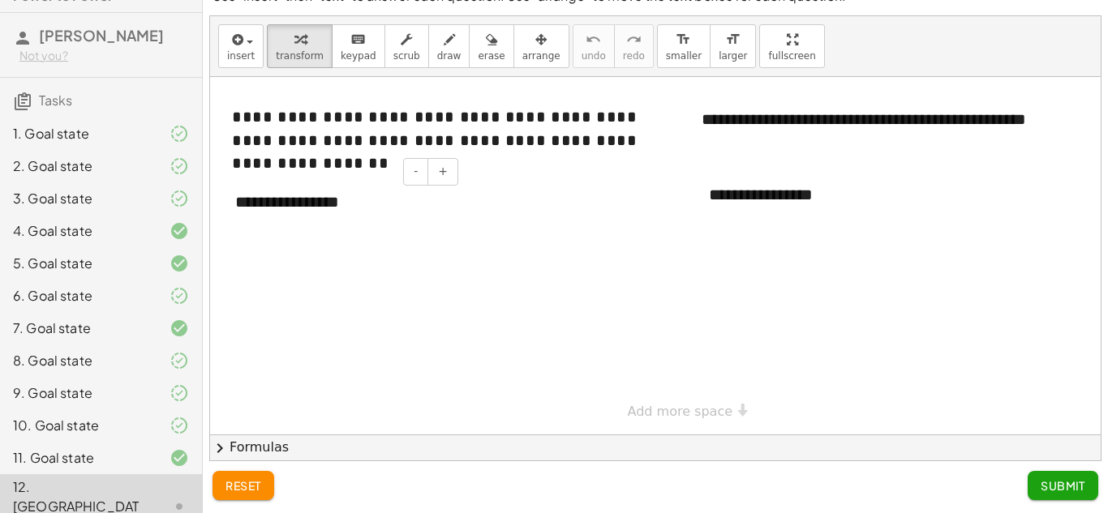
click at [303, 203] on div "**********" at bounding box center [340, 202] width 243 height 56
click at [379, 204] on div "**********" at bounding box center [340, 202] width 243 height 56
click at [389, 213] on div "*****" at bounding box center [340, 202] width 243 height 56
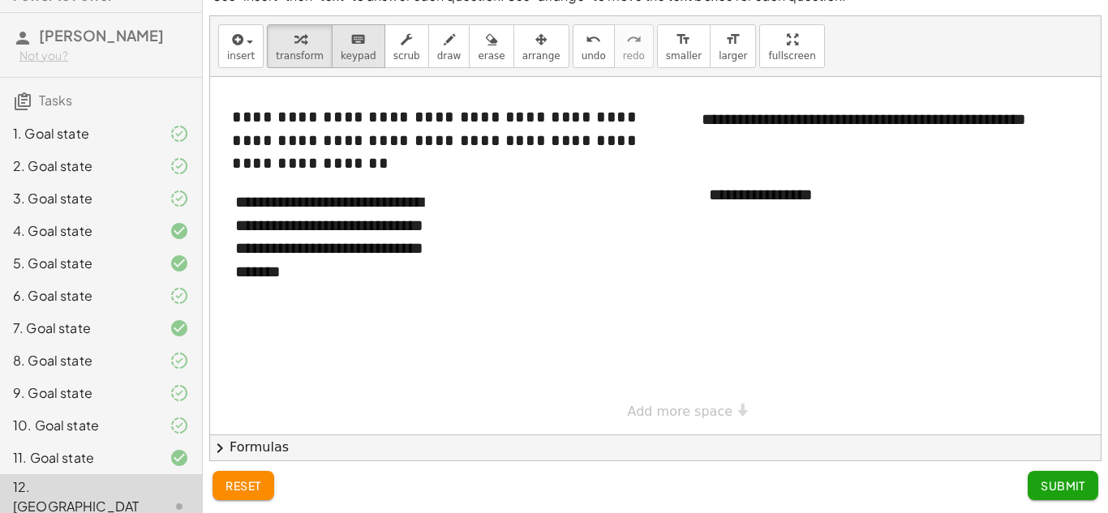
click at [350, 41] on icon "keyboard" at bounding box center [357, 39] width 15 height 19
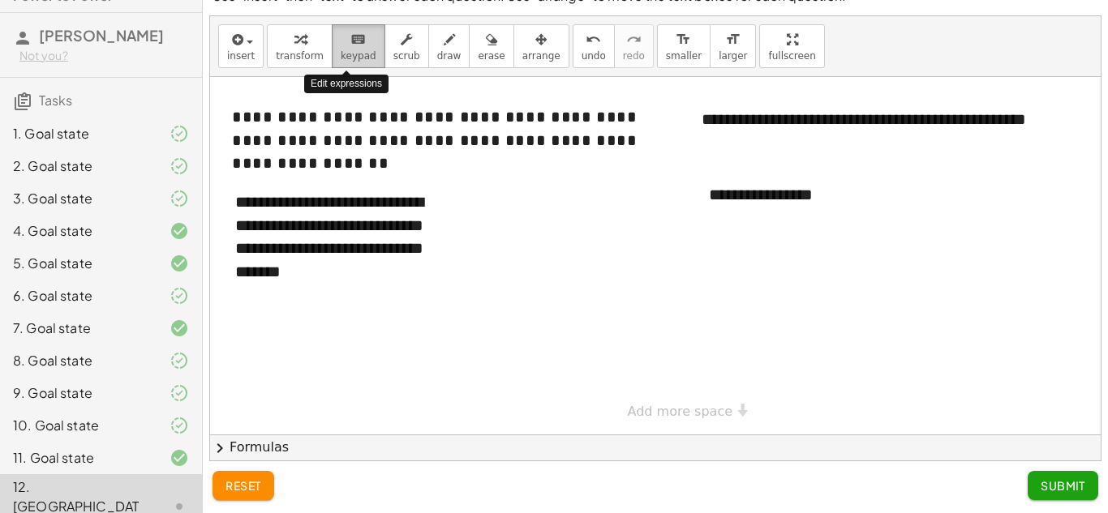
click at [354, 51] on span "keypad" at bounding box center [359, 55] width 36 height 11
click at [354, 50] on span "keypad" at bounding box center [359, 55] width 36 height 11
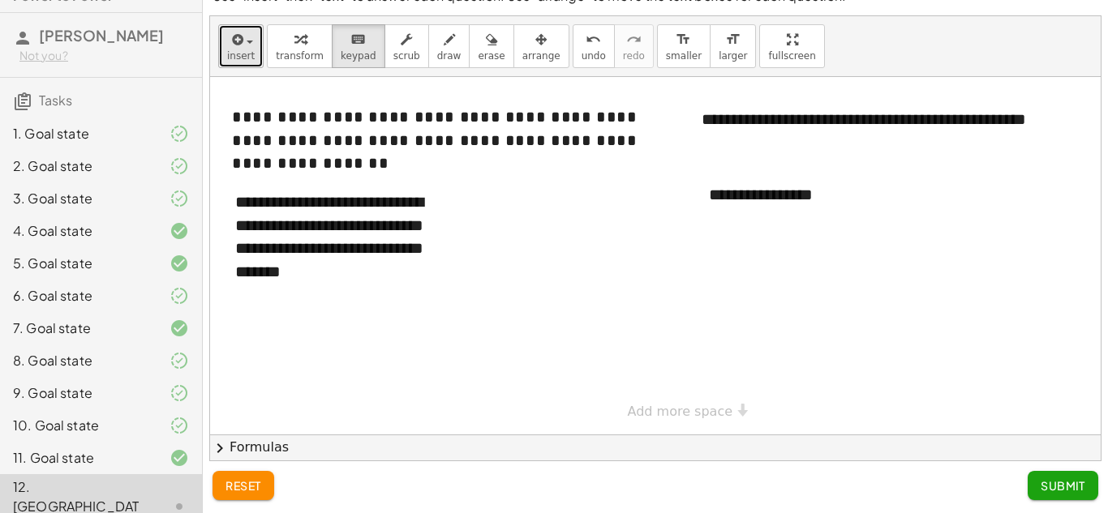
click at [234, 47] on icon "button" at bounding box center [236, 39] width 15 height 19
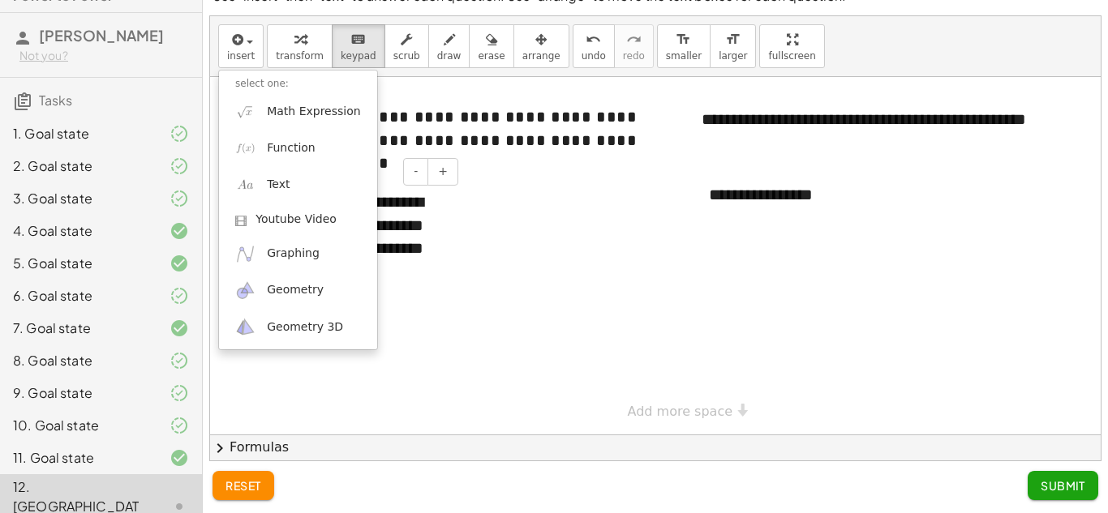
click at [415, 297] on div "**********" at bounding box center [340, 236] width 243 height 125
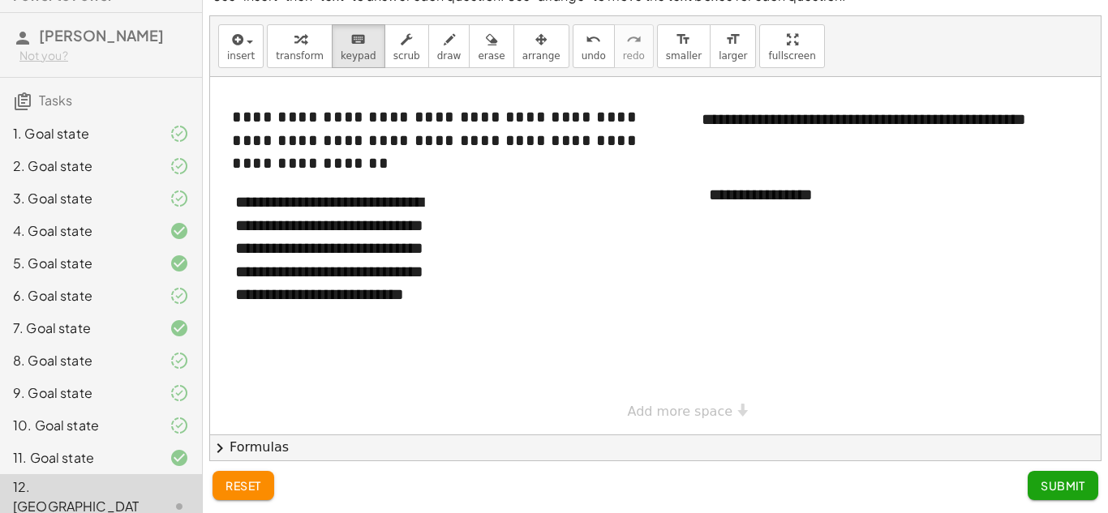
click at [807, 275] on div at bounding box center [675, 256] width 930 height 358
click at [770, 171] on div "- +" at bounding box center [810, 165] width 243 height 28
click at [770, 203] on div "**********" at bounding box center [814, 195] width 243 height 56
click at [773, 204] on div "**********" at bounding box center [814, 195] width 243 height 56
click at [855, 203] on div "**********" at bounding box center [814, 195] width 243 height 56
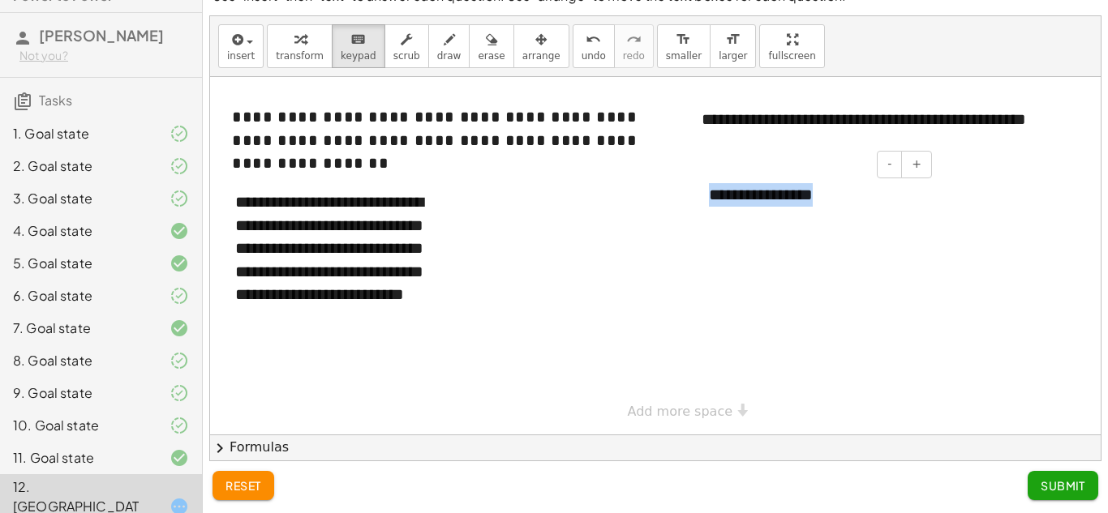
drag, startPoint x: 853, startPoint y: 203, endPoint x: 699, endPoint y: 194, distance: 154.4
click at [699, 194] on div "**********" at bounding box center [814, 195] width 243 height 56
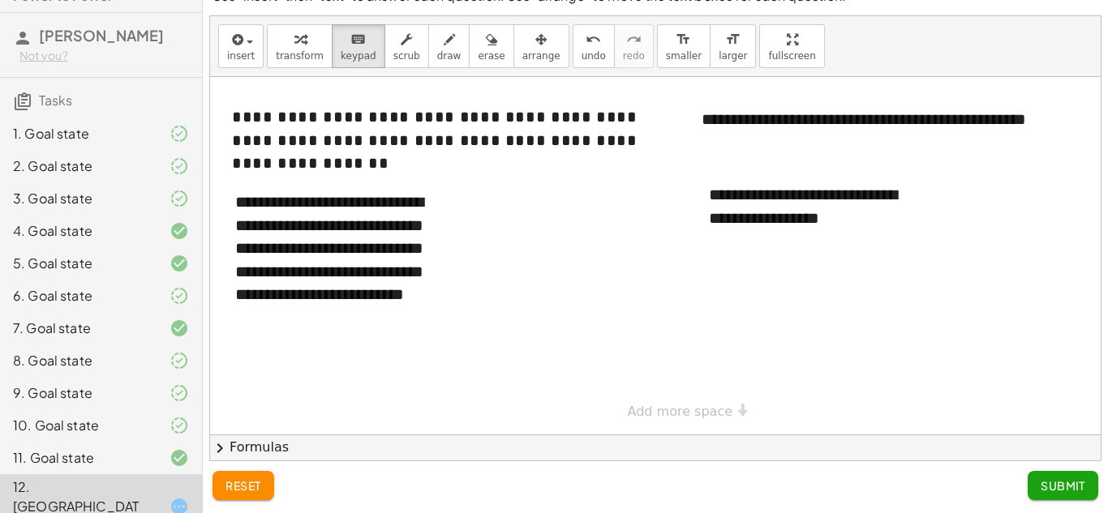
click at [698, 330] on div at bounding box center [675, 256] width 930 height 358
click at [1059, 481] on span "Submit" at bounding box center [1063, 486] width 45 height 15
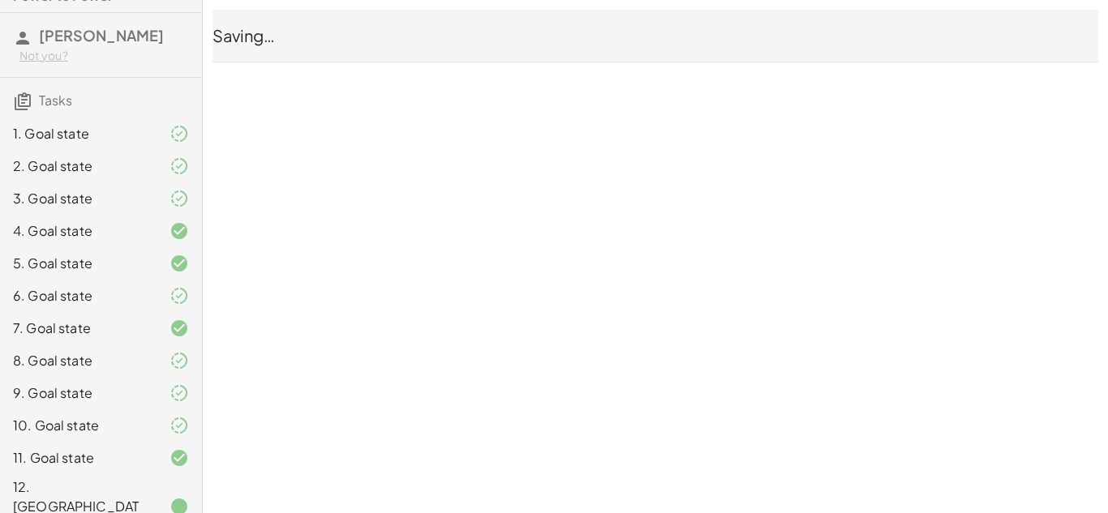
scroll to position [0, 0]
